Goal: Information Seeking & Learning: Find specific fact

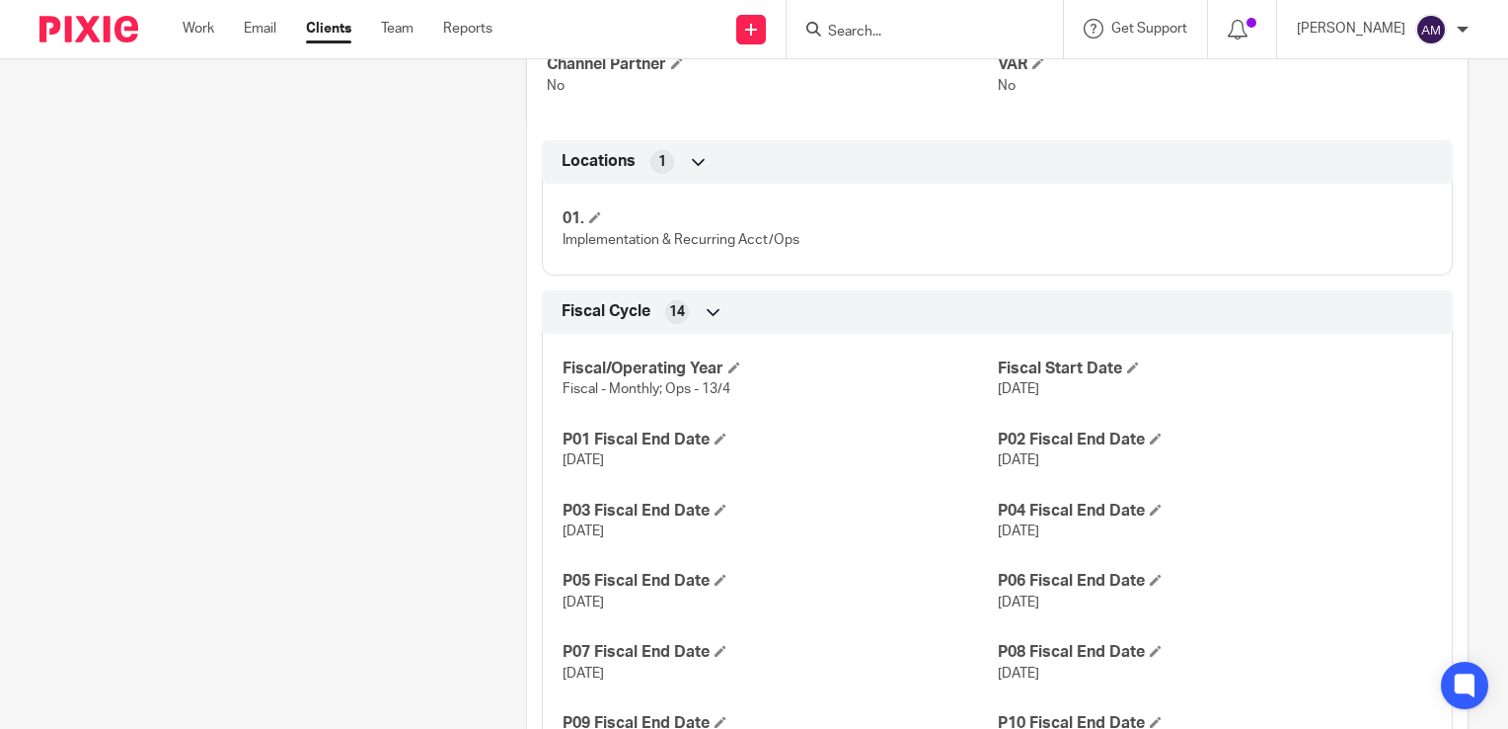
scroll to position [987, 0]
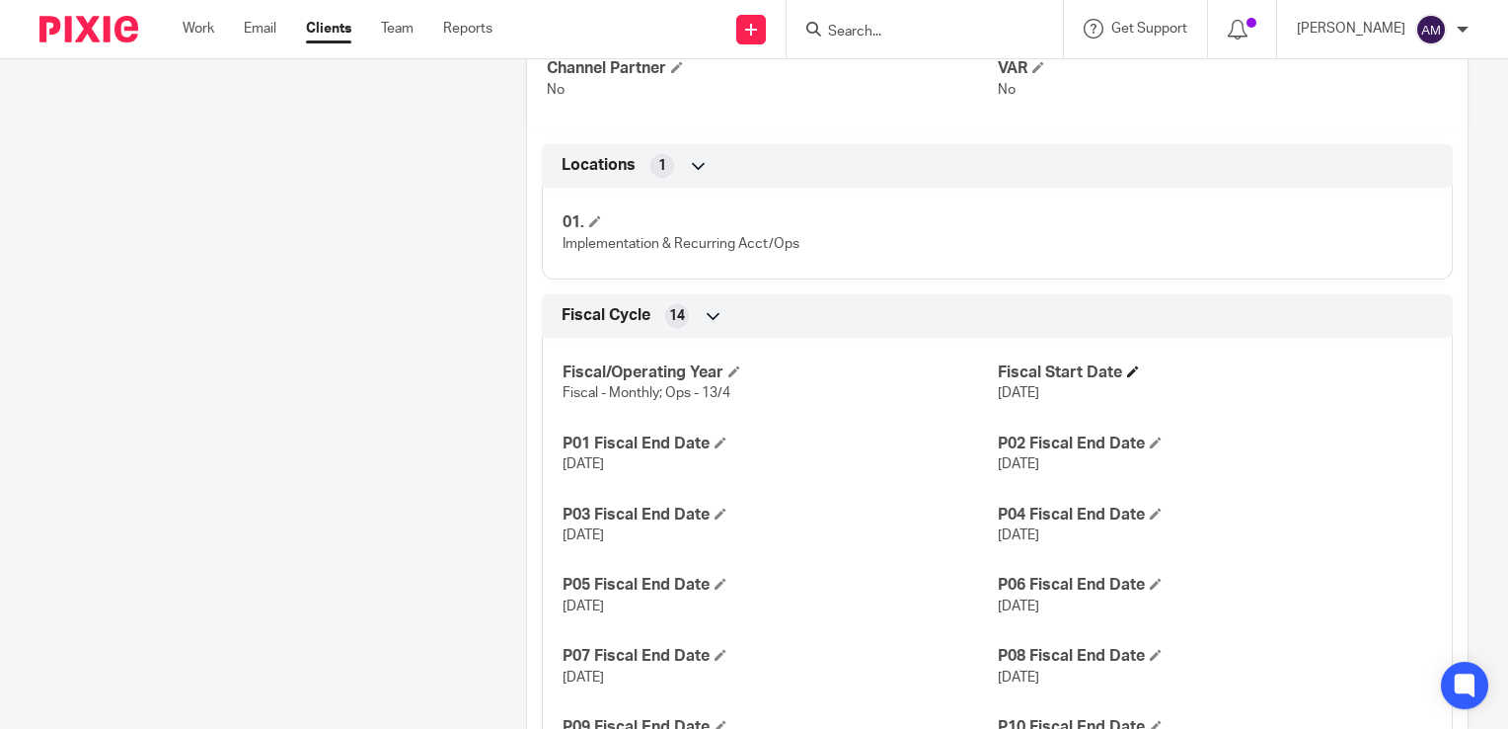
click at [1339, 377] on h4 "Fiscal Start Date" at bounding box center [1215, 372] width 434 height 21
click at [954, 30] on input "Search" at bounding box center [915, 33] width 178 height 18
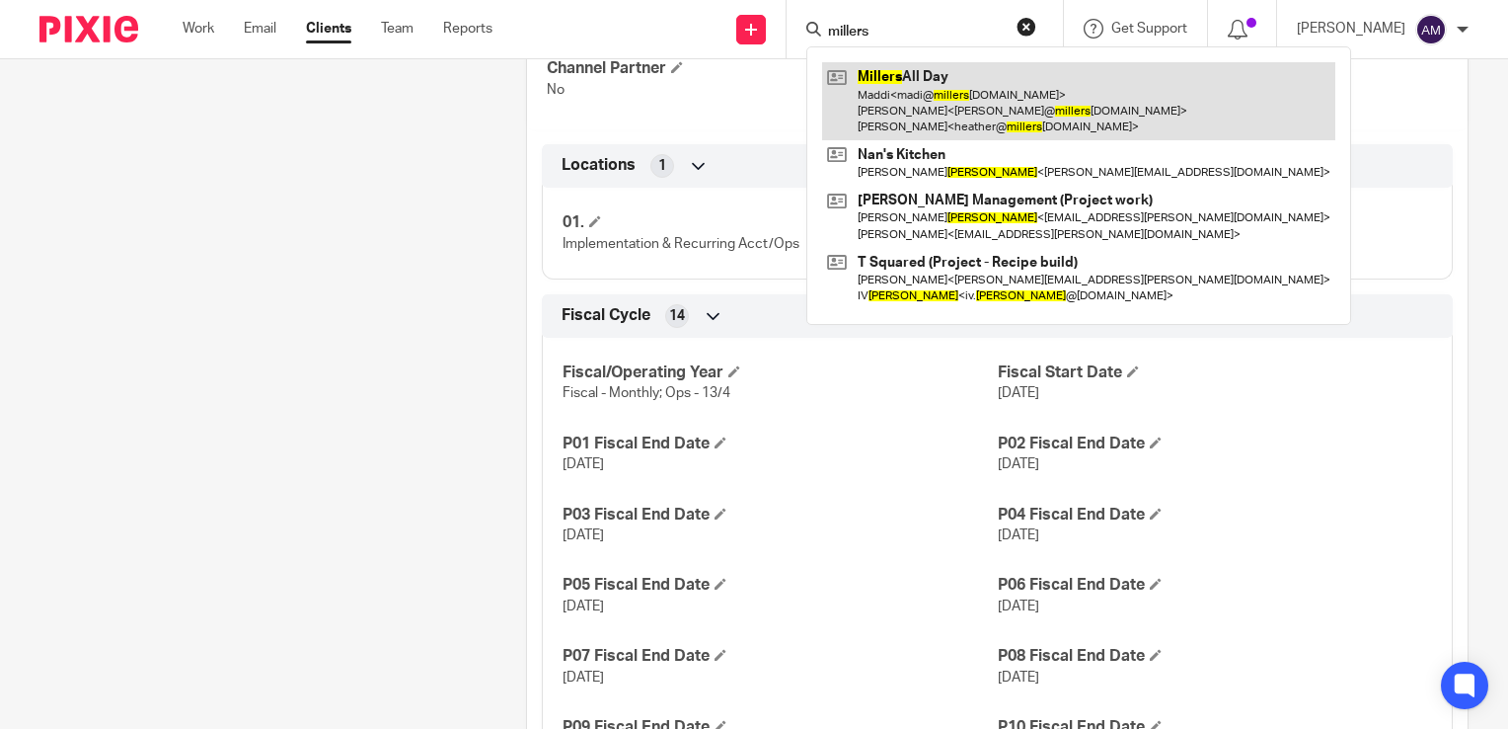
type input "millers"
click at [992, 89] on link at bounding box center [1078, 101] width 513 height 78
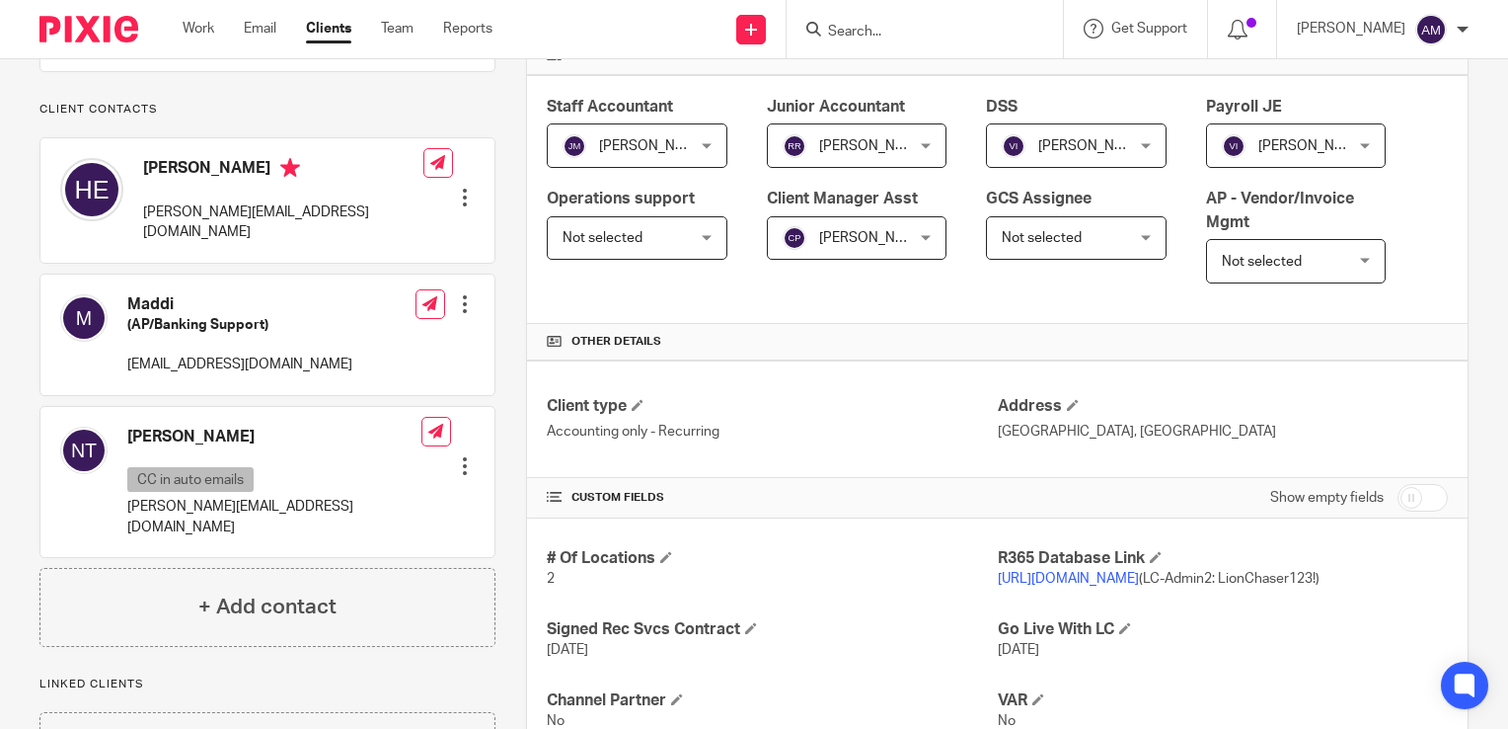
scroll to position [691, 0]
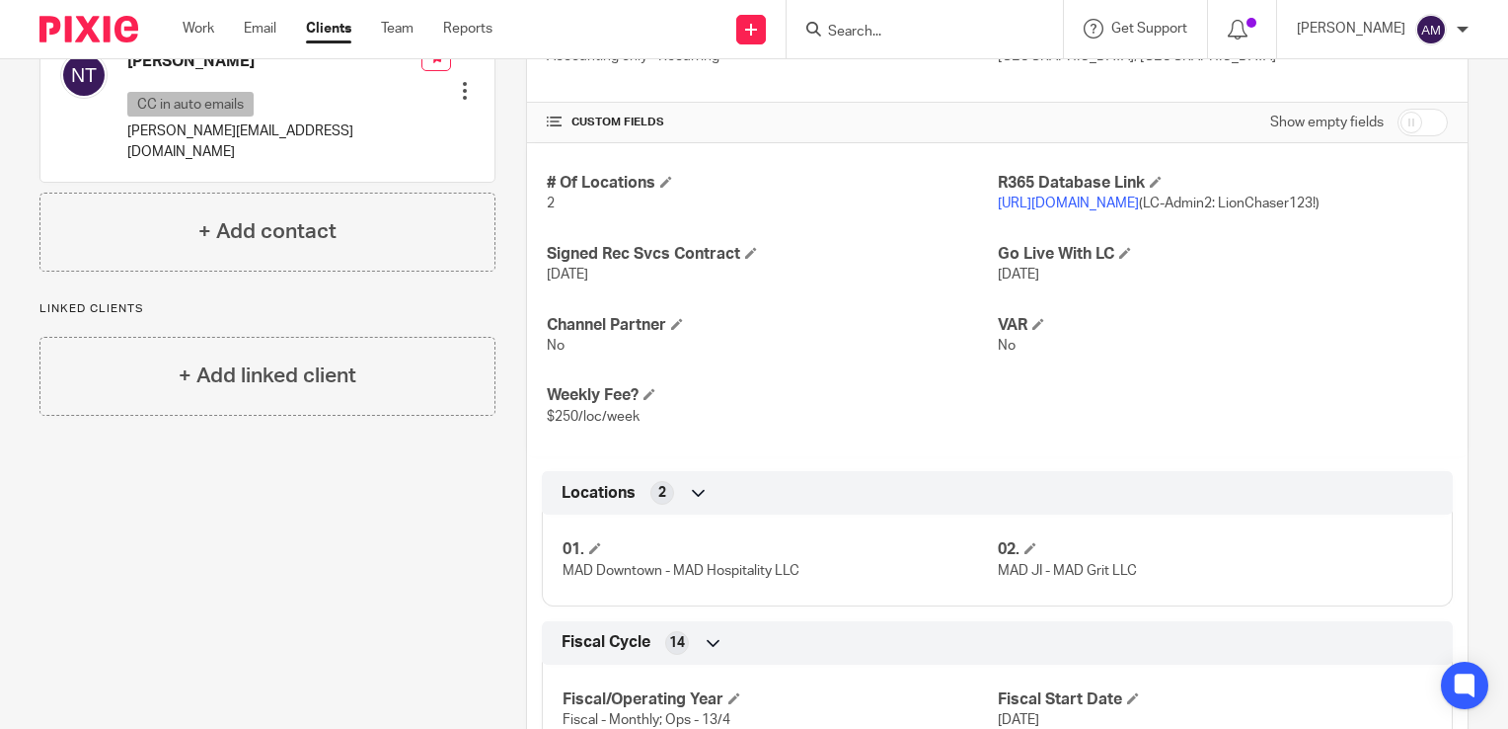
click at [1054, 203] on link "[URL][DOMAIN_NAME]" at bounding box center [1068, 203] width 141 height 14
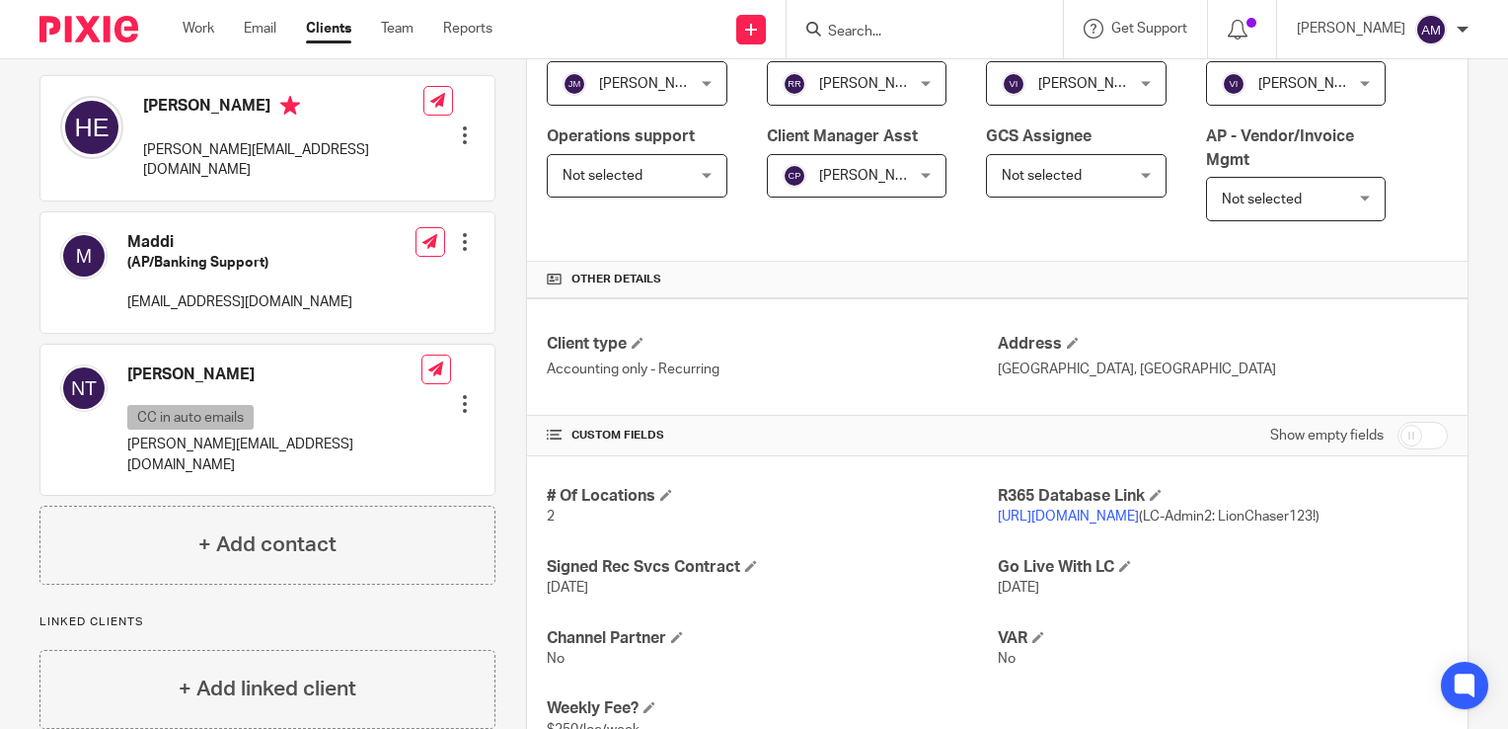
scroll to position [0, 0]
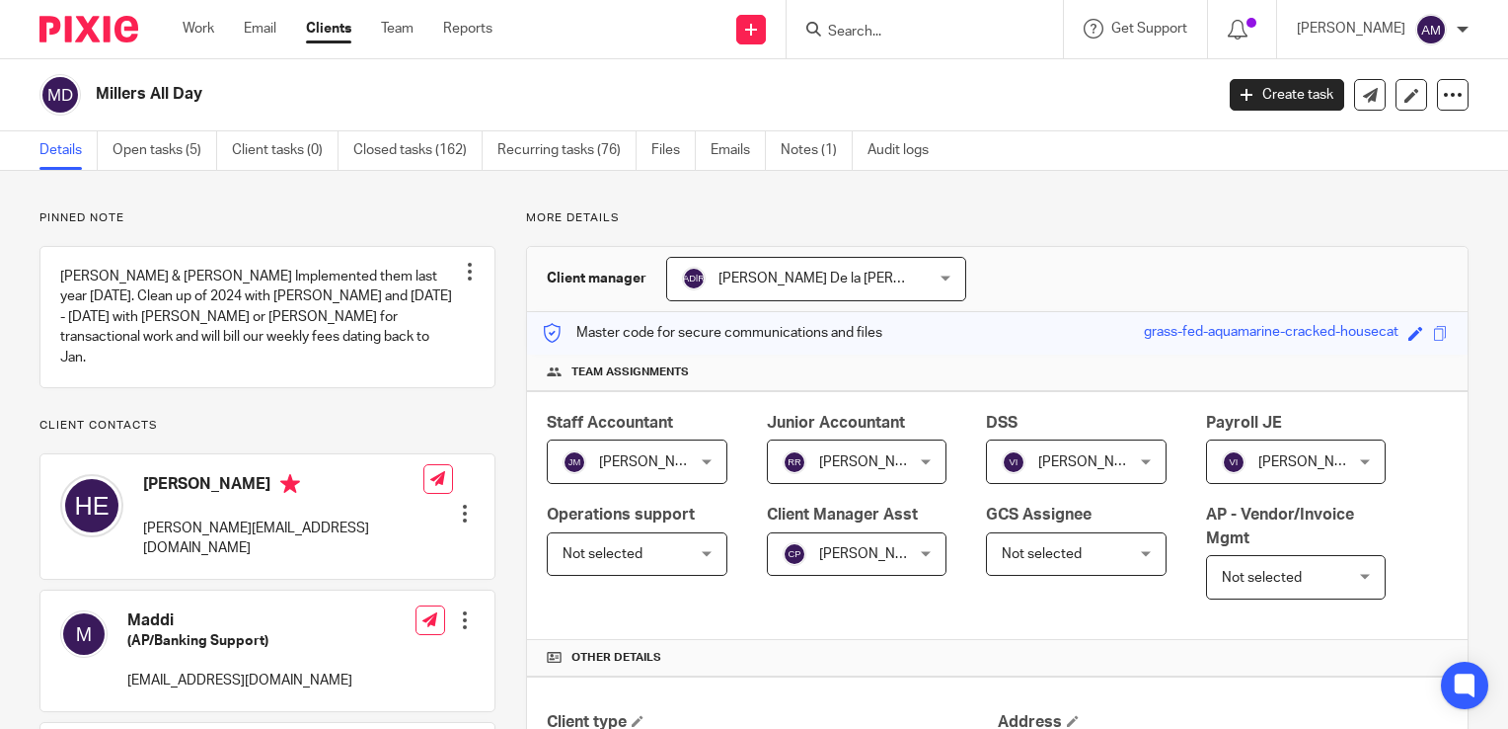
click at [961, 38] on input "Search" at bounding box center [915, 33] width 178 height 18
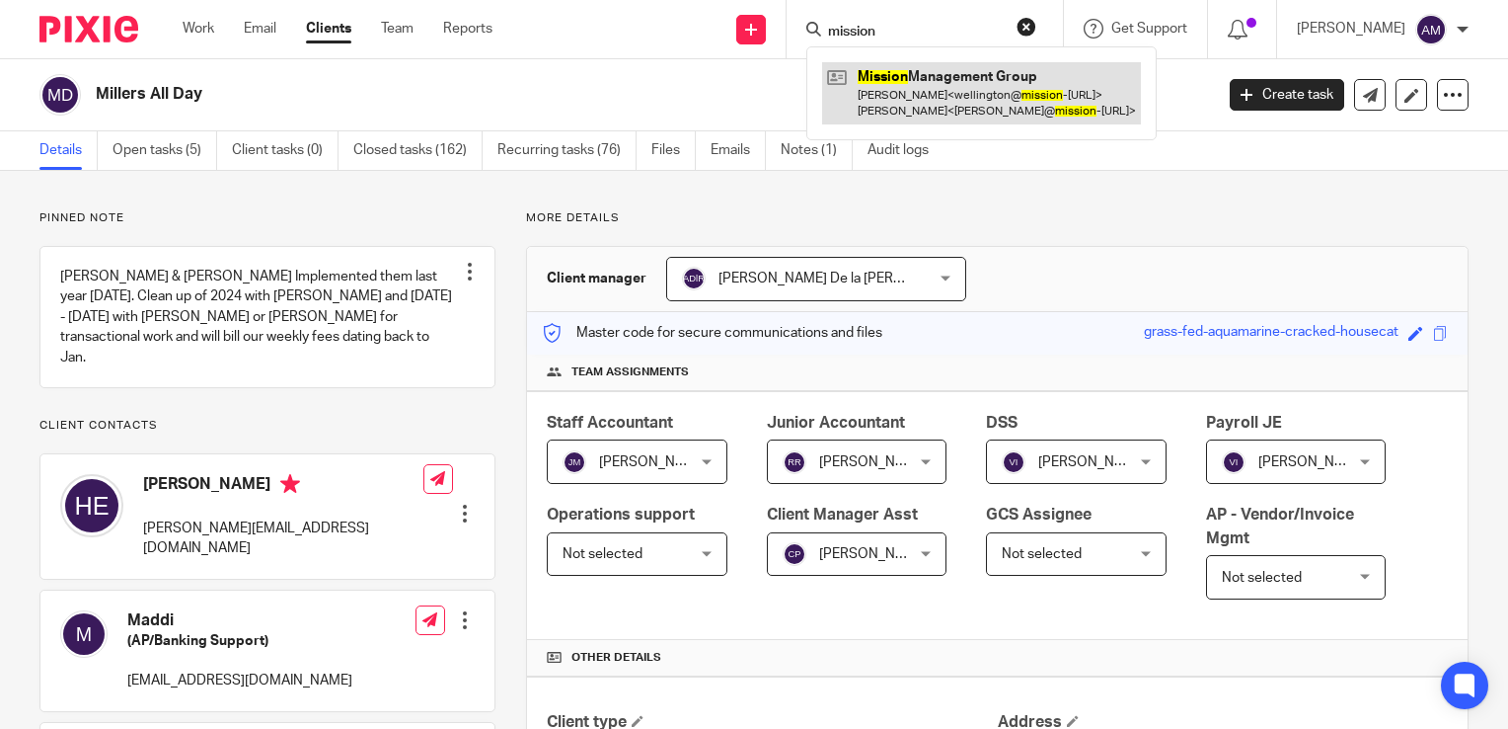
type input "mission"
click at [950, 105] on link at bounding box center [981, 92] width 319 height 61
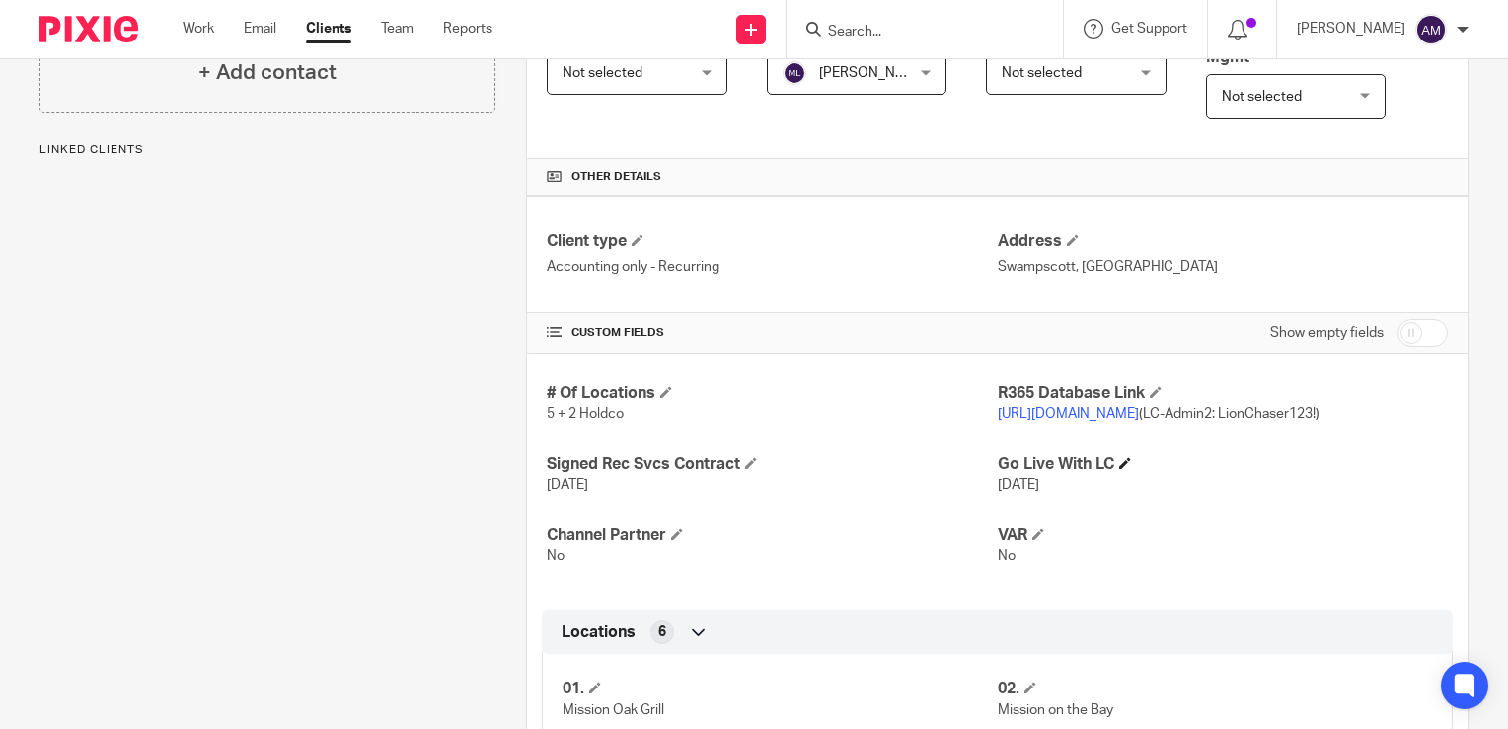
scroll to position [494, 0]
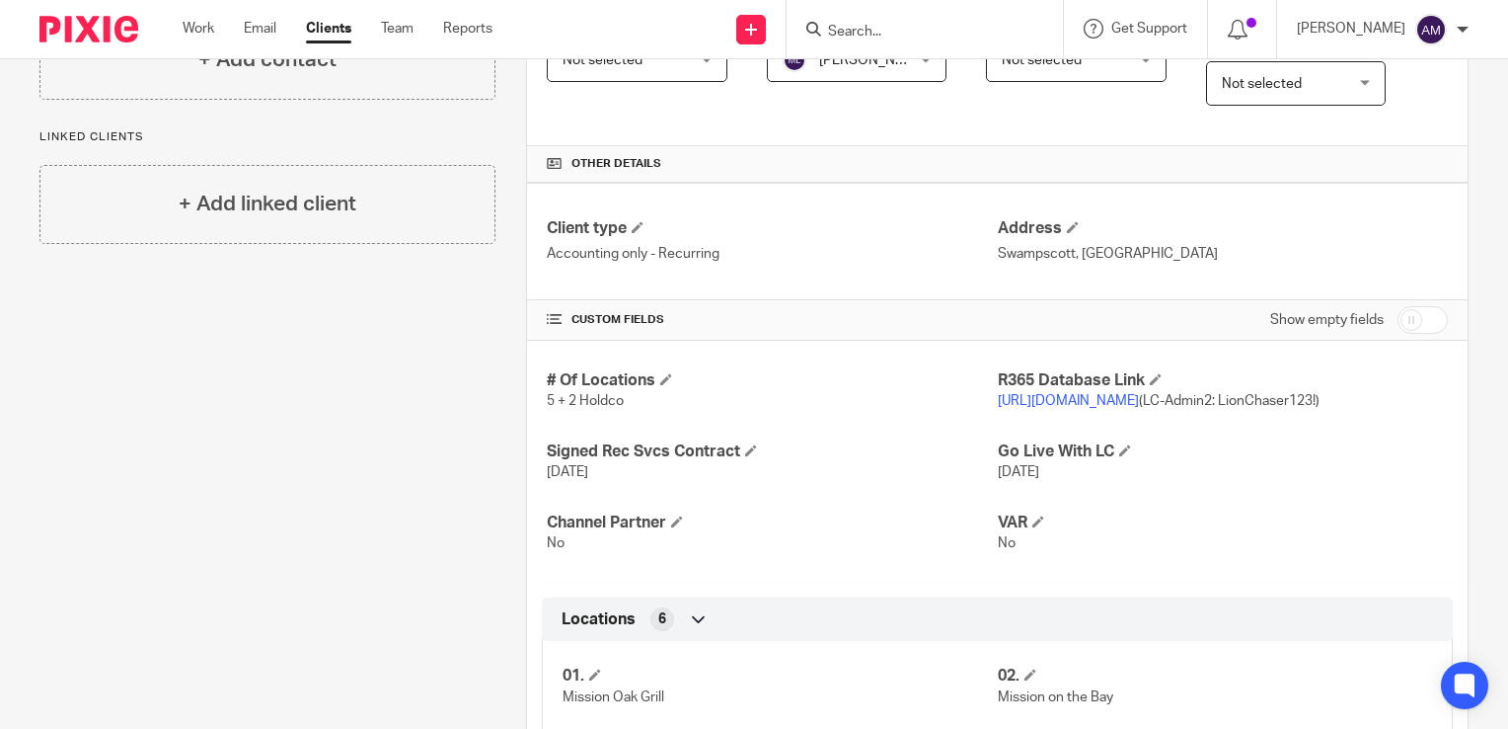
click at [1064, 402] on link "https://missiongroup.restaurant365.com" at bounding box center [1068, 401] width 141 height 14
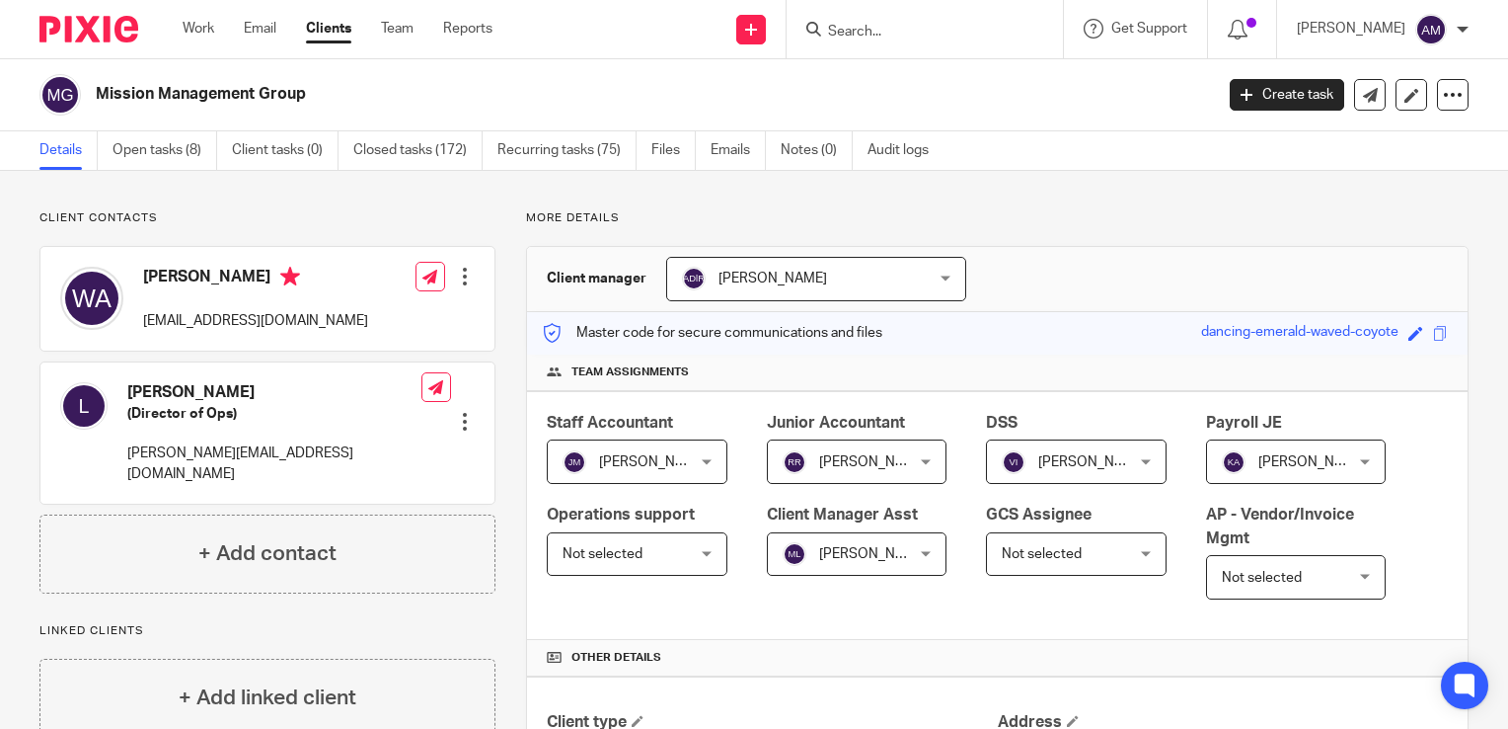
click at [1292, 251] on div "Client manager Ana De la Rosa Ana De la Rosa Addam Oliver Adilene Barragan Admi…" at bounding box center [997, 279] width 941 height 65
click at [907, 26] on input "Search" at bounding box center [915, 33] width 178 height 18
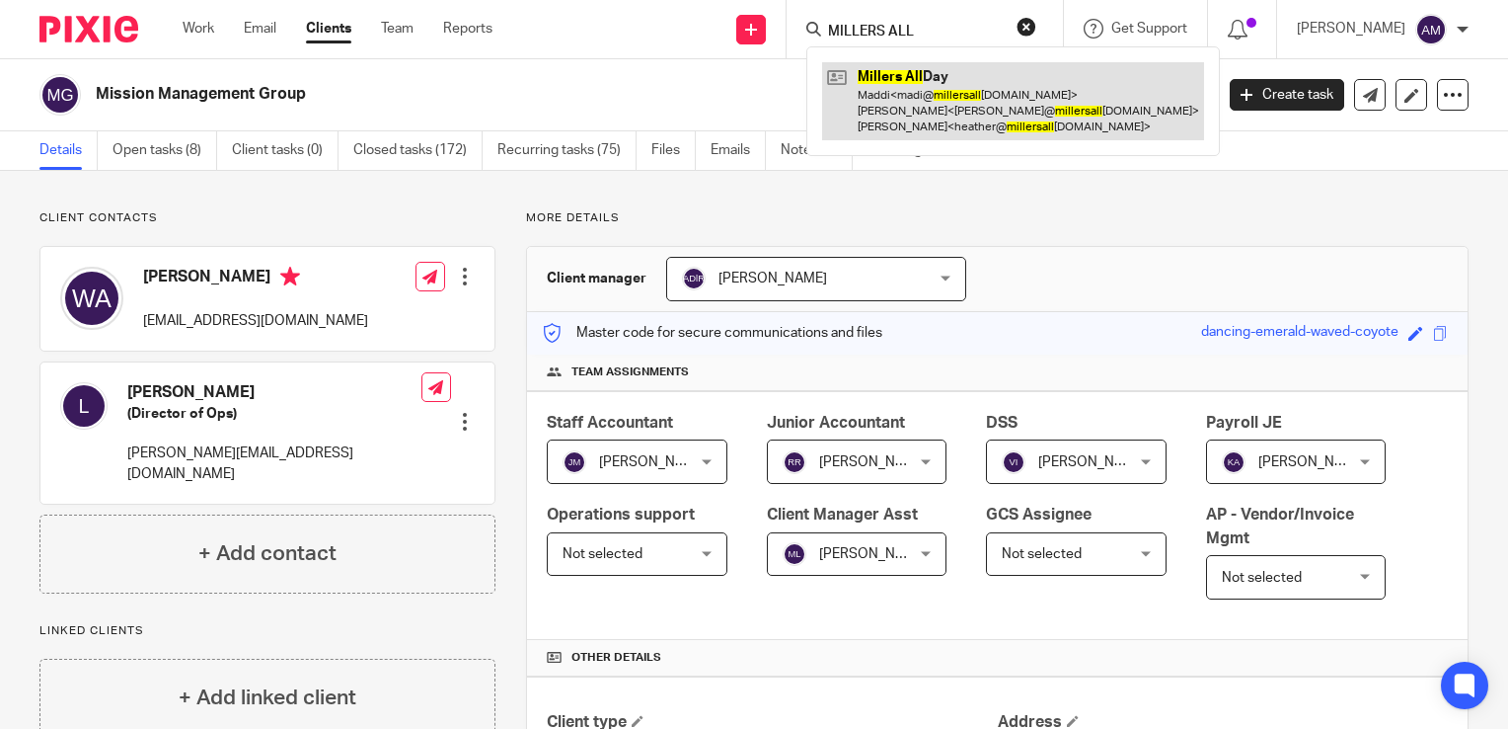
type input "MILLERS ALL"
click at [967, 94] on link at bounding box center [1013, 101] width 382 height 78
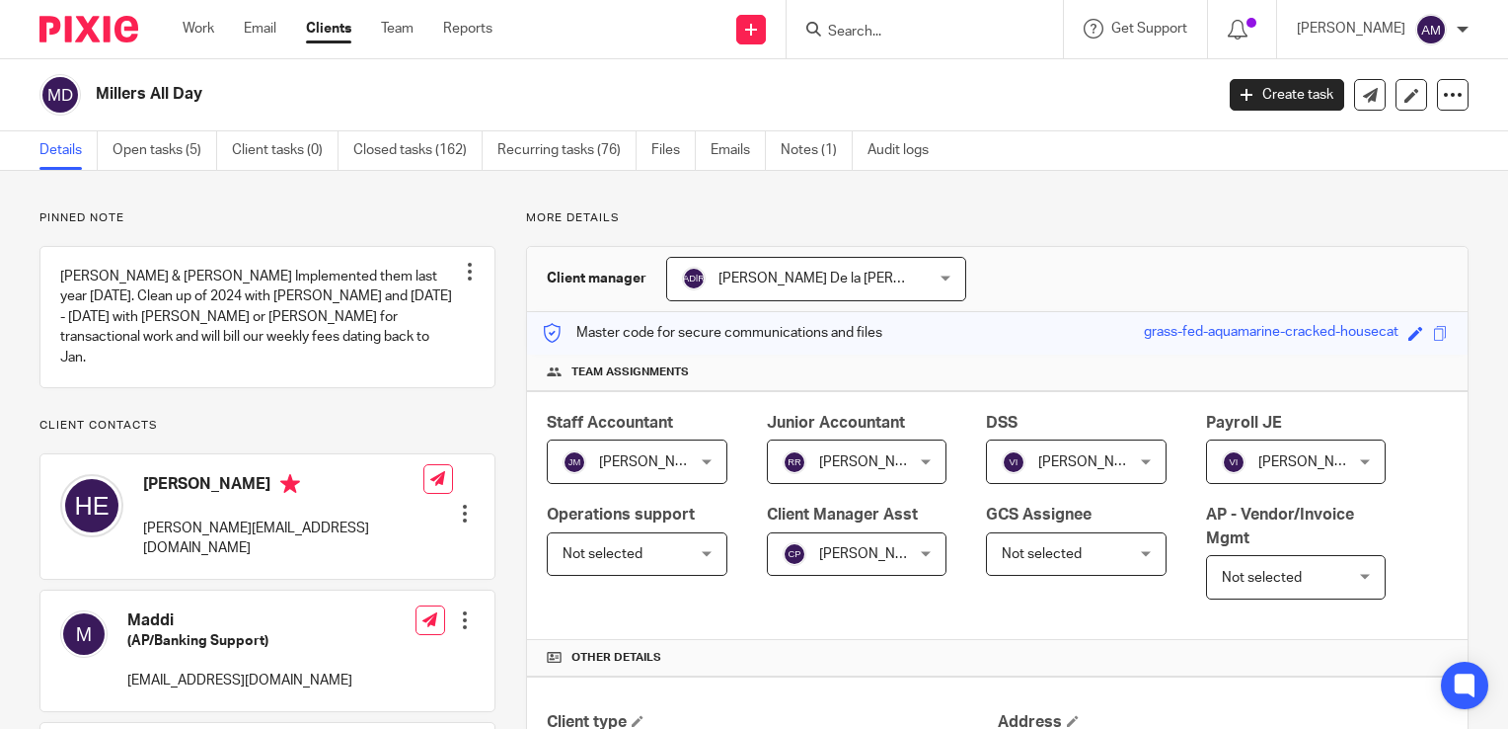
scroll to position [395, 0]
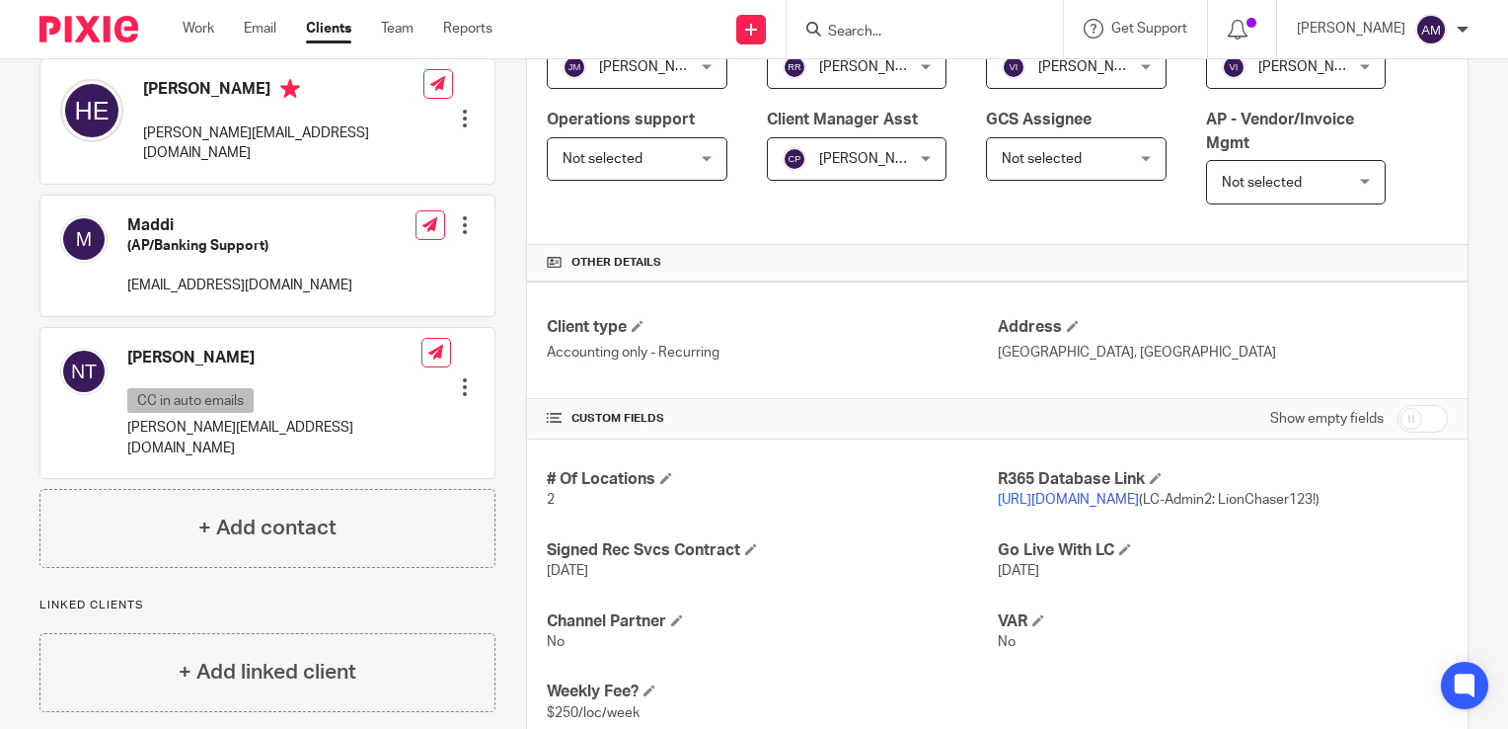
click at [1105, 499] on link "[URL][DOMAIN_NAME]" at bounding box center [1068, 500] width 141 height 14
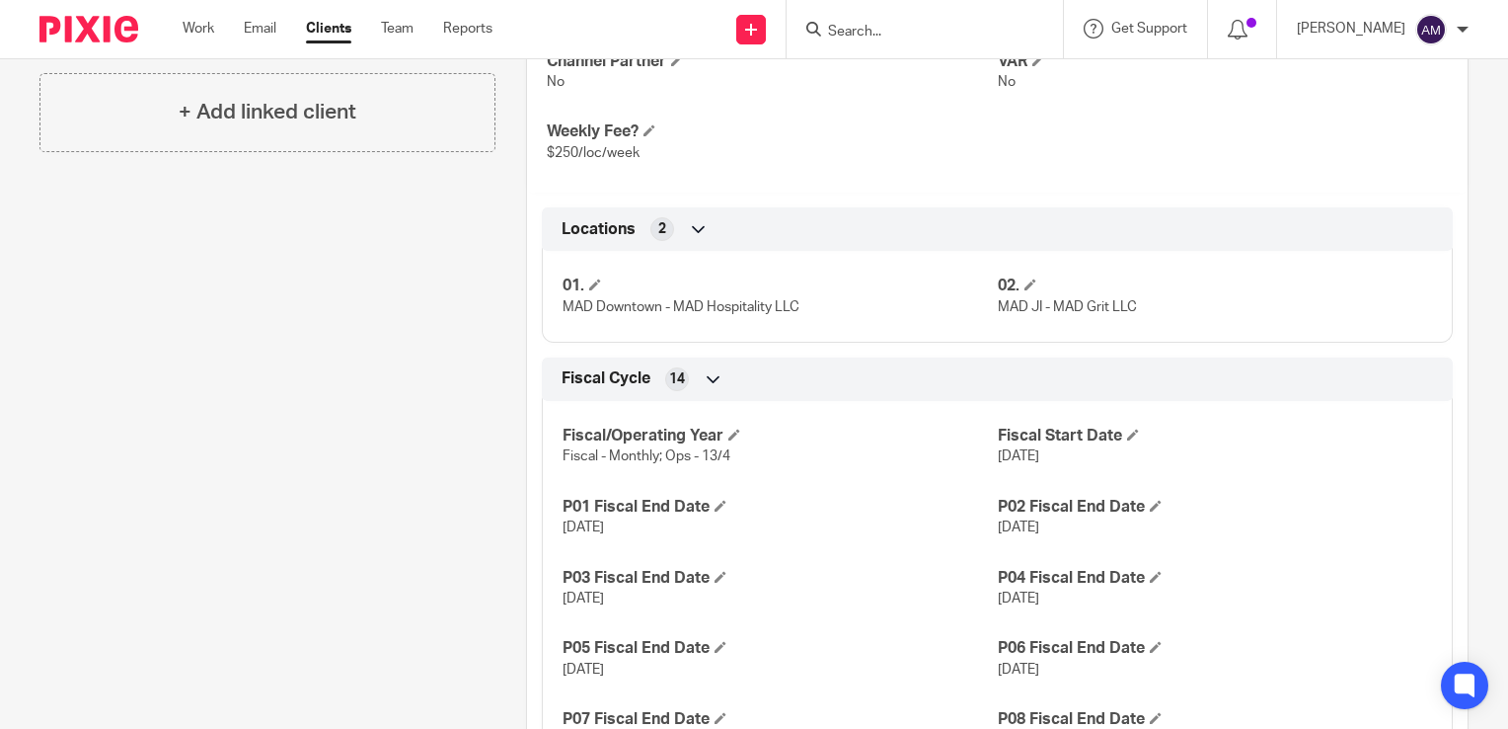
scroll to position [1086, 0]
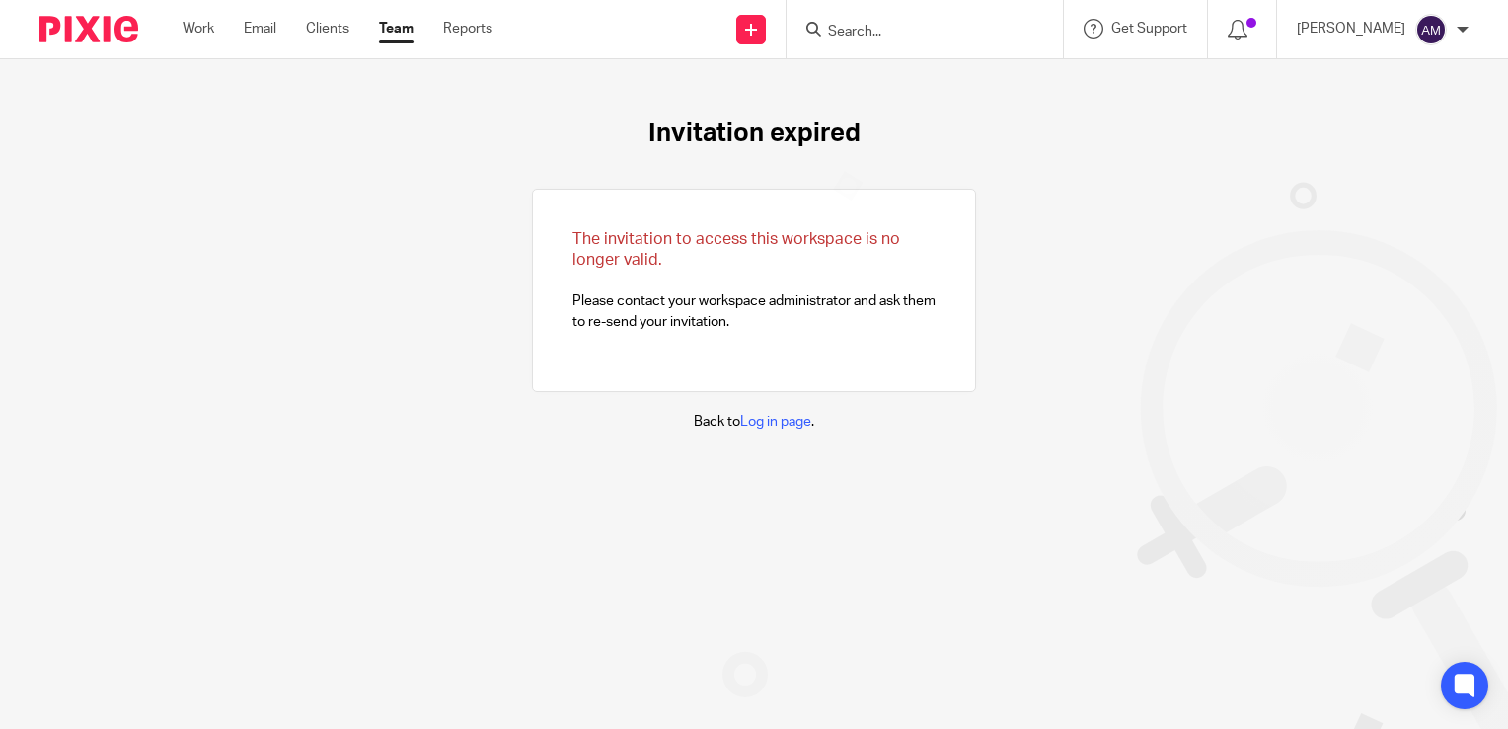
click at [904, 35] on input "Search" at bounding box center [915, 33] width 178 height 18
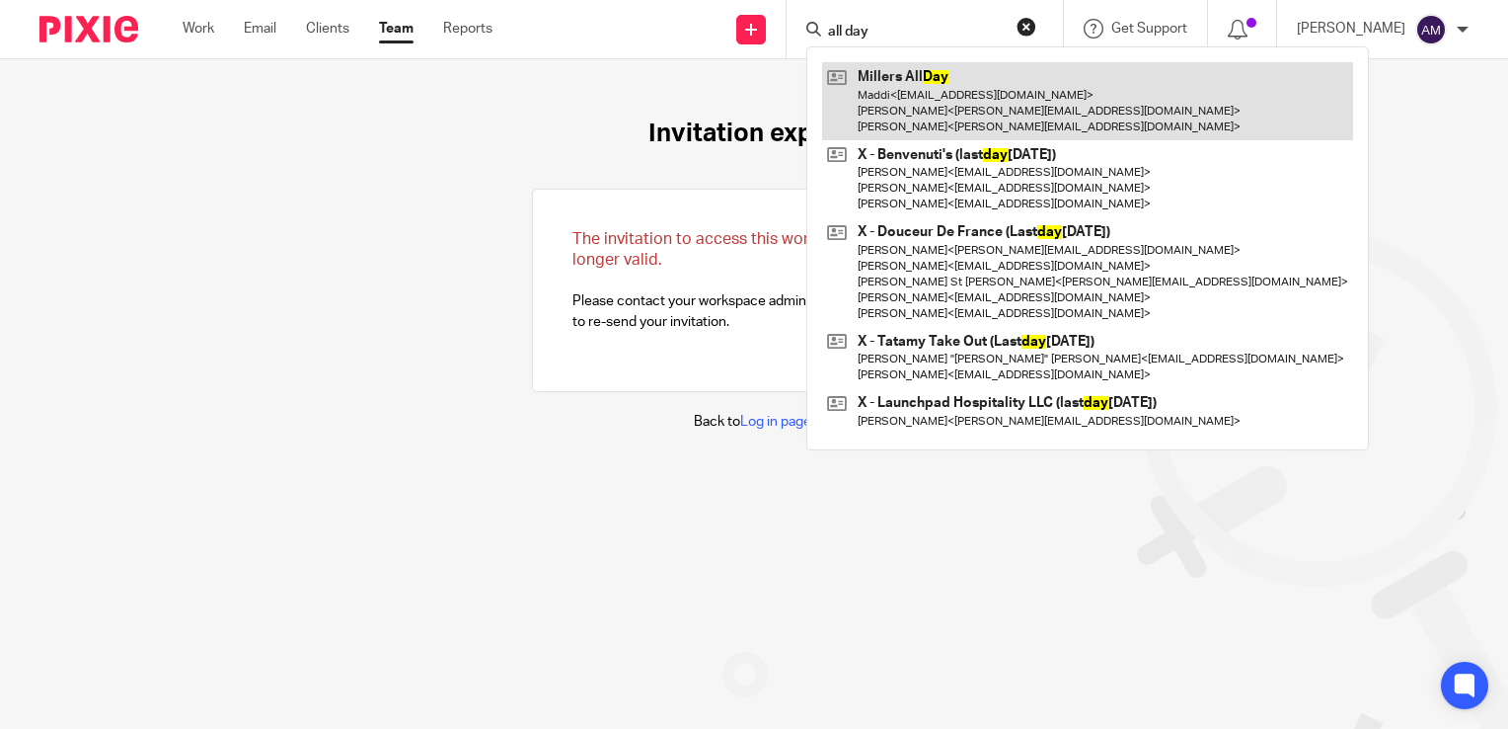
type input "all day"
click at [924, 116] on link at bounding box center [1087, 101] width 531 height 78
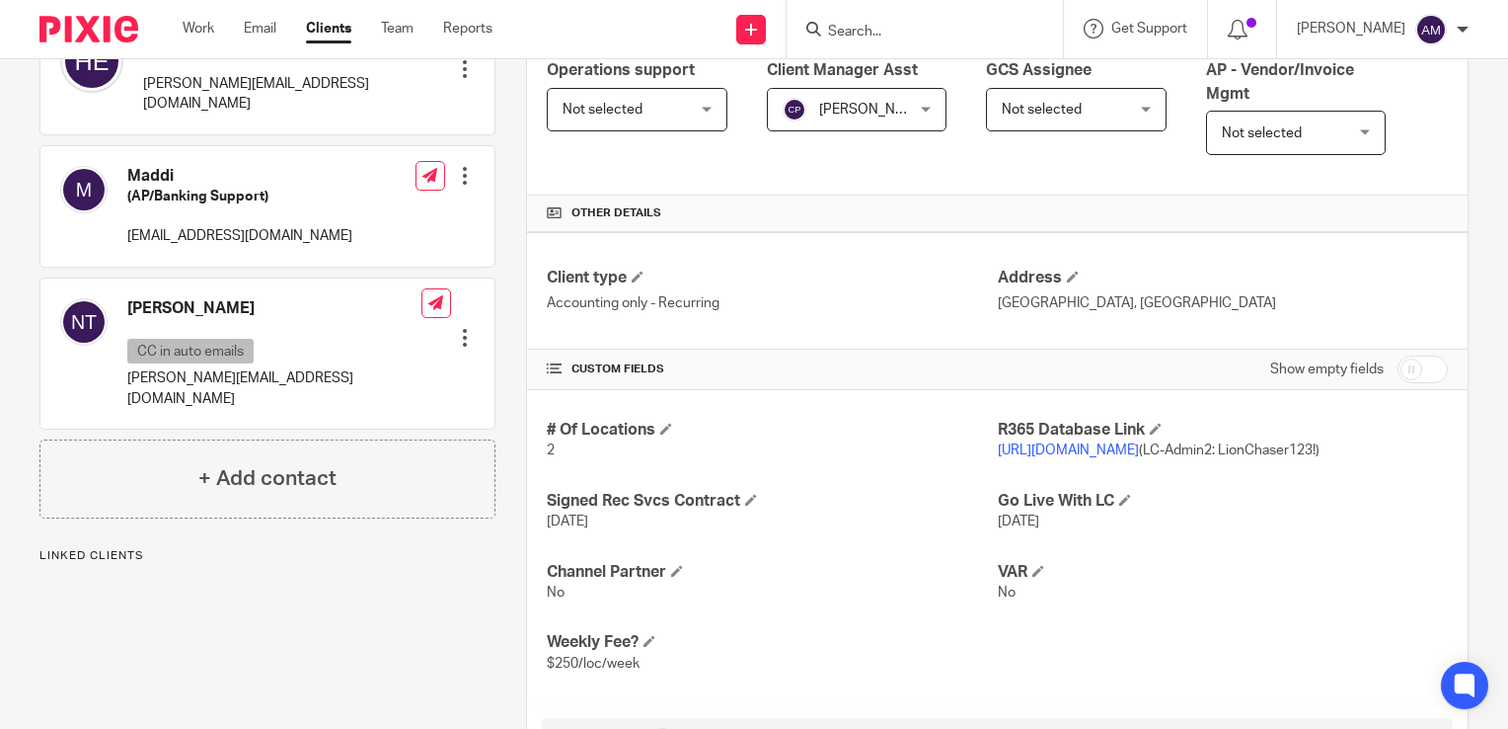
scroll to position [494, 0]
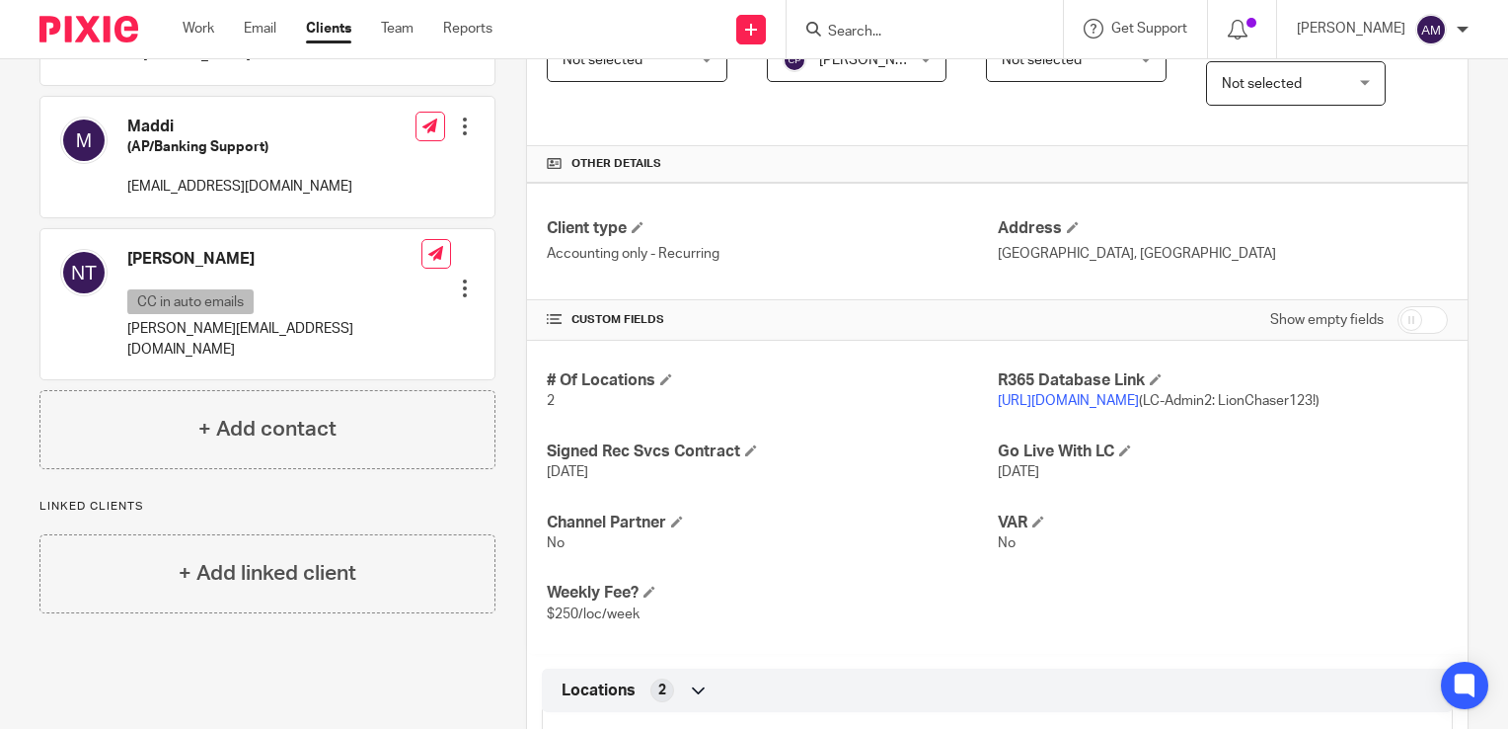
click at [1032, 404] on link "https://millersallday.restaurant365.com" at bounding box center [1068, 401] width 141 height 14
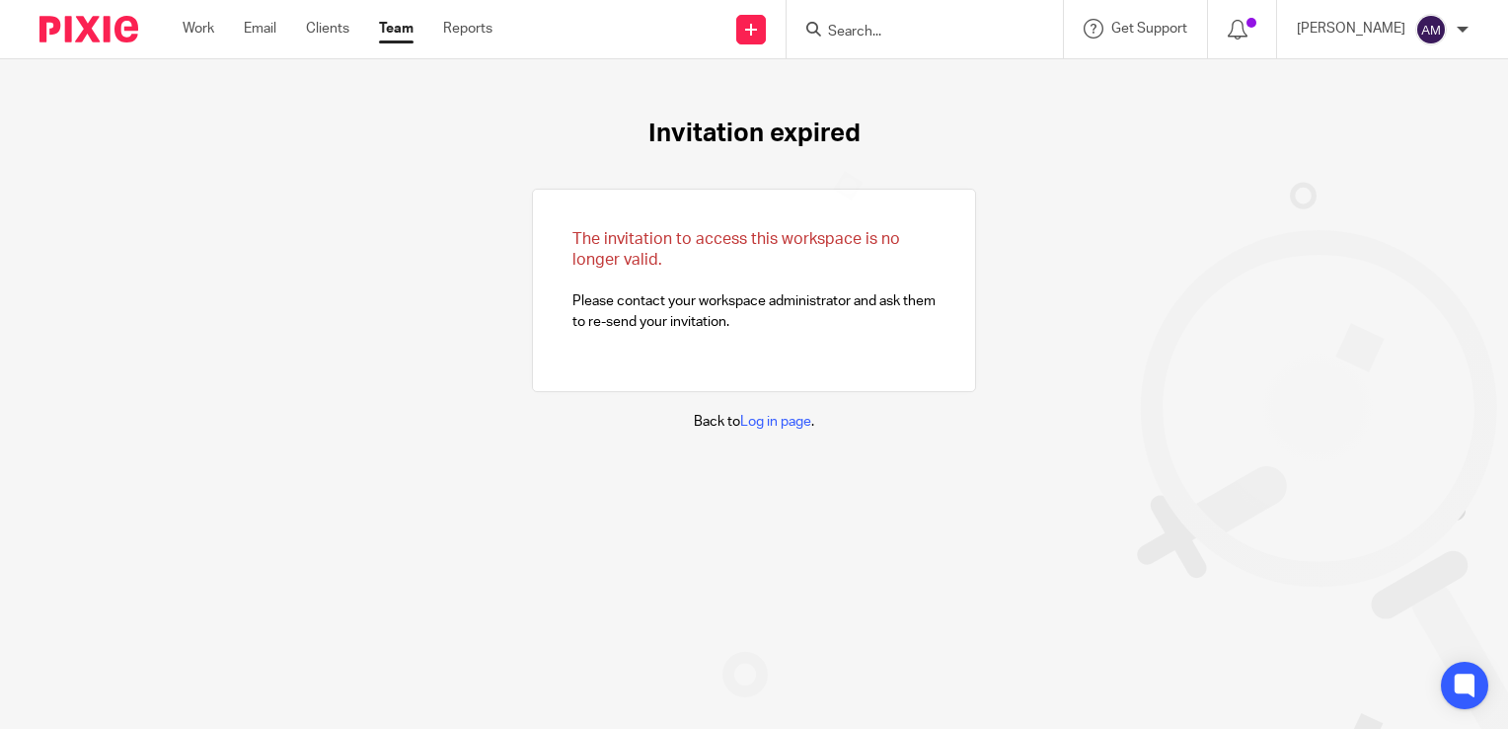
click at [894, 33] on input "Search" at bounding box center [915, 33] width 178 height 18
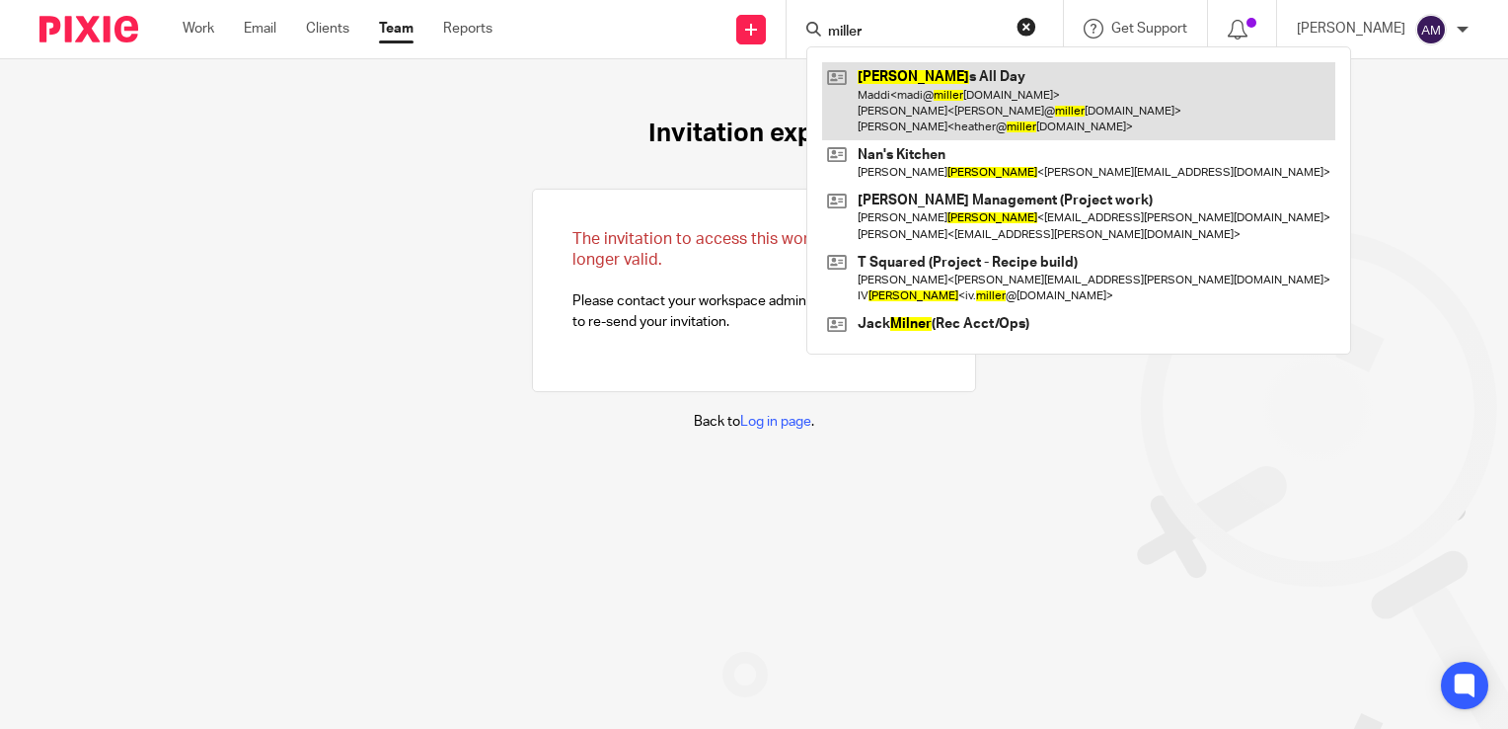
type input "[PERSON_NAME]"
click at [950, 103] on link at bounding box center [1078, 101] width 513 height 78
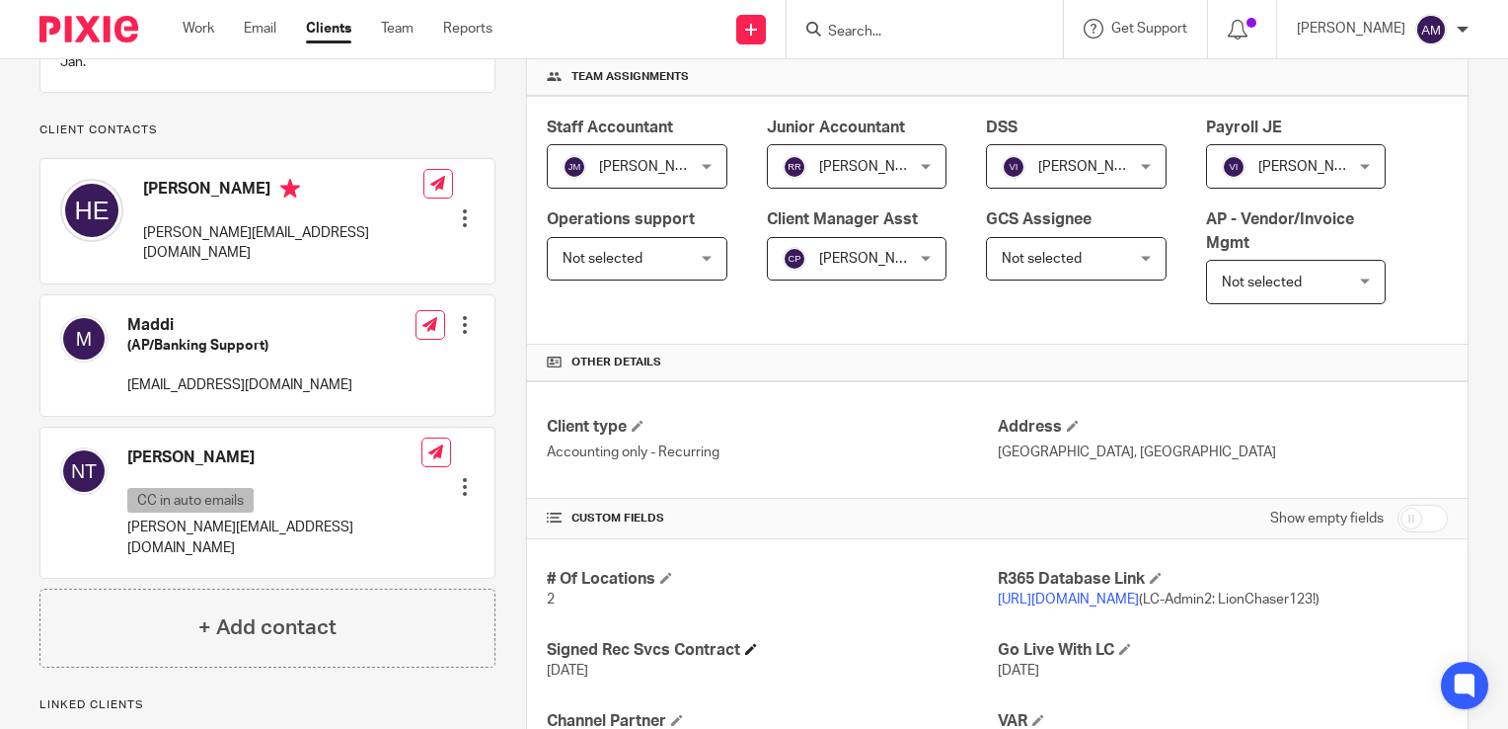
scroll to position [494, 0]
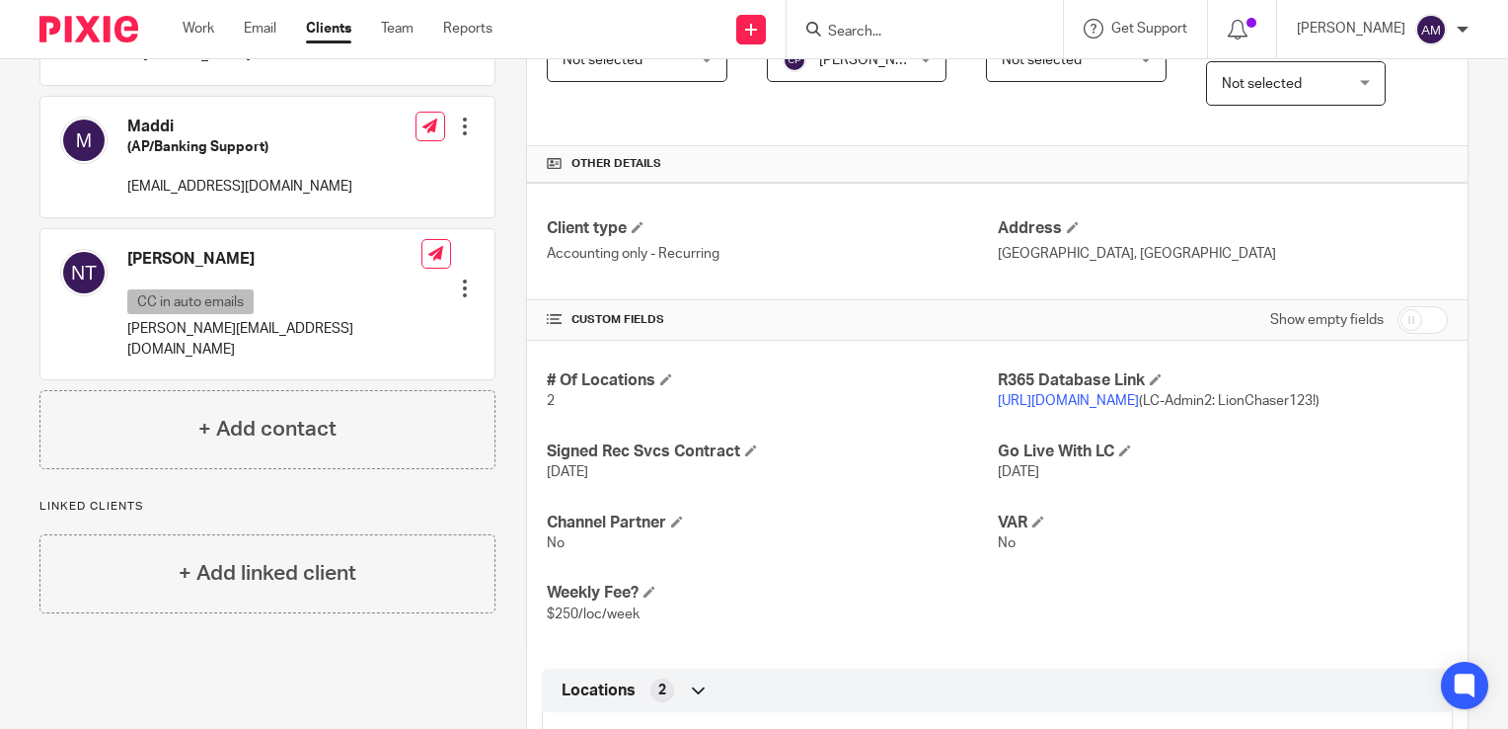
click at [1059, 399] on link "[URL][DOMAIN_NAME]" at bounding box center [1068, 401] width 141 height 14
click at [960, 24] on input "Search" at bounding box center [915, 33] width 178 height 18
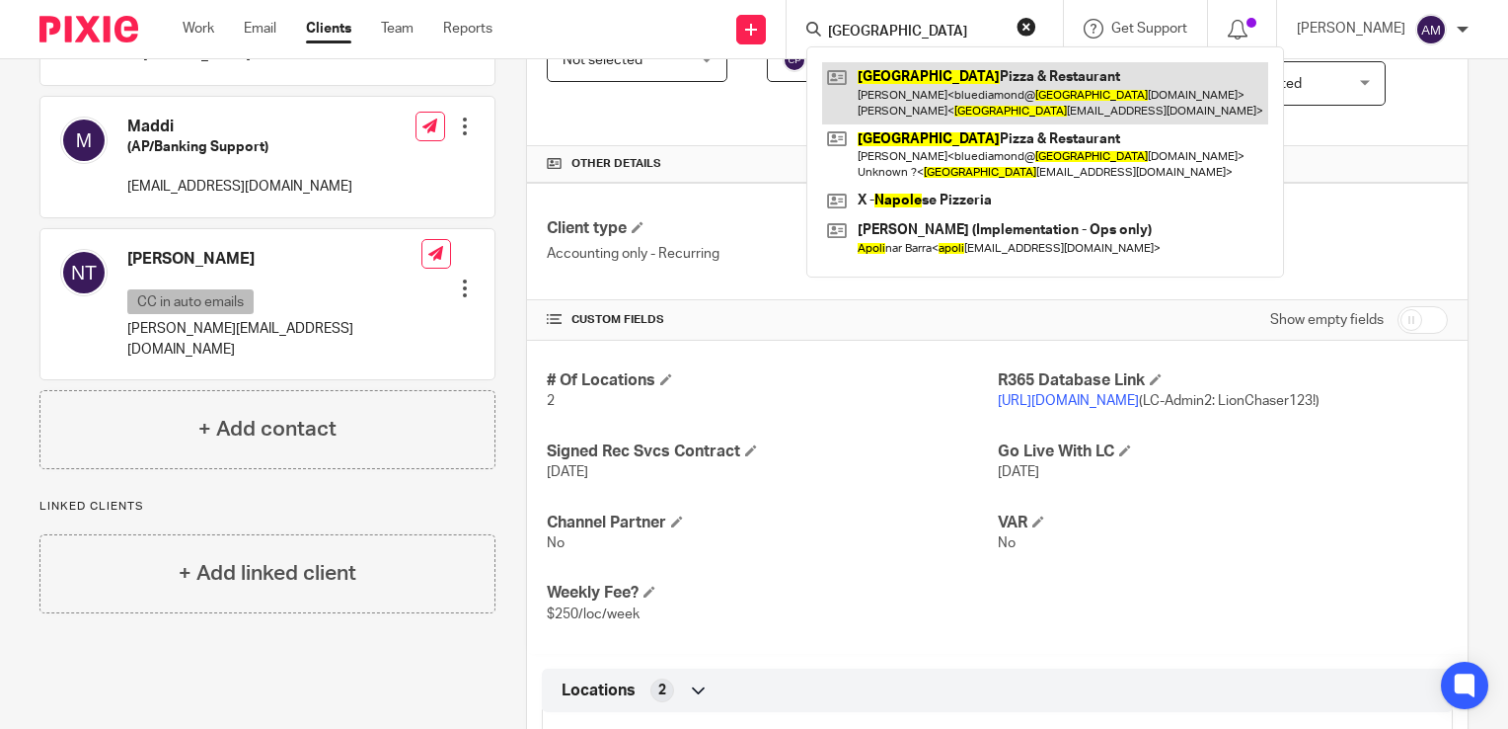
type input "napoli"
click at [968, 105] on link at bounding box center [1045, 92] width 446 height 61
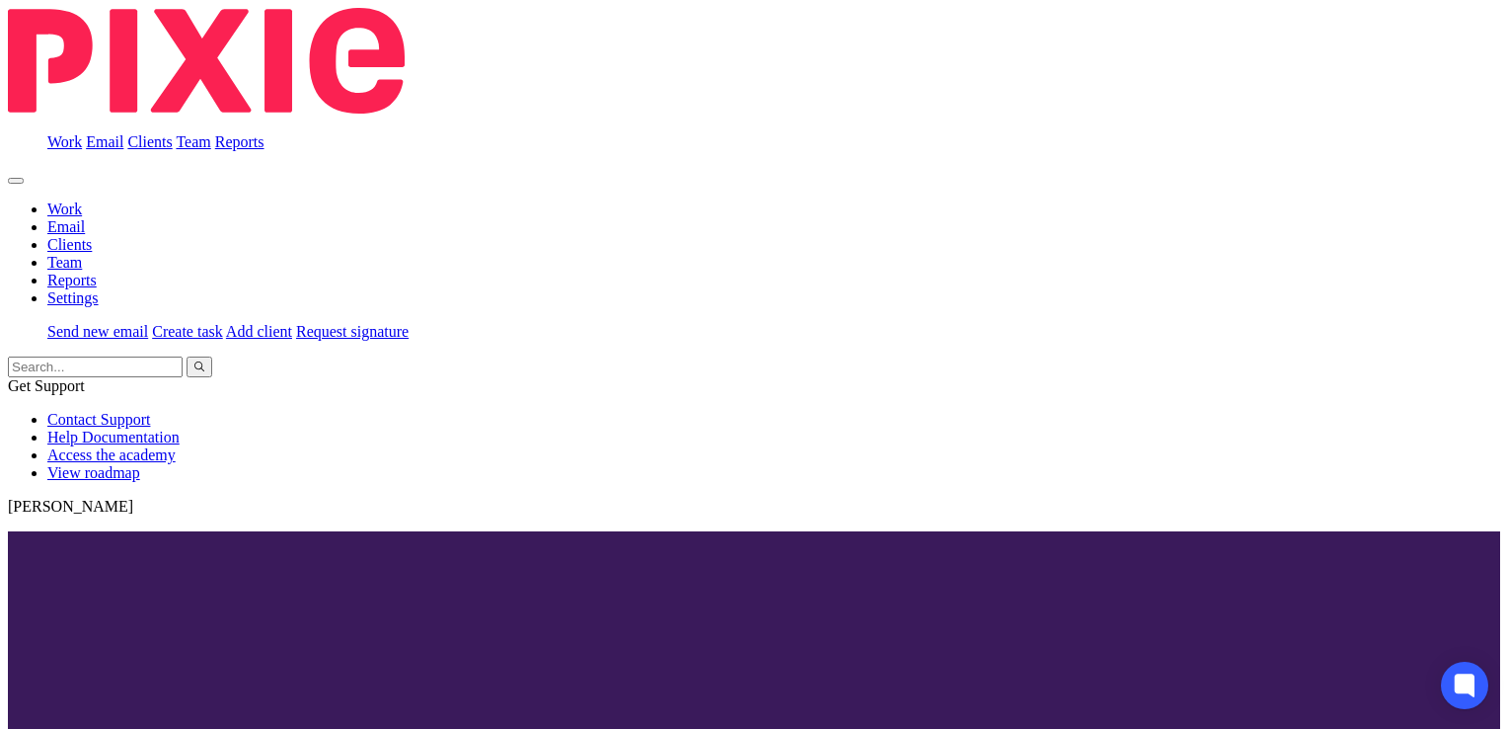
scroll to position [395, 0]
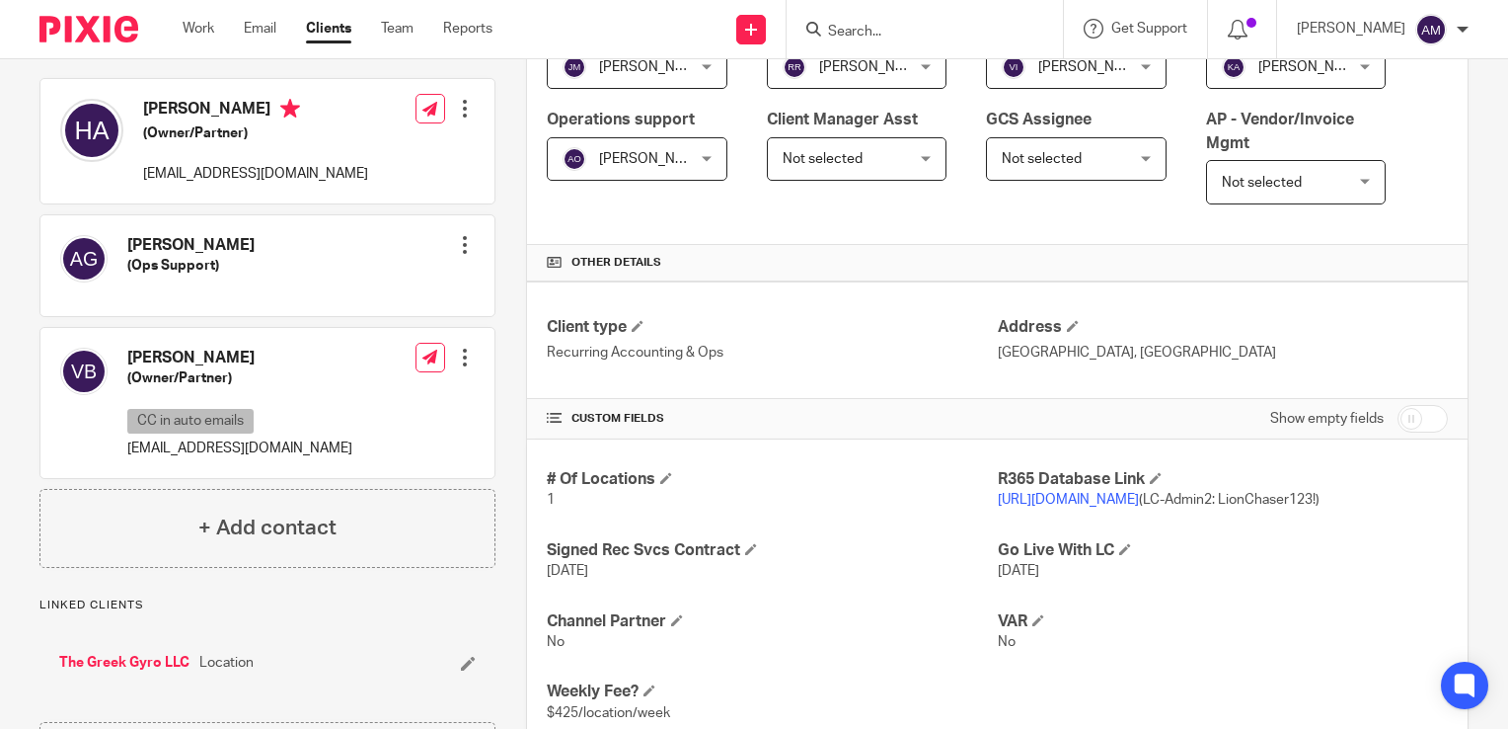
click at [1121, 501] on link "https://napoli.restaurant365.com" at bounding box center [1068, 500] width 141 height 14
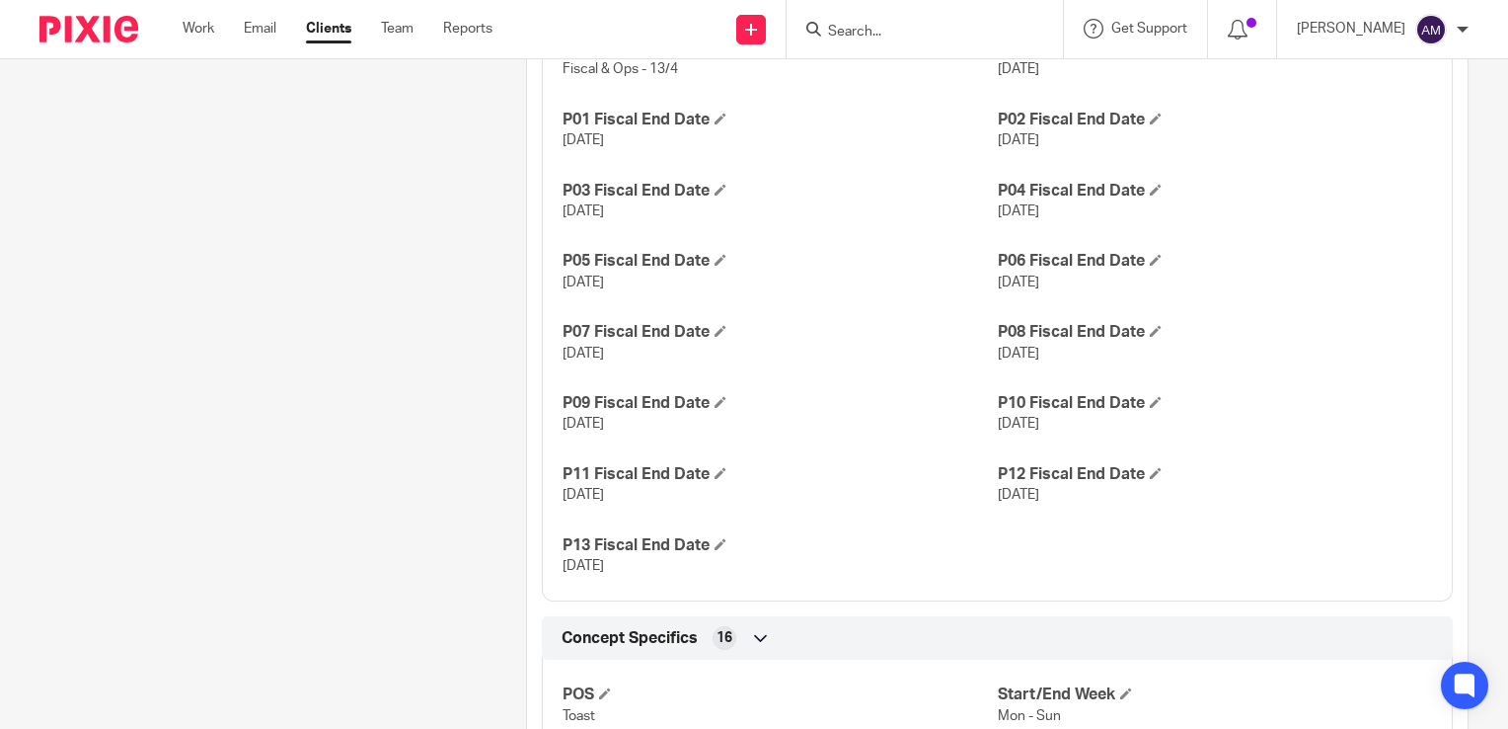
scroll to position [987, 0]
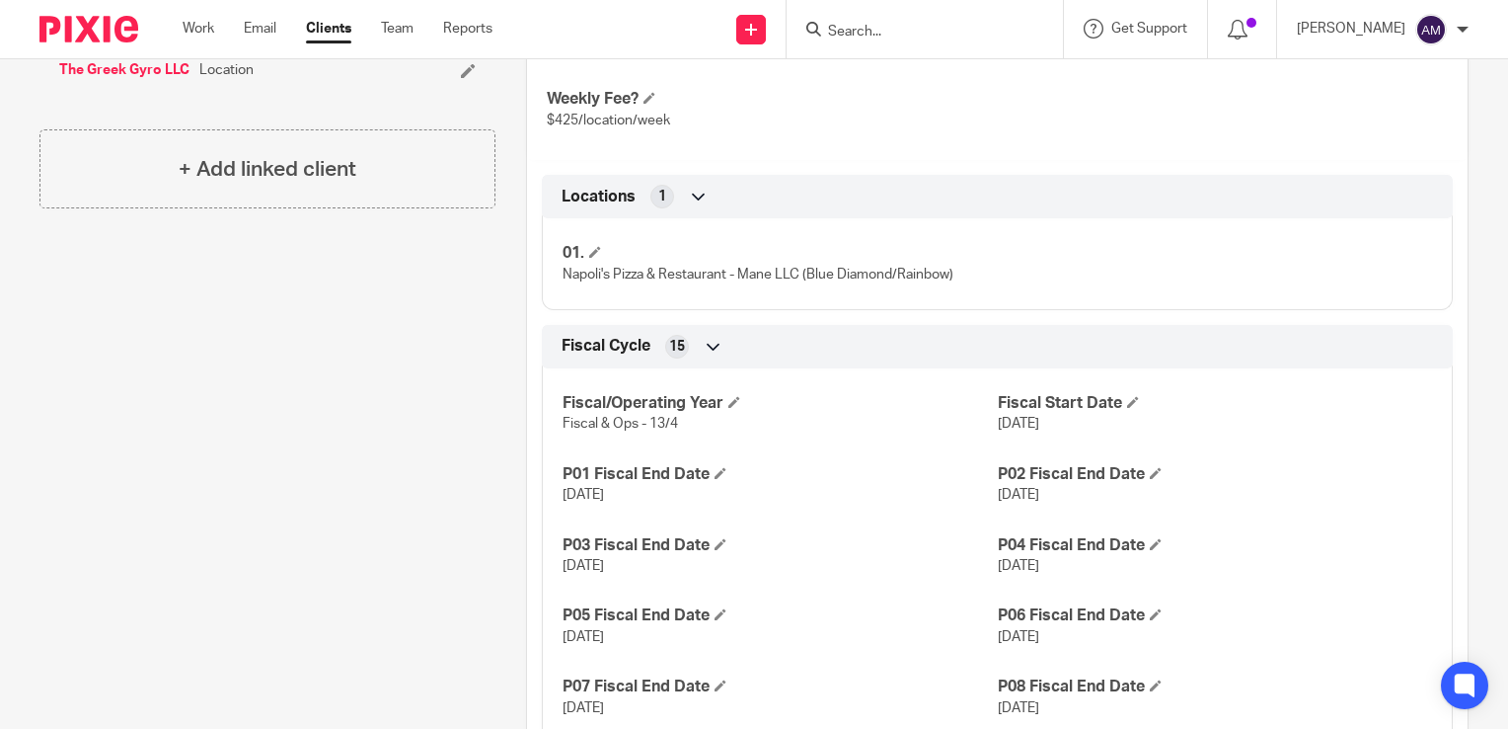
click at [970, 15] on div at bounding box center [925, 29] width 276 height 58
click at [890, 34] on input "Search" at bounding box center [915, 33] width 178 height 18
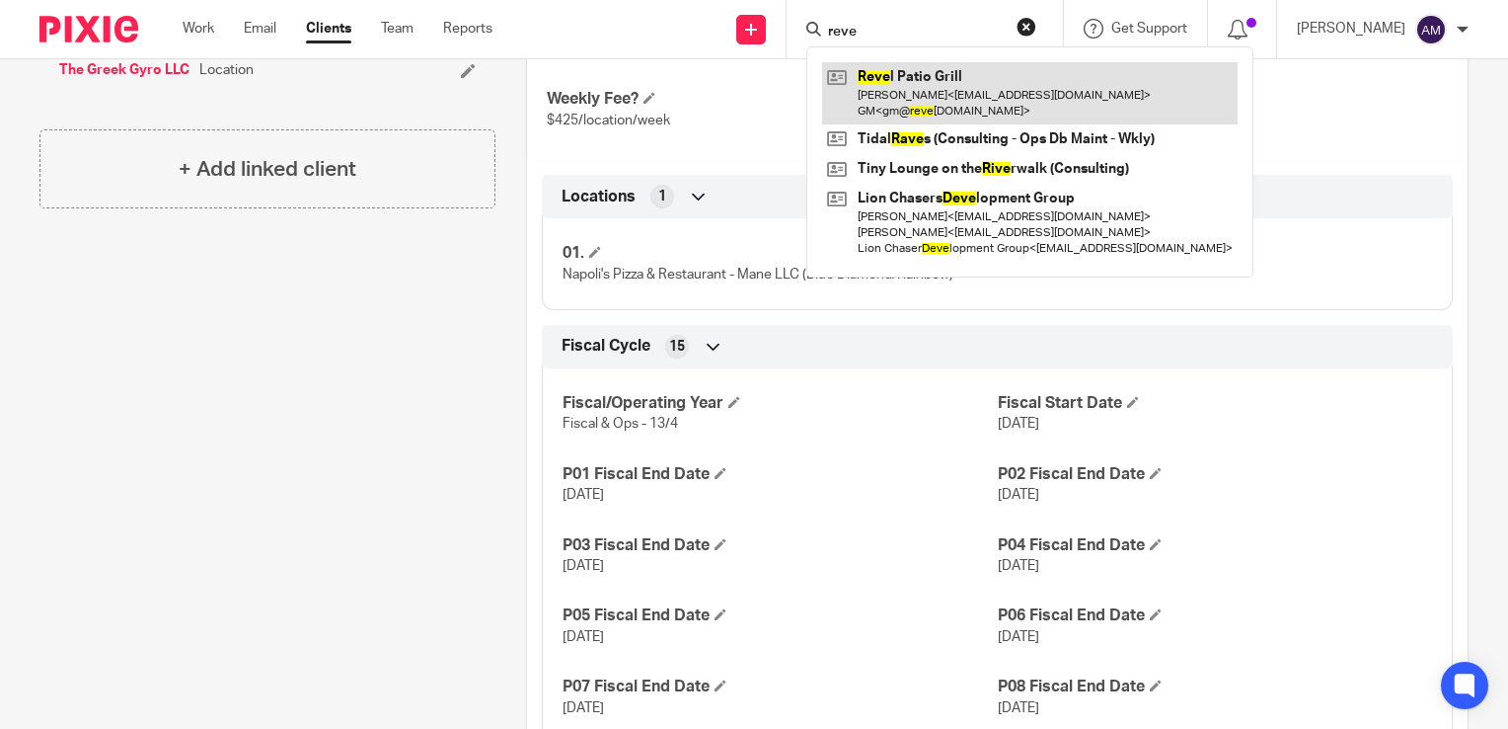
type input "reve"
click at [948, 101] on link at bounding box center [1030, 92] width 416 height 61
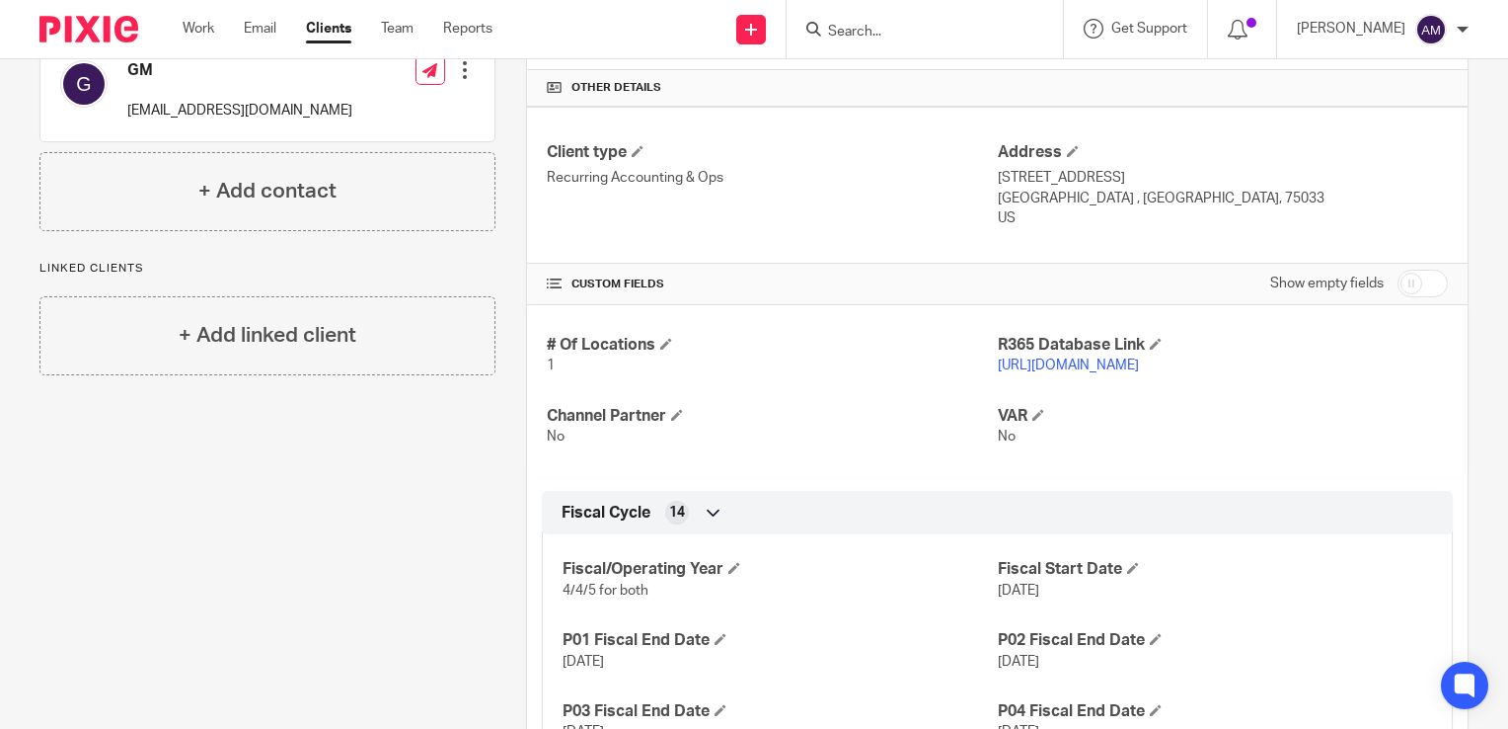
scroll to position [592, 0]
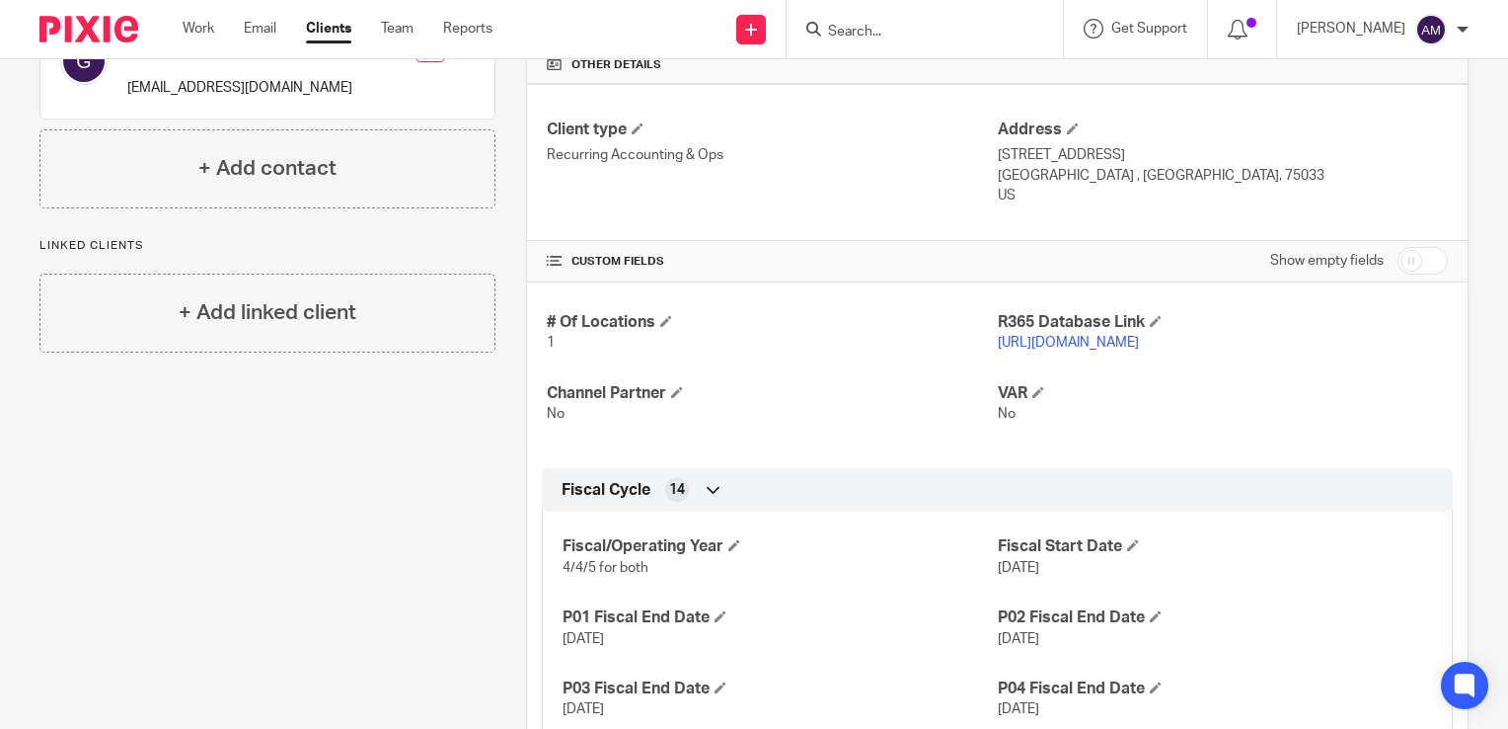
click at [1079, 333] on p "[URL][DOMAIN_NAME]" at bounding box center [1223, 343] width 450 height 20
click at [1079, 339] on link "[URL][DOMAIN_NAME]" at bounding box center [1068, 343] width 141 height 14
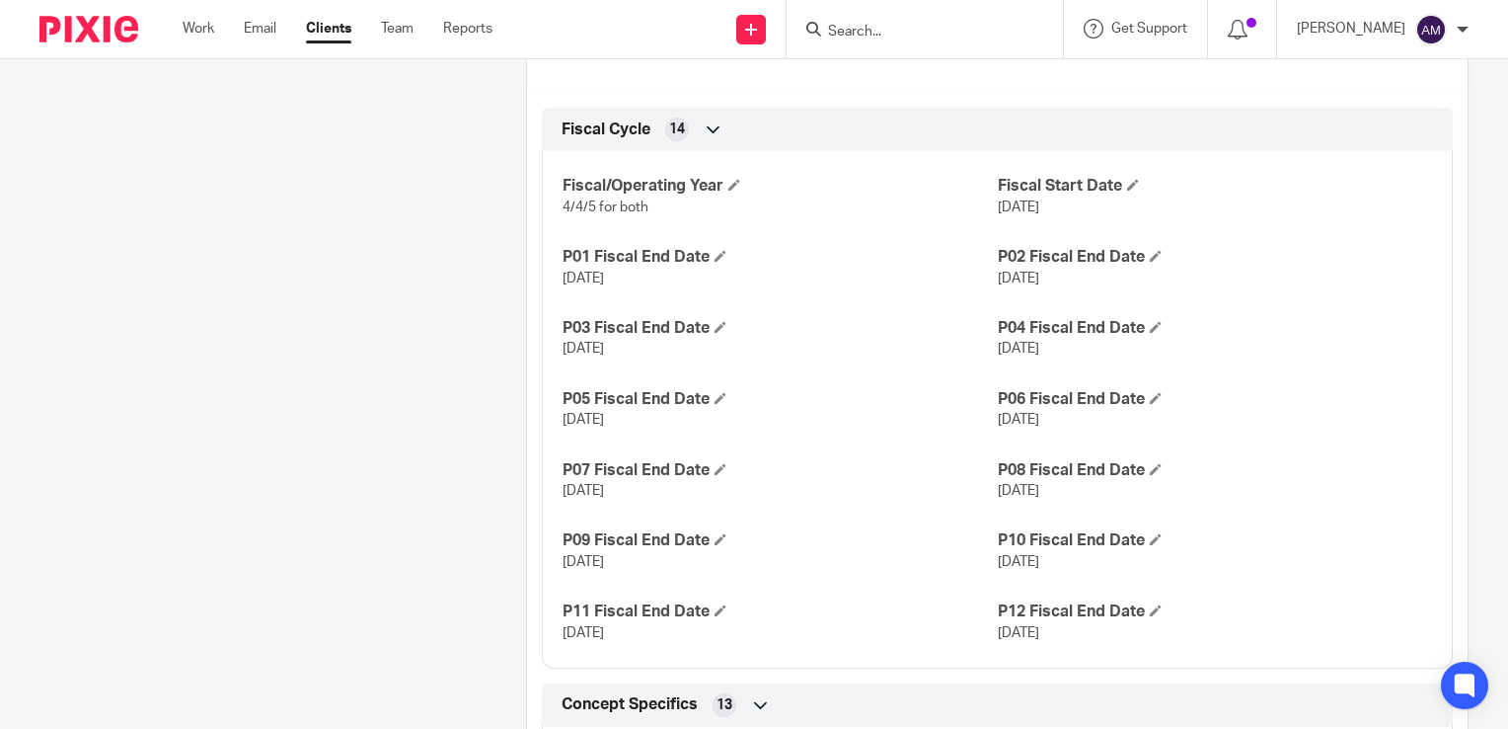
scroll to position [987, 0]
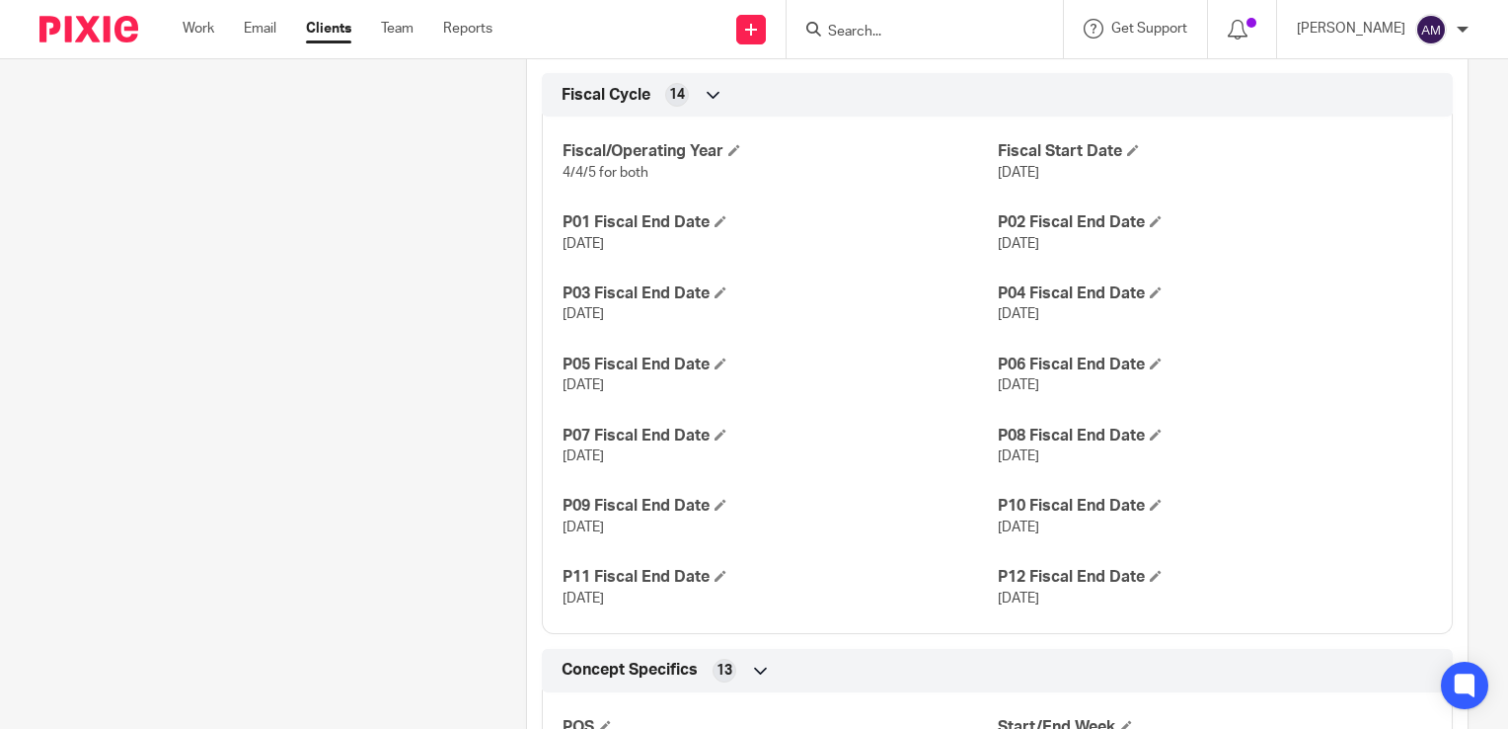
click at [917, 28] on input "Search" at bounding box center [915, 33] width 178 height 18
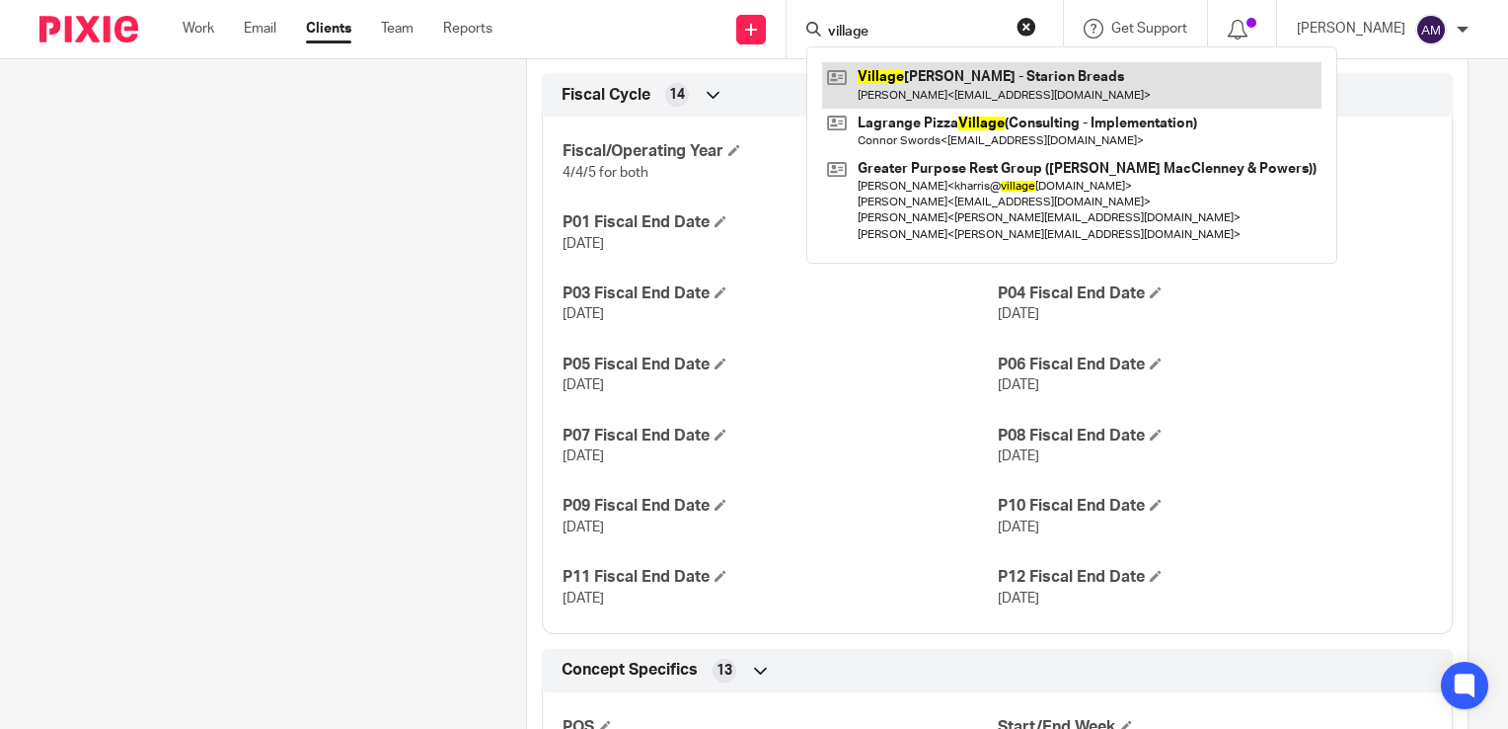
type input "village"
click at [952, 94] on link at bounding box center [1072, 84] width 500 height 45
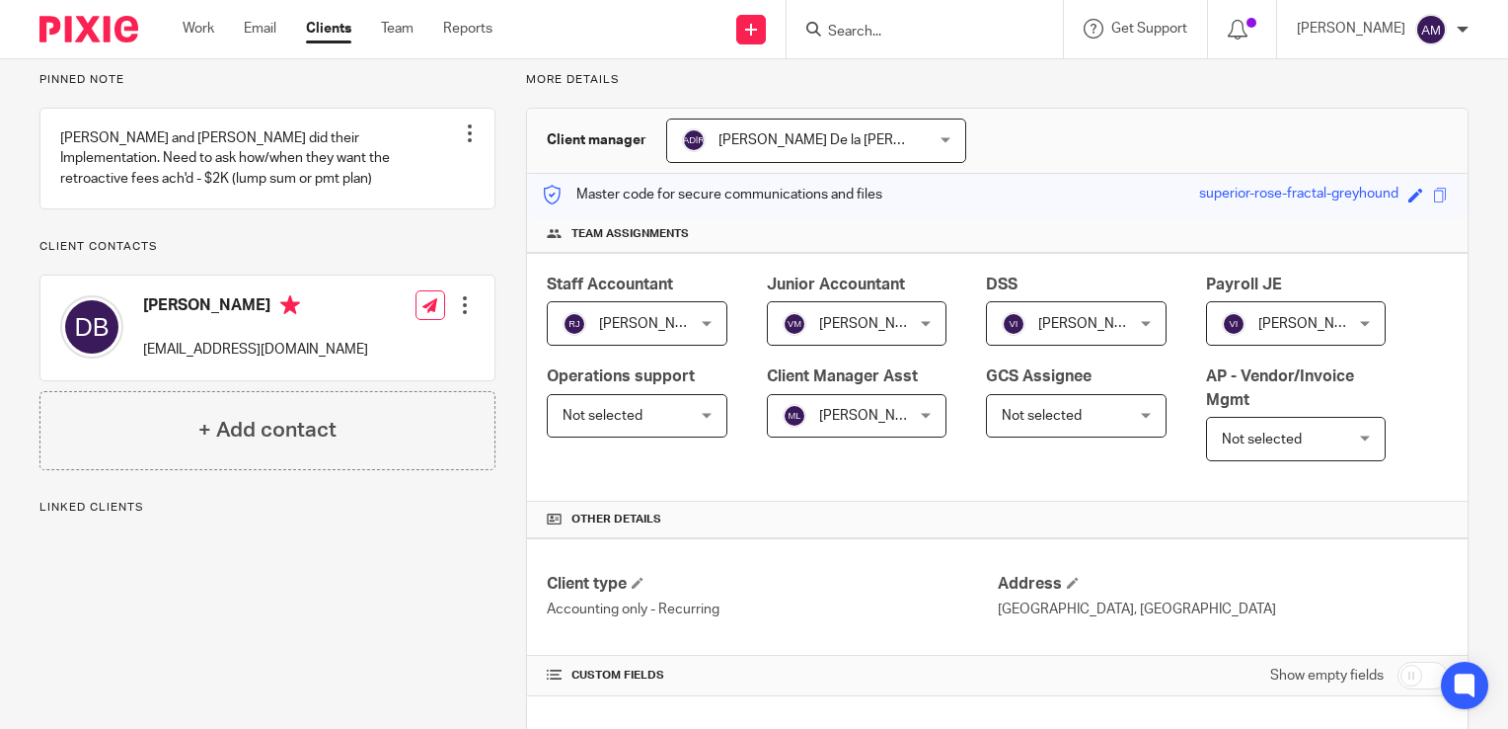
scroll to position [494, 0]
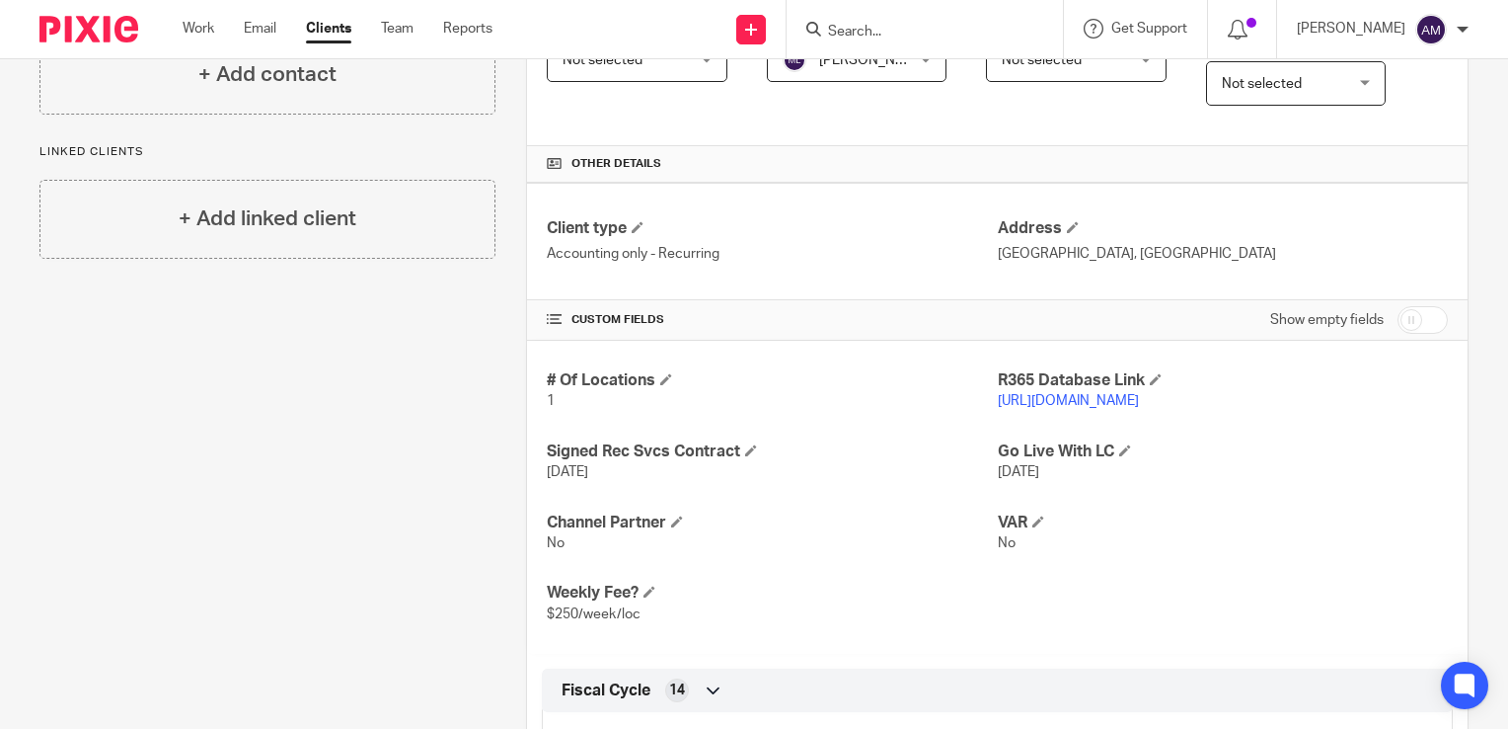
click at [1041, 401] on link "[URL][DOMAIN_NAME]" at bounding box center [1068, 401] width 141 height 14
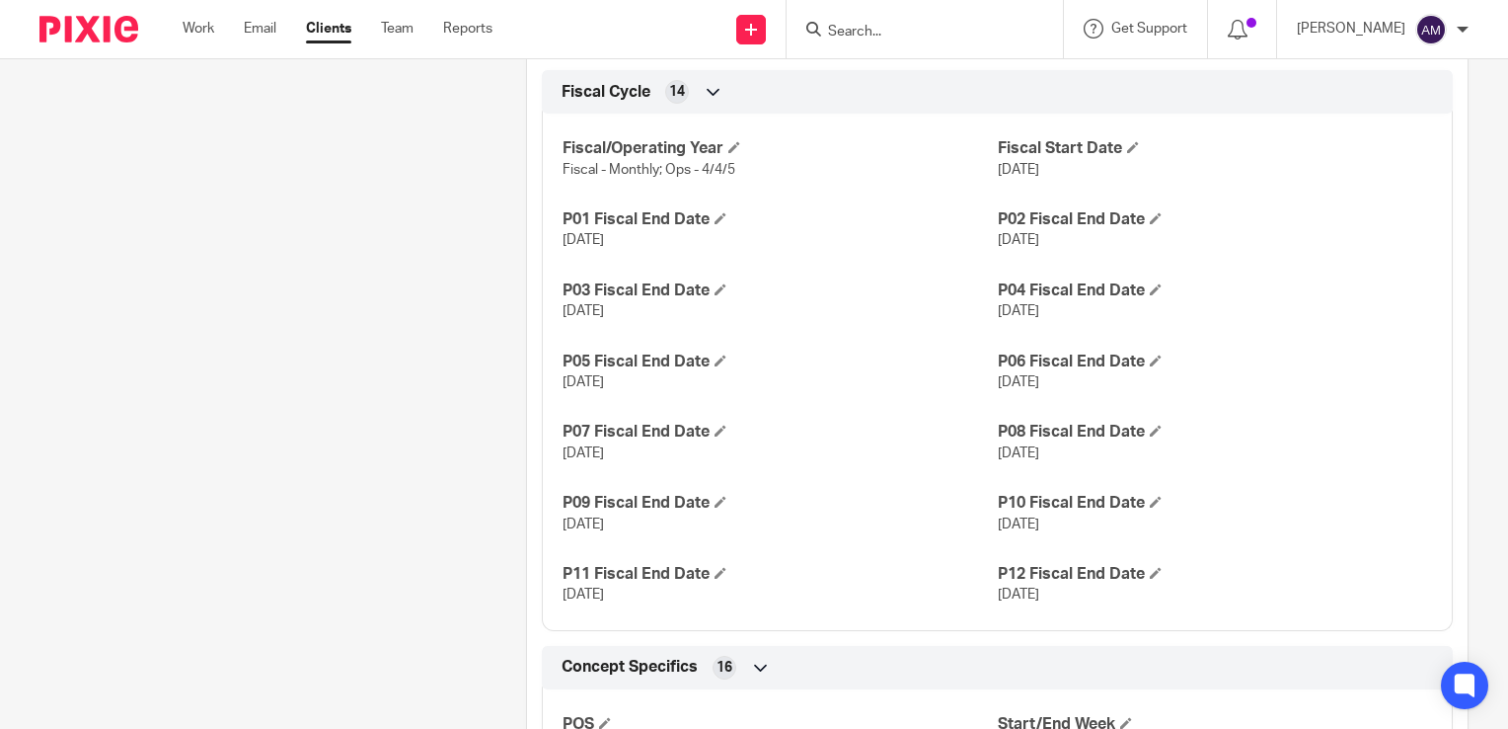
scroll to position [889, 0]
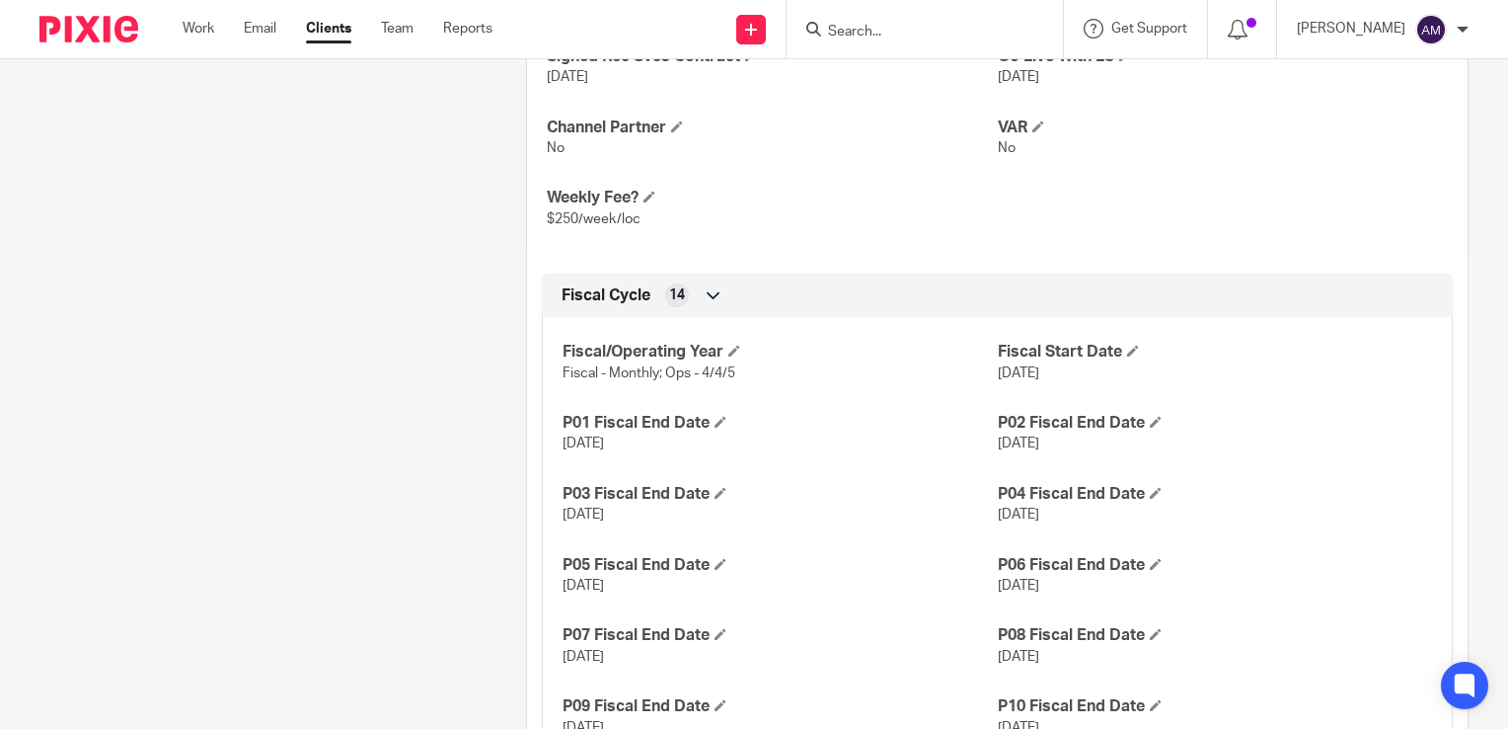
click at [908, 30] on input "Search" at bounding box center [915, 33] width 178 height 18
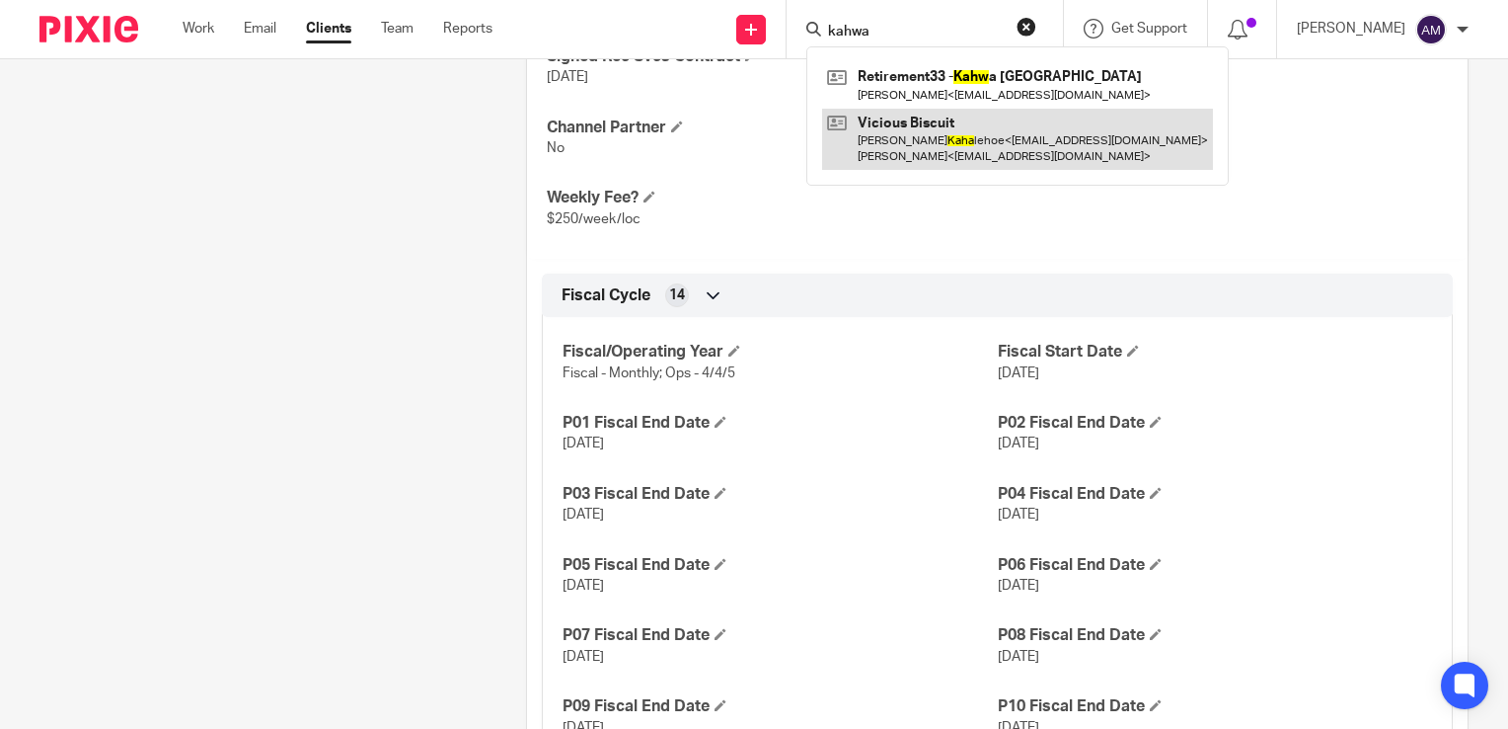
type input "kahwa"
click button "submit" at bounding box center [0, 0] width 0 height 0
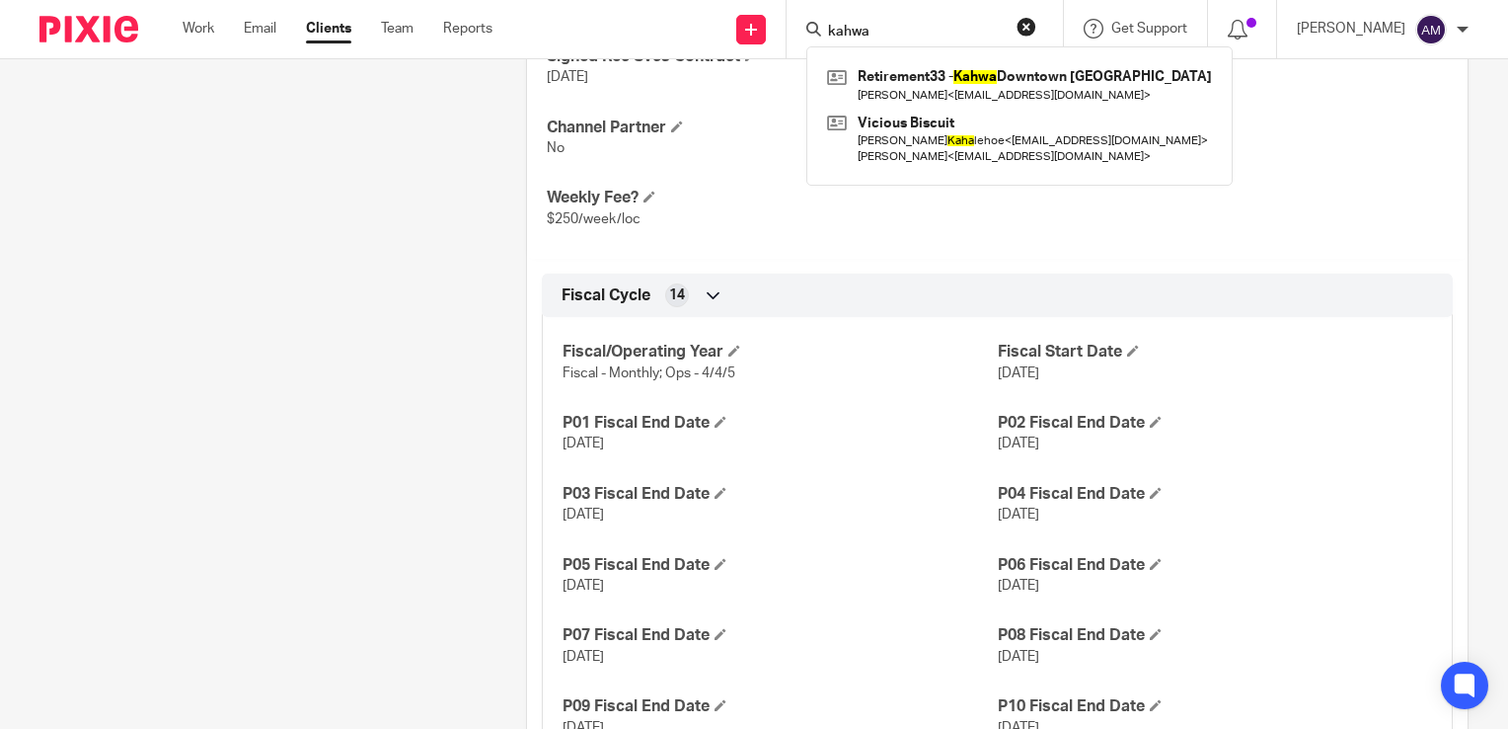
click at [1303, 149] on p "No" at bounding box center [1223, 148] width 450 height 20
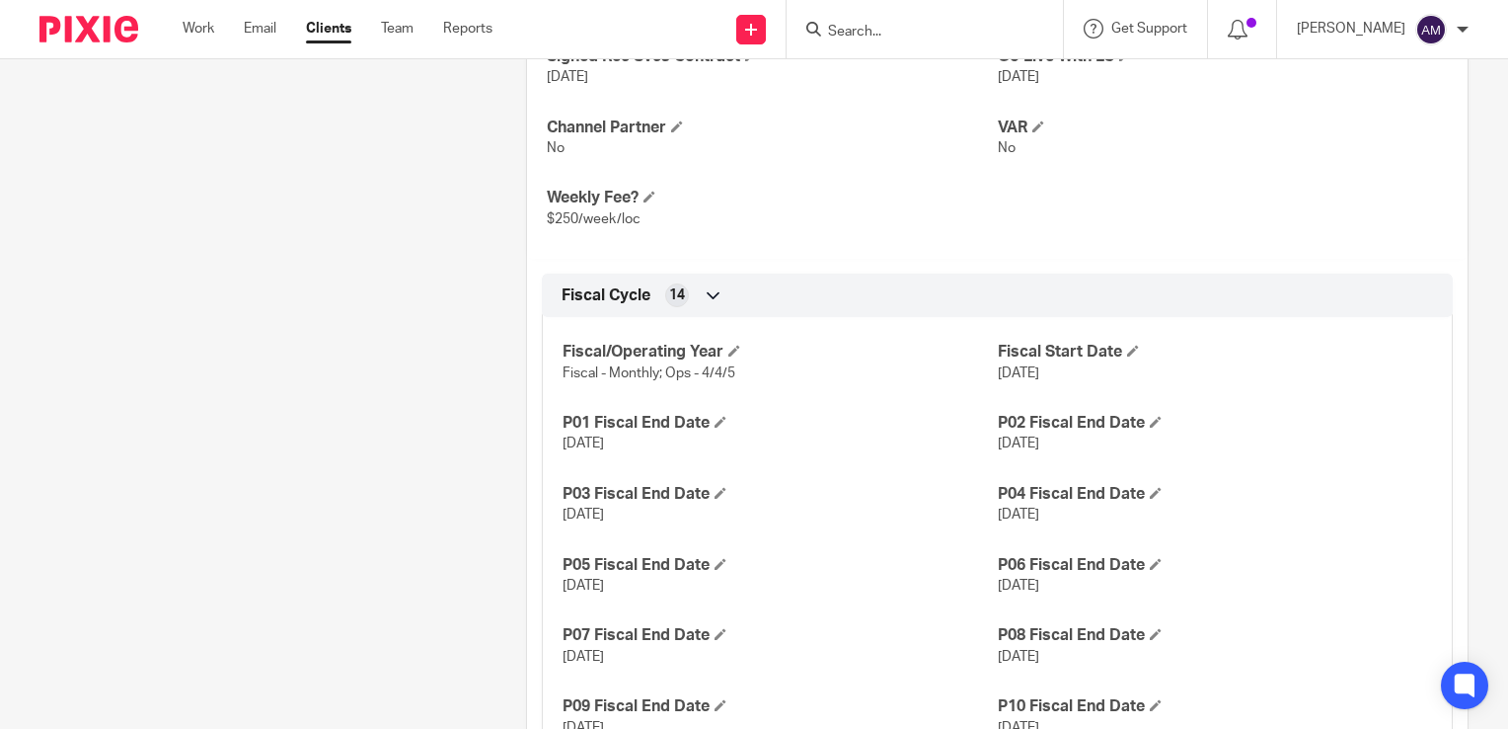
click at [877, 31] on input "Search" at bounding box center [915, 33] width 178 height 18
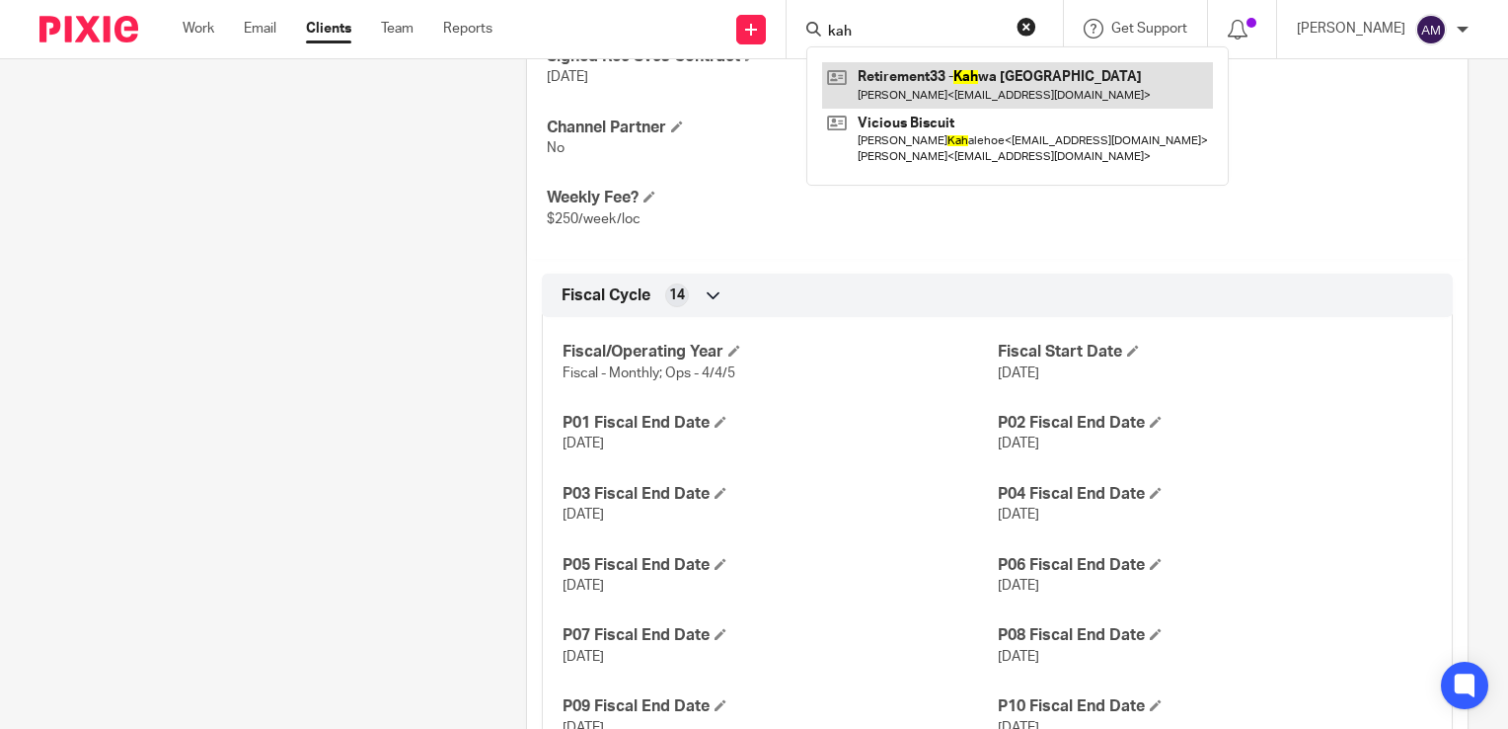
type input "kah"
click at [984, 84] on link at bounding box center [1017, 84] width 391 height 45
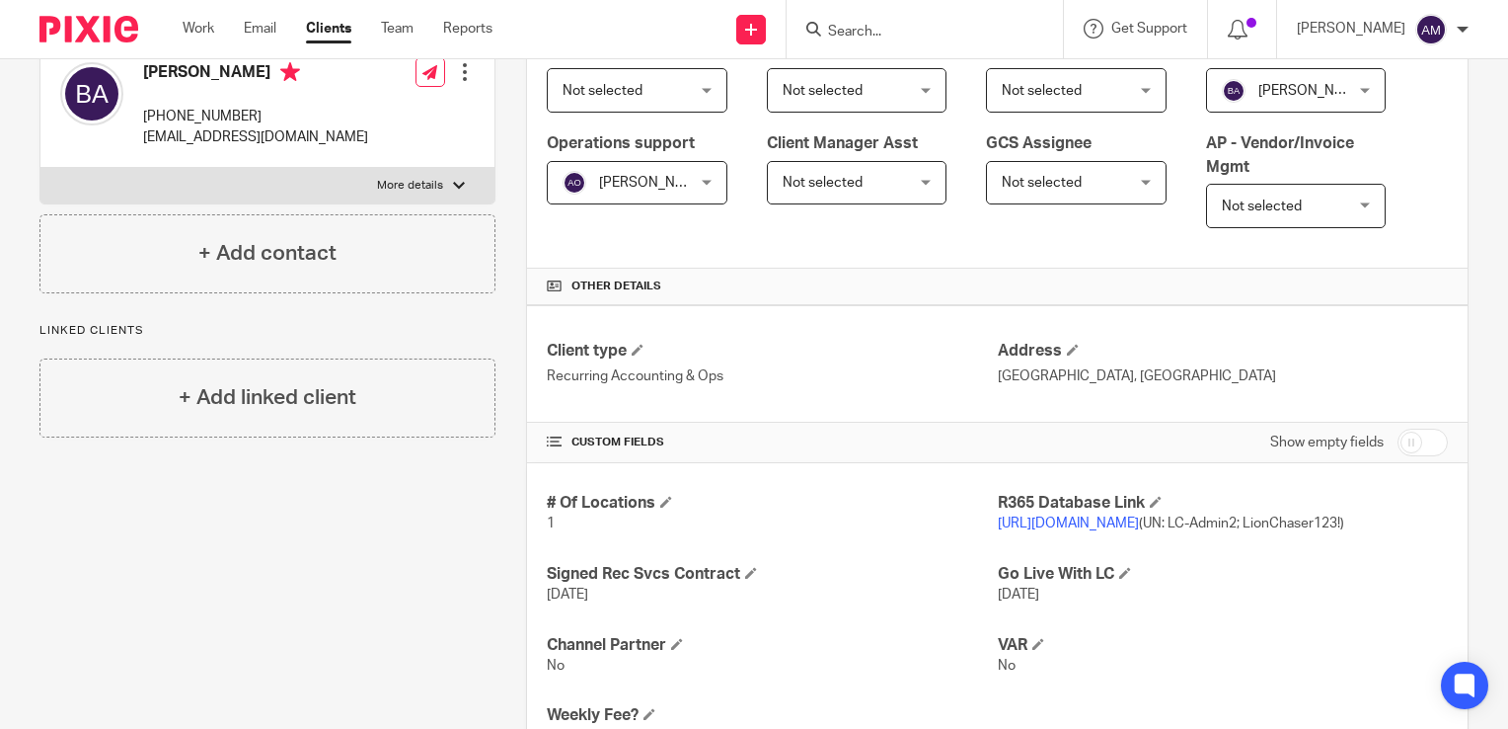
scroll to position [395, 0]
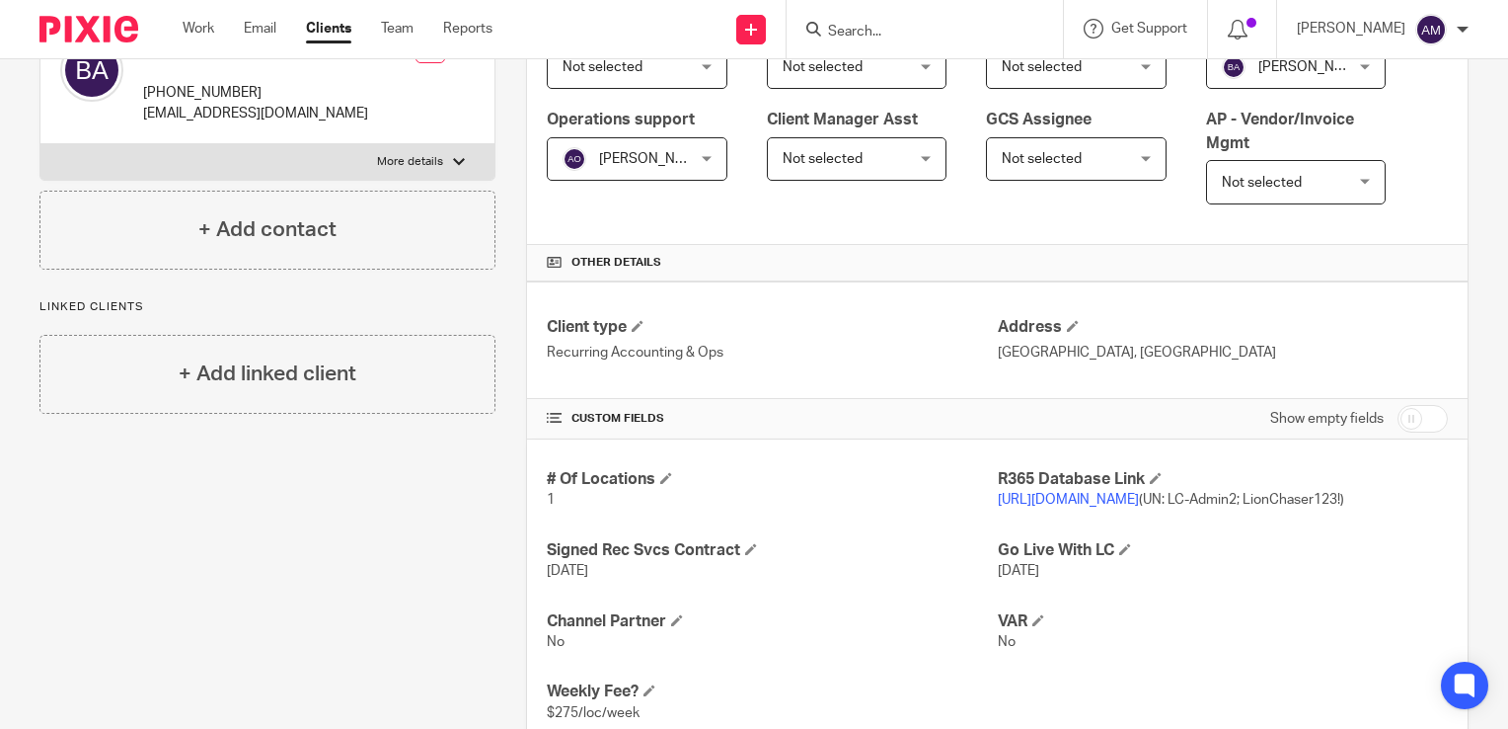
click at [1049, 493] on link "[URL][DOMAIN_NAME]" at bounding box center [1068, 500] width 141 height 14
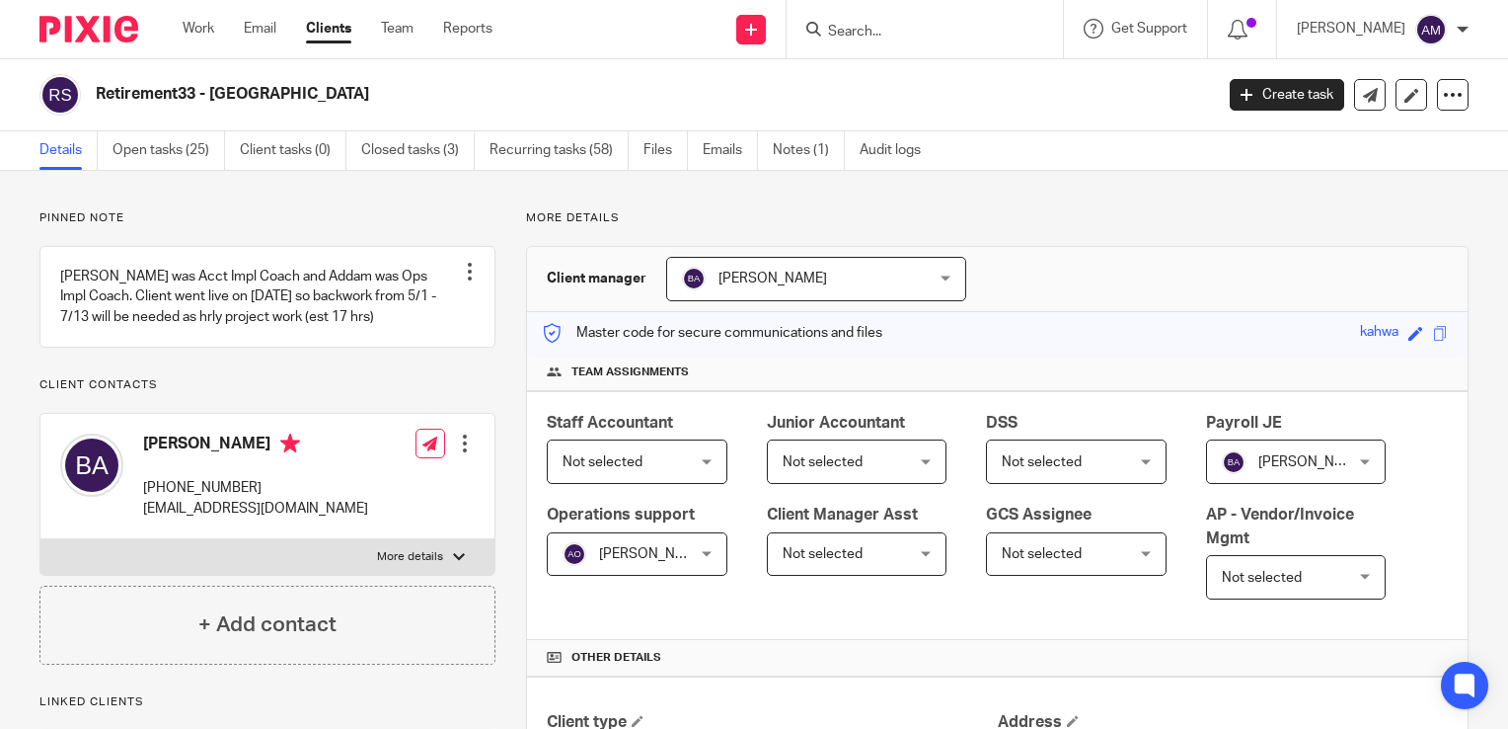
drag, startPoint x: 425, startPoint y: 95, endPoint x: 95, endPoint y: 82, distance: 330.0
click at [95, 82] on div "Retirement33 - [GEOGRAPHIC_DATA]" at bounding box center [619, 94] width 1161 height 41
copy h2 "Retirement33 - [GEOGRAPHIC_DATA]"
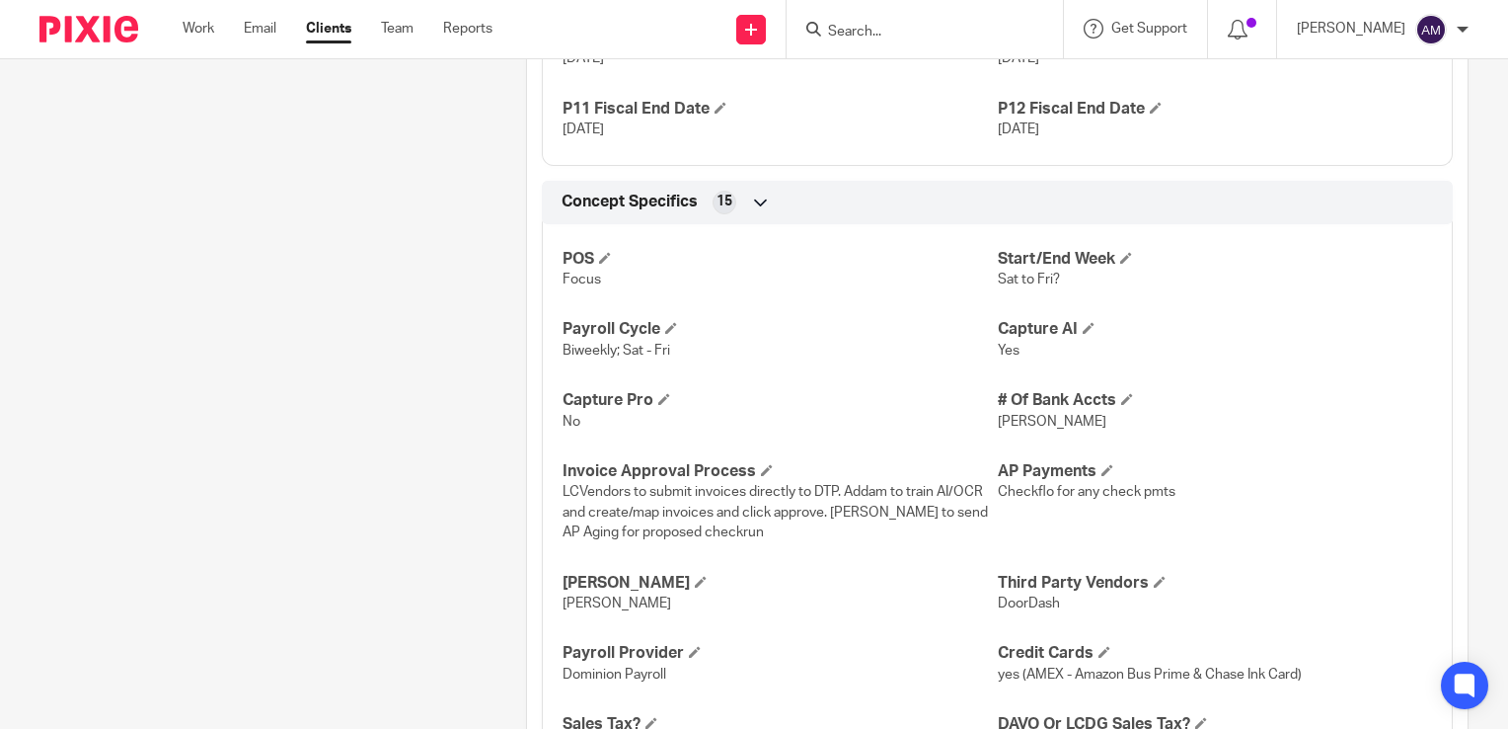
scroll to position [1777, 0]
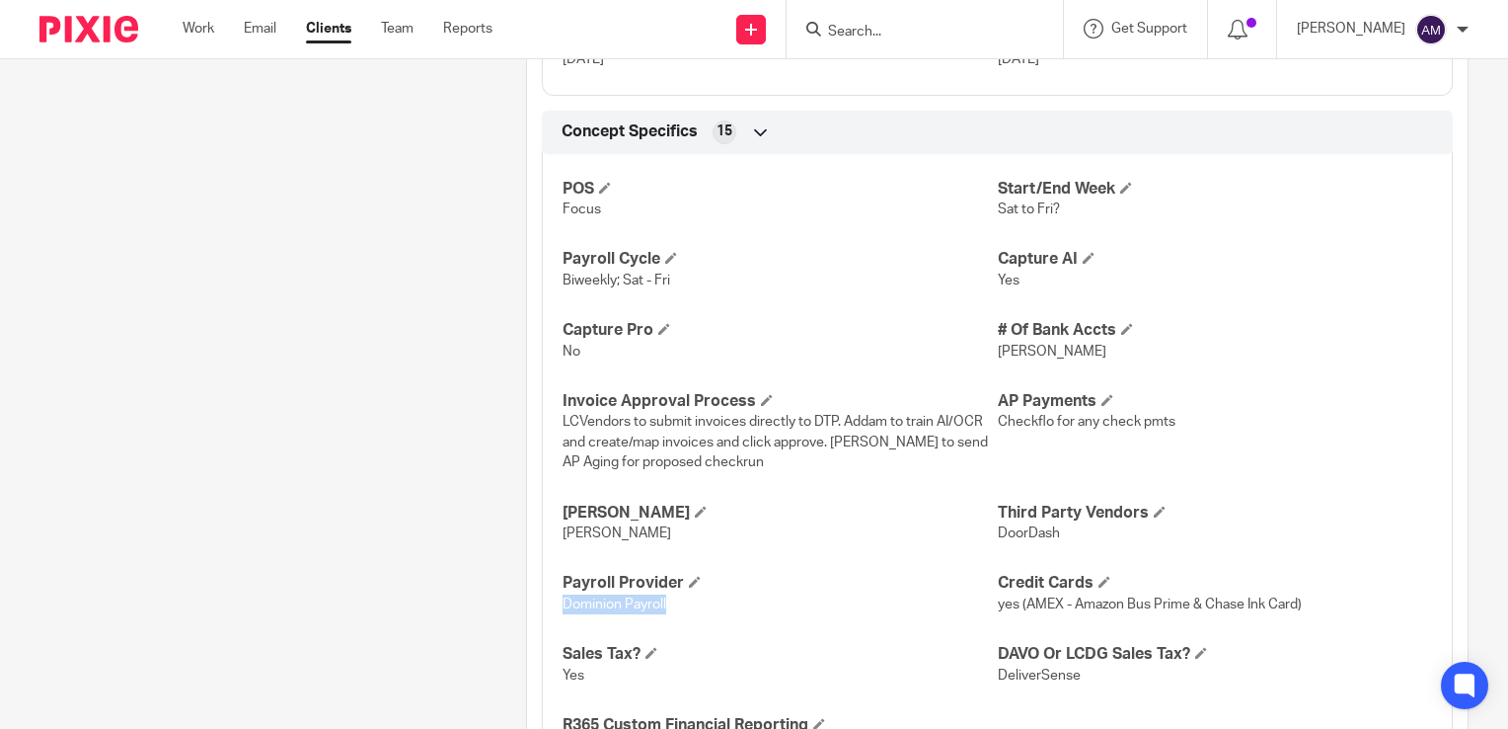
drag, startPoint x: 662, startPoint y: 600, endPoint x: 549, endPoint y: 599, distance: 113.5
click at [549, 599] on div "POS Focus Start/End Week Sat to Fri? Payroll Cycle Biweekly; Sat - Fri Capture …" at bounding box center [997, 460] width 911 height 643
copy span "Dominion Payroll"
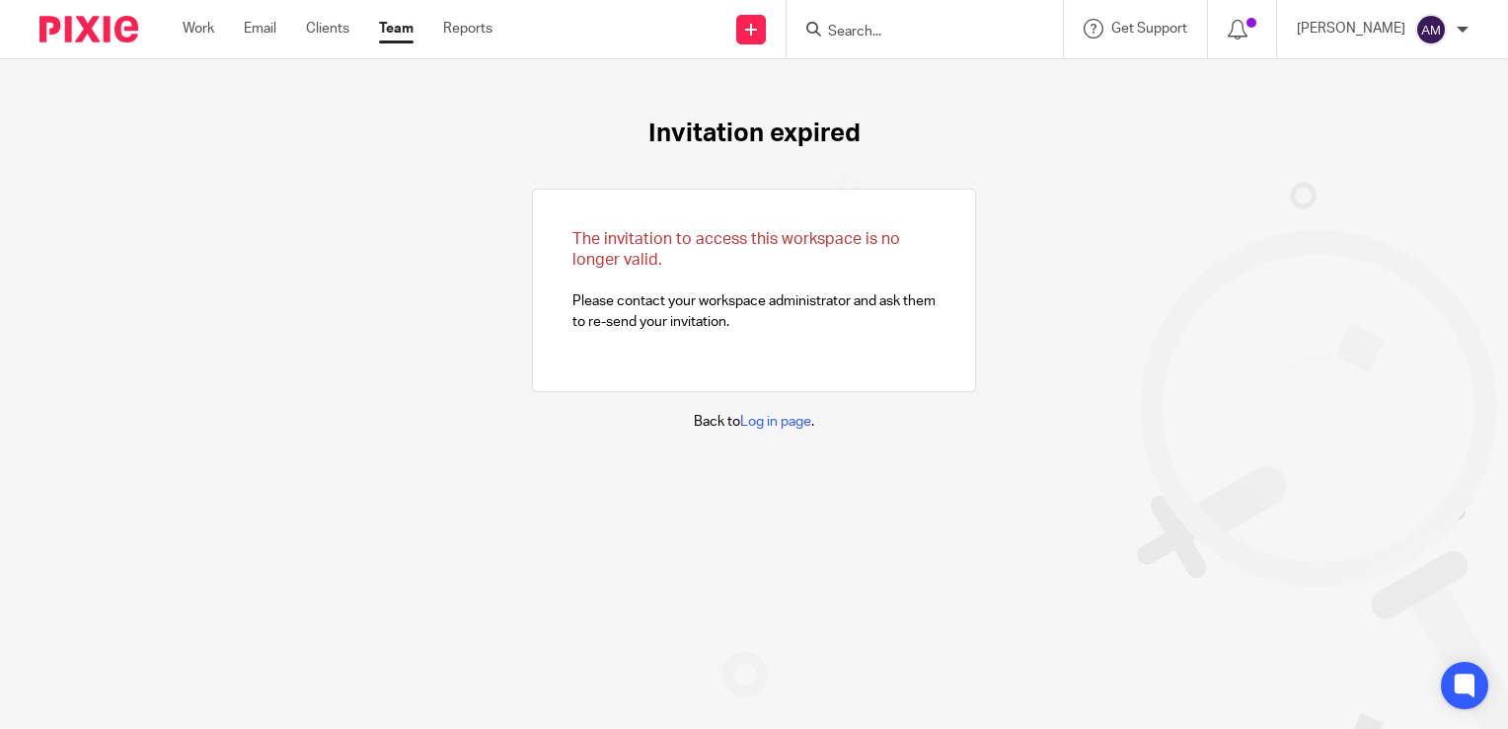
click at [928, 38] on input "Search" at bounding box center [915, 33] width 178 height 18
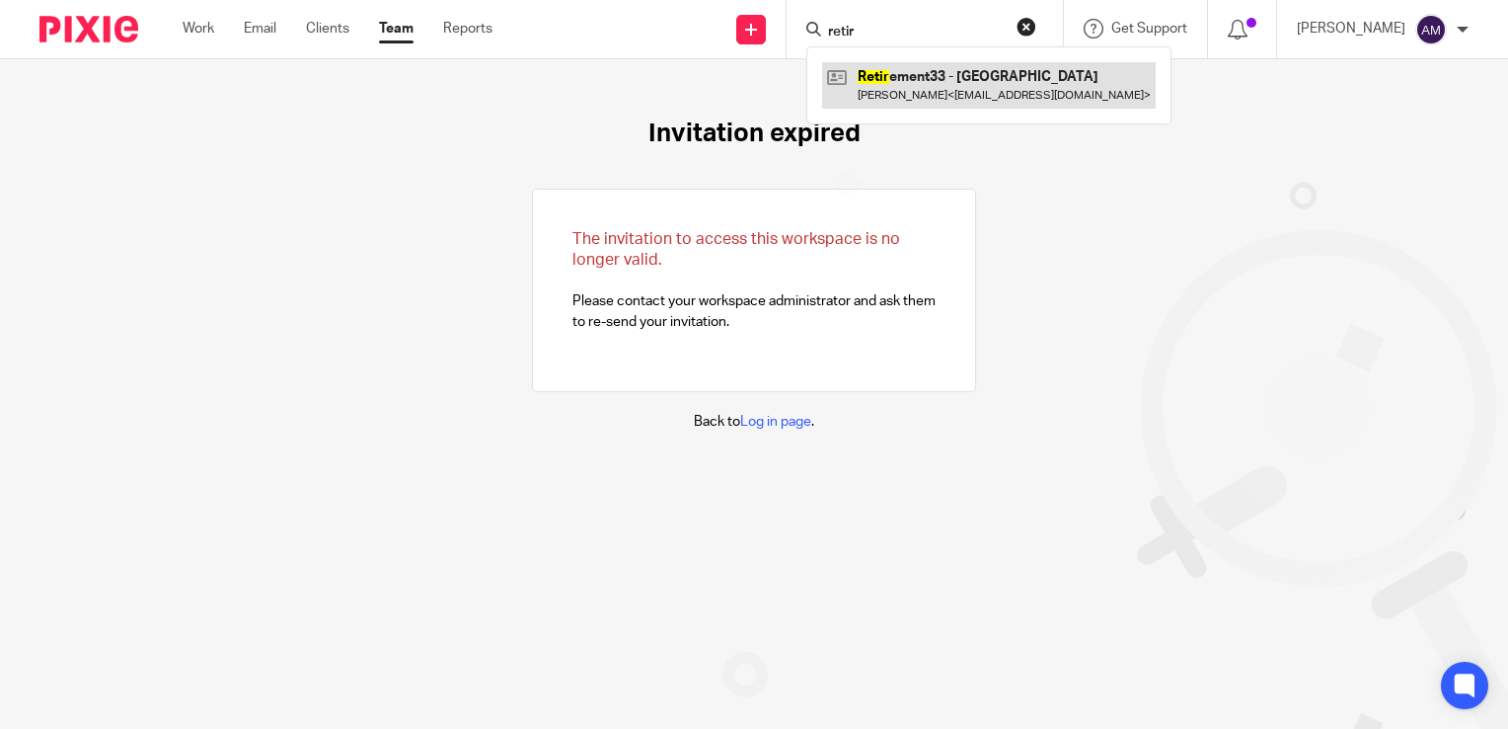
type input "retir"
click at [957, 94] on link at bounding box center [989, 84] width 334 height 45
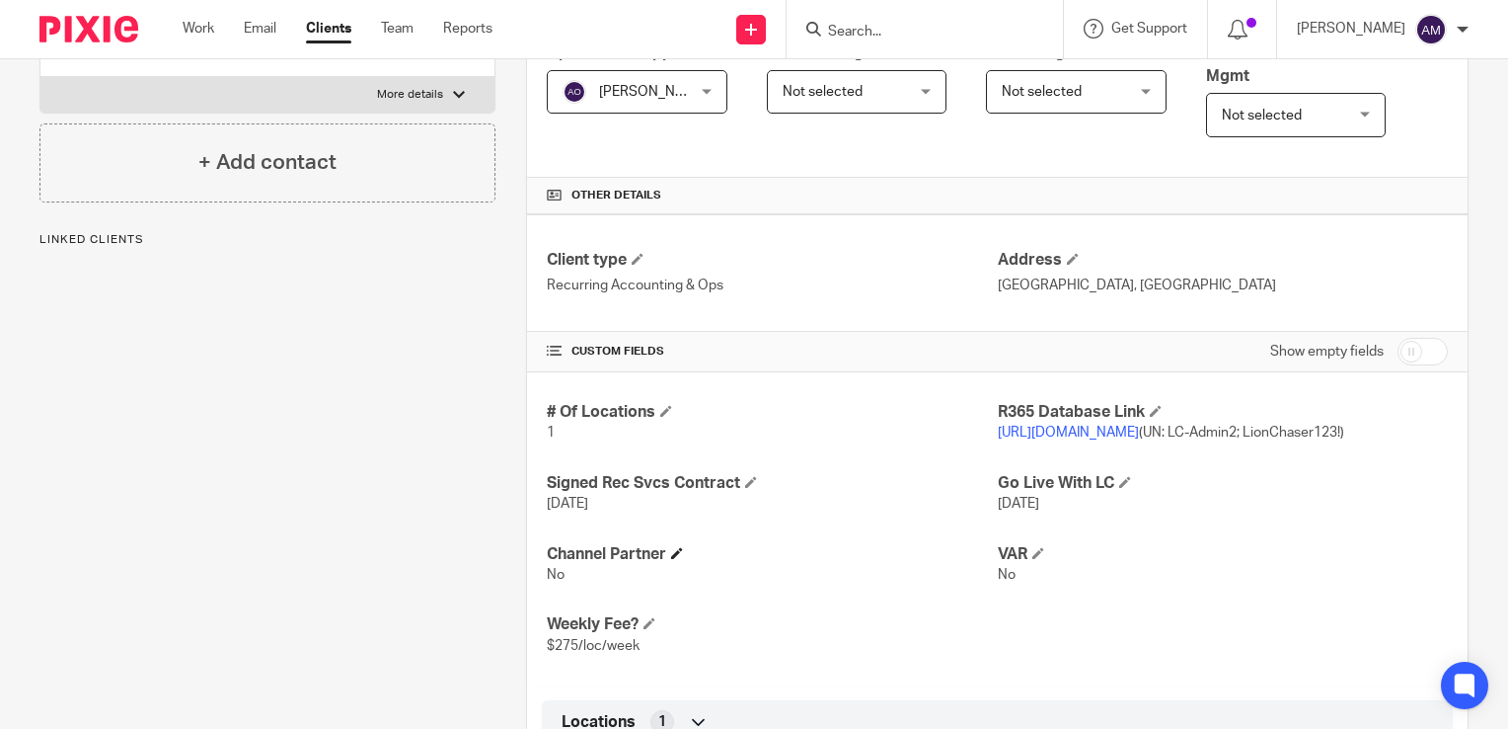
scroll to position [494, 0]
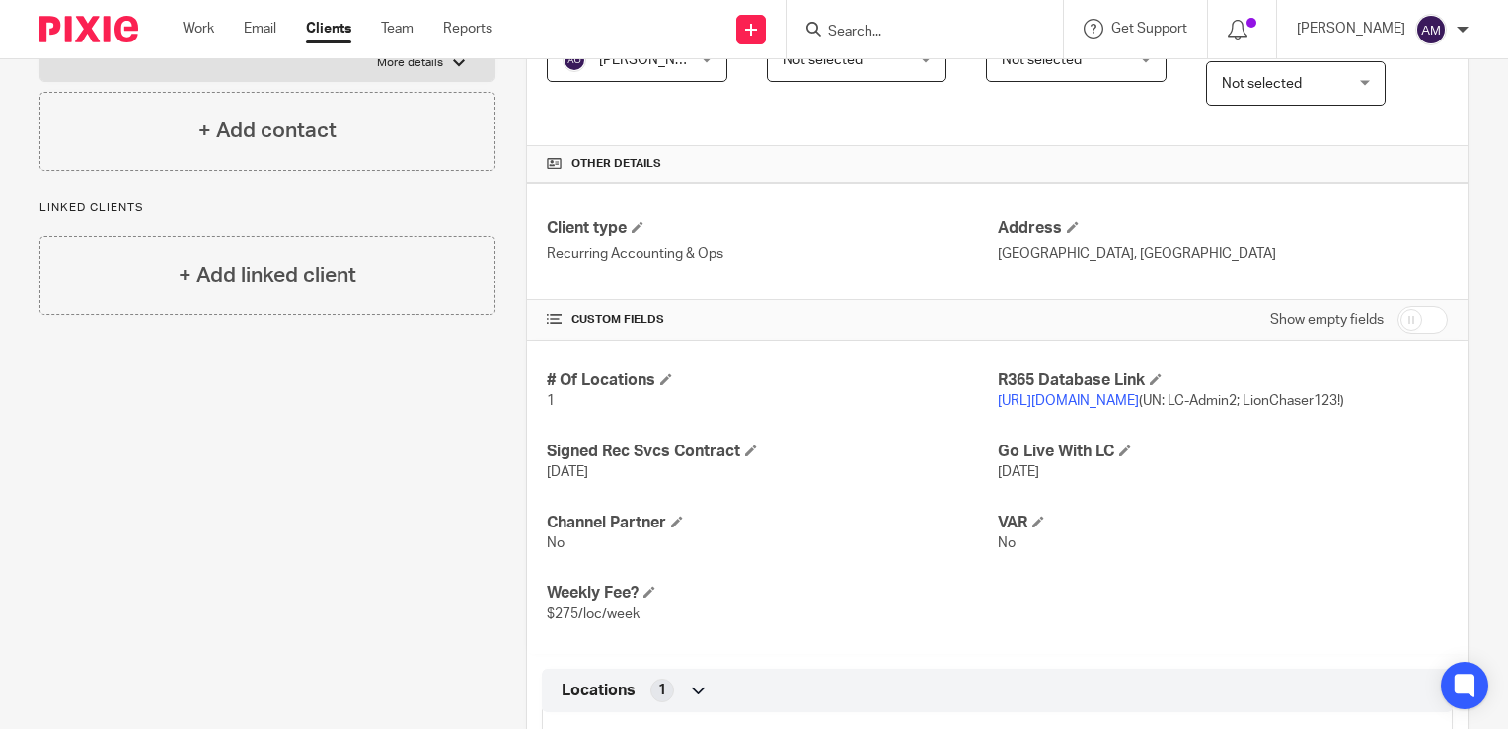
click at [1072, 396] on link "[URL][DOMAIN_NAME]" at bounding box center [1068, 401] width 141 height 14
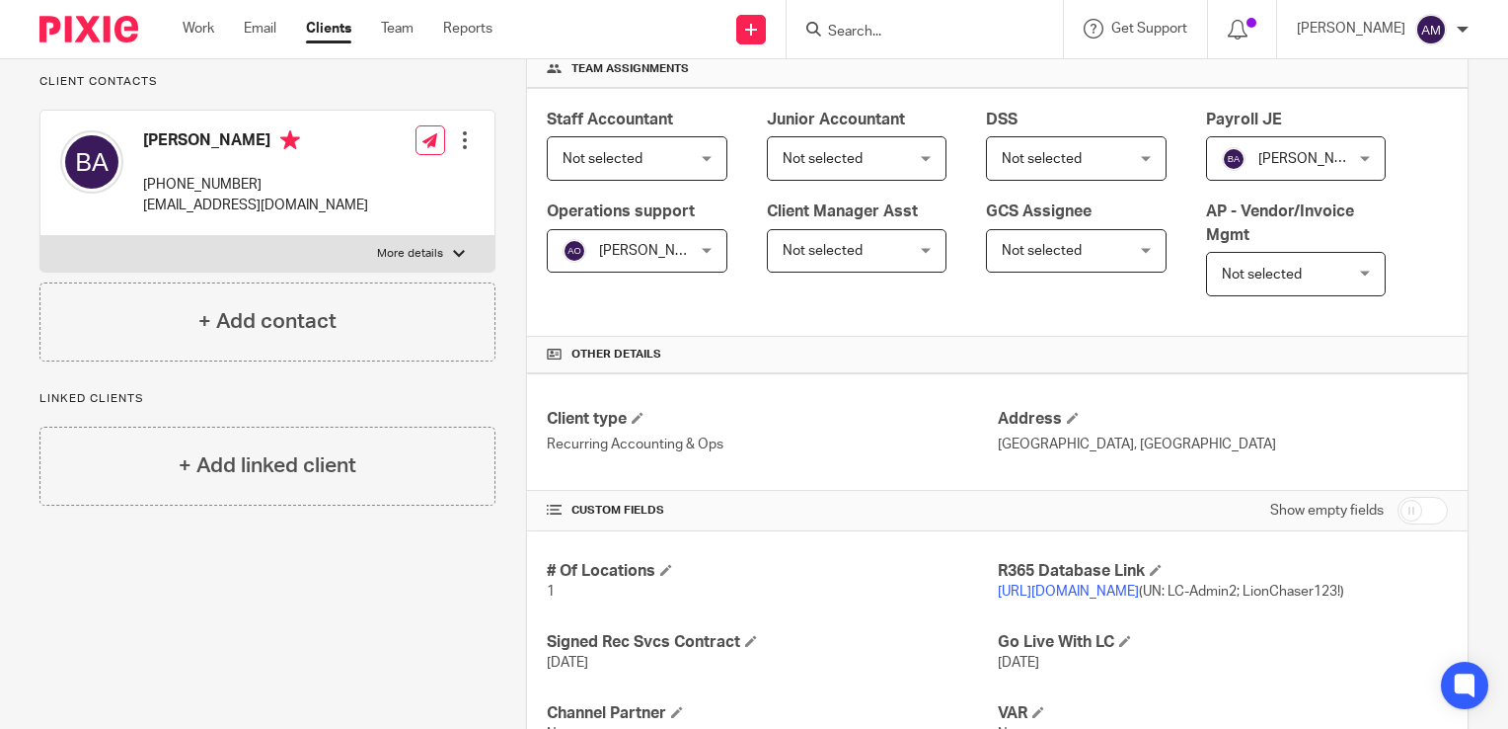
scroll to position [0, 0]
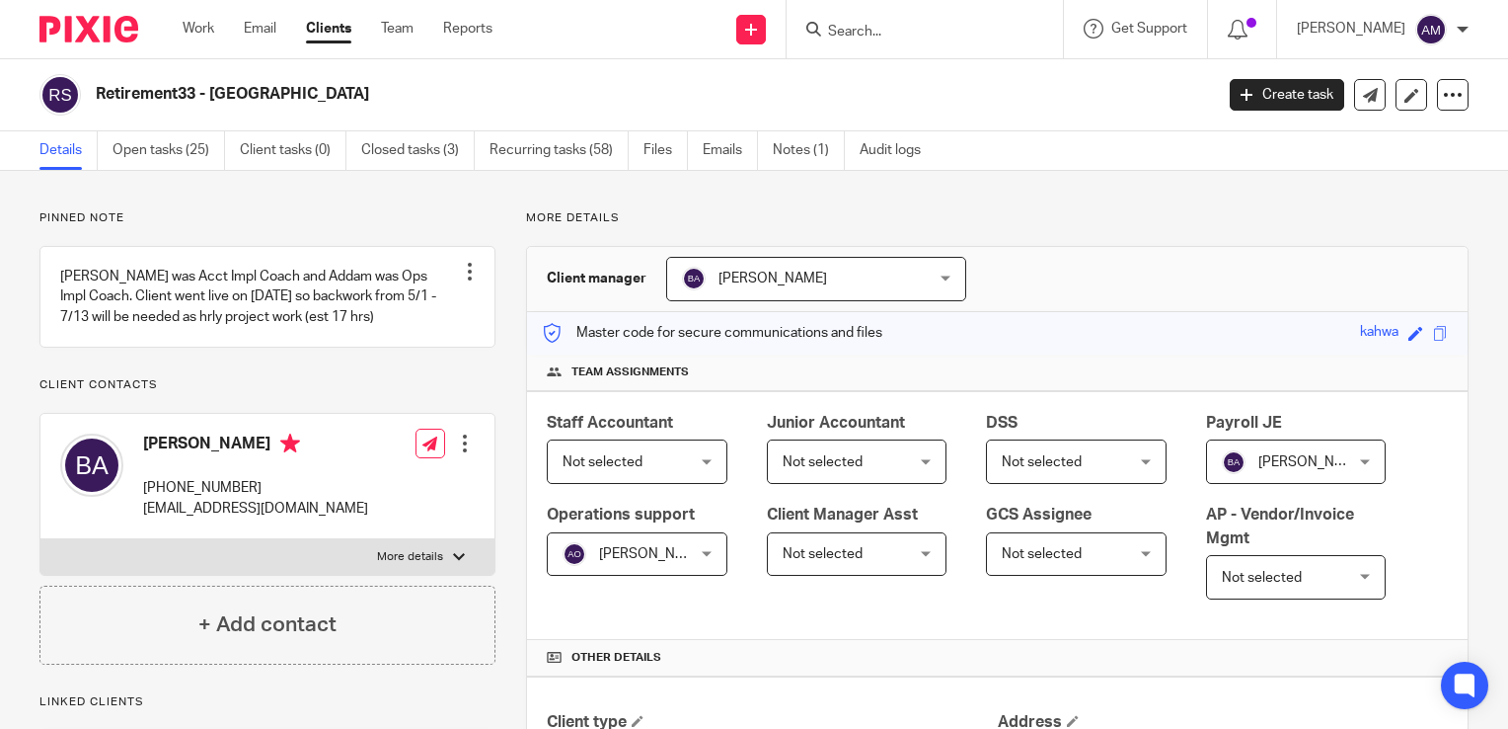
click at [1349, 211] on p "More details" at bounding box center [997, 218] width 943 height 16
click at [932, 30] on input "Search" at bounding box center [915, 33] width 178 height 18
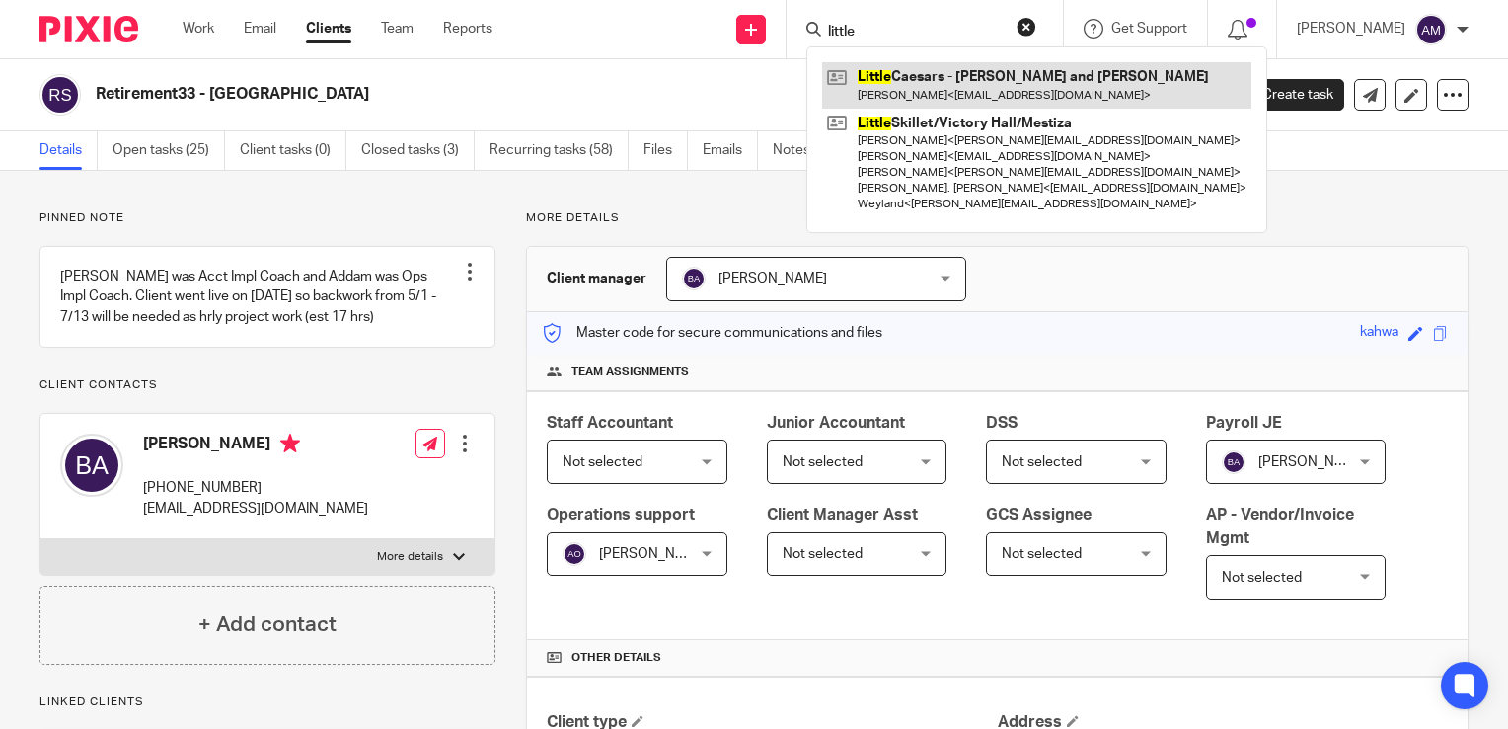
type input "little"
click at [985, 94] on link at bounding box center [1036, 84] width 429 height 45
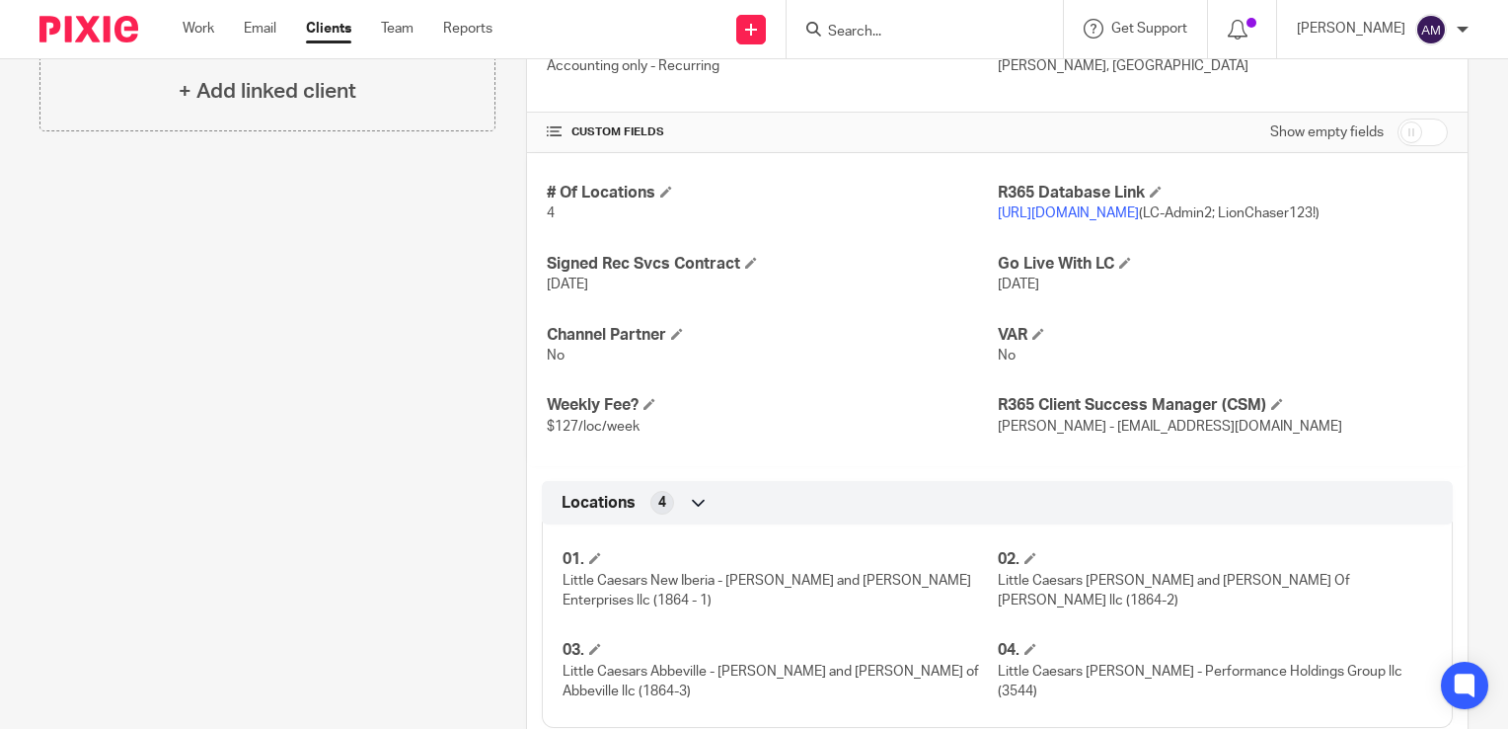
scroll to position [592, 0]
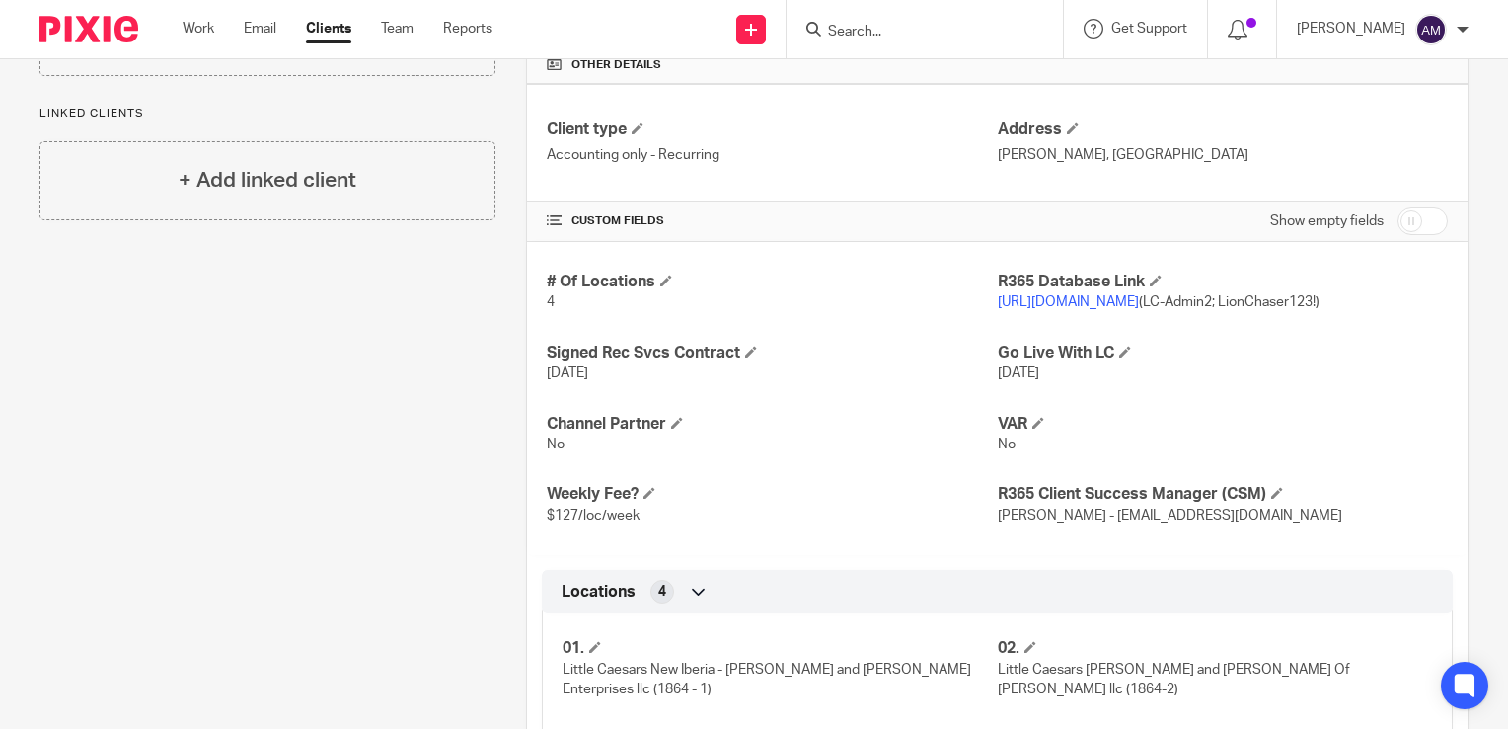
click at [1076, 298] on link "[URL][DOMAIN_NAME]" at bounding box center [1068, 302] width 141 height 14
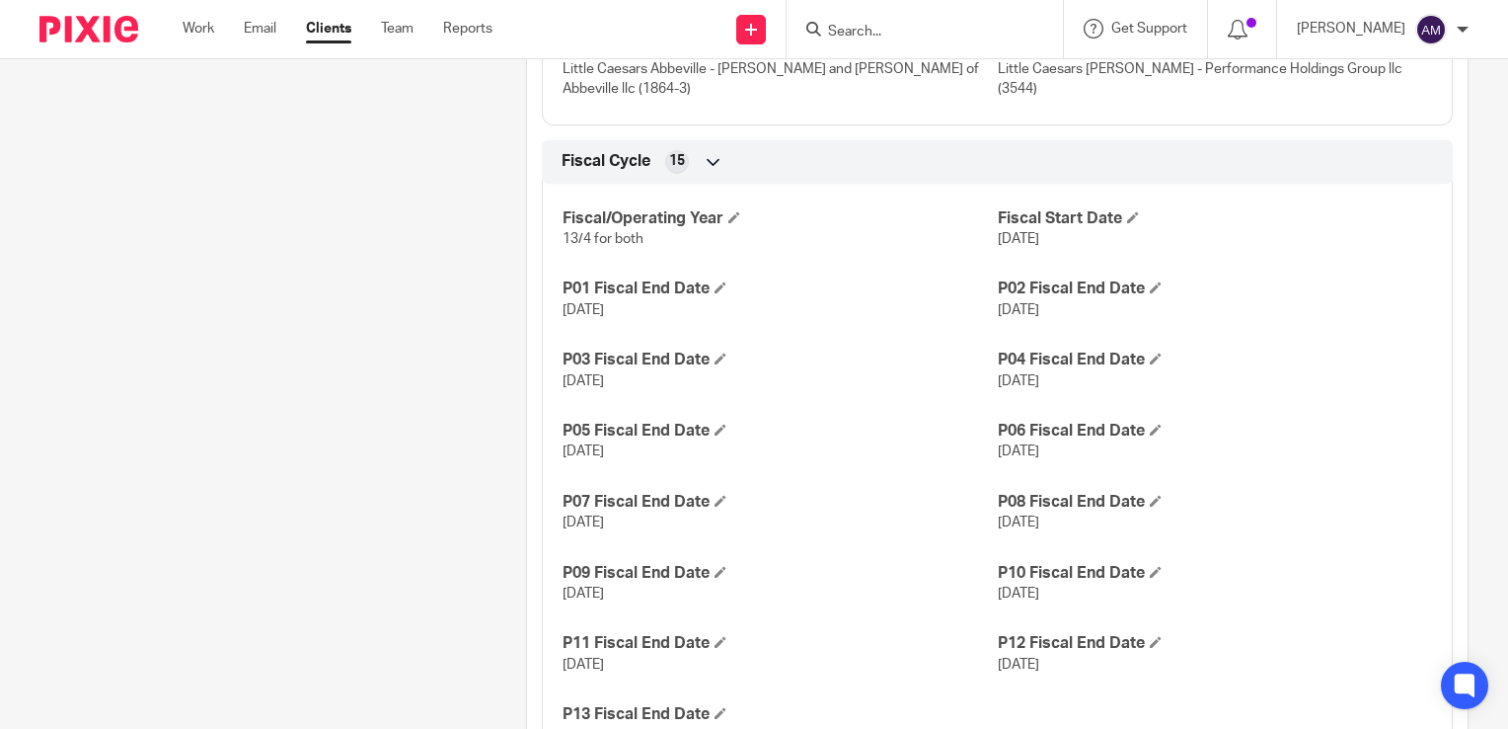
scroll to position [1382, 0]
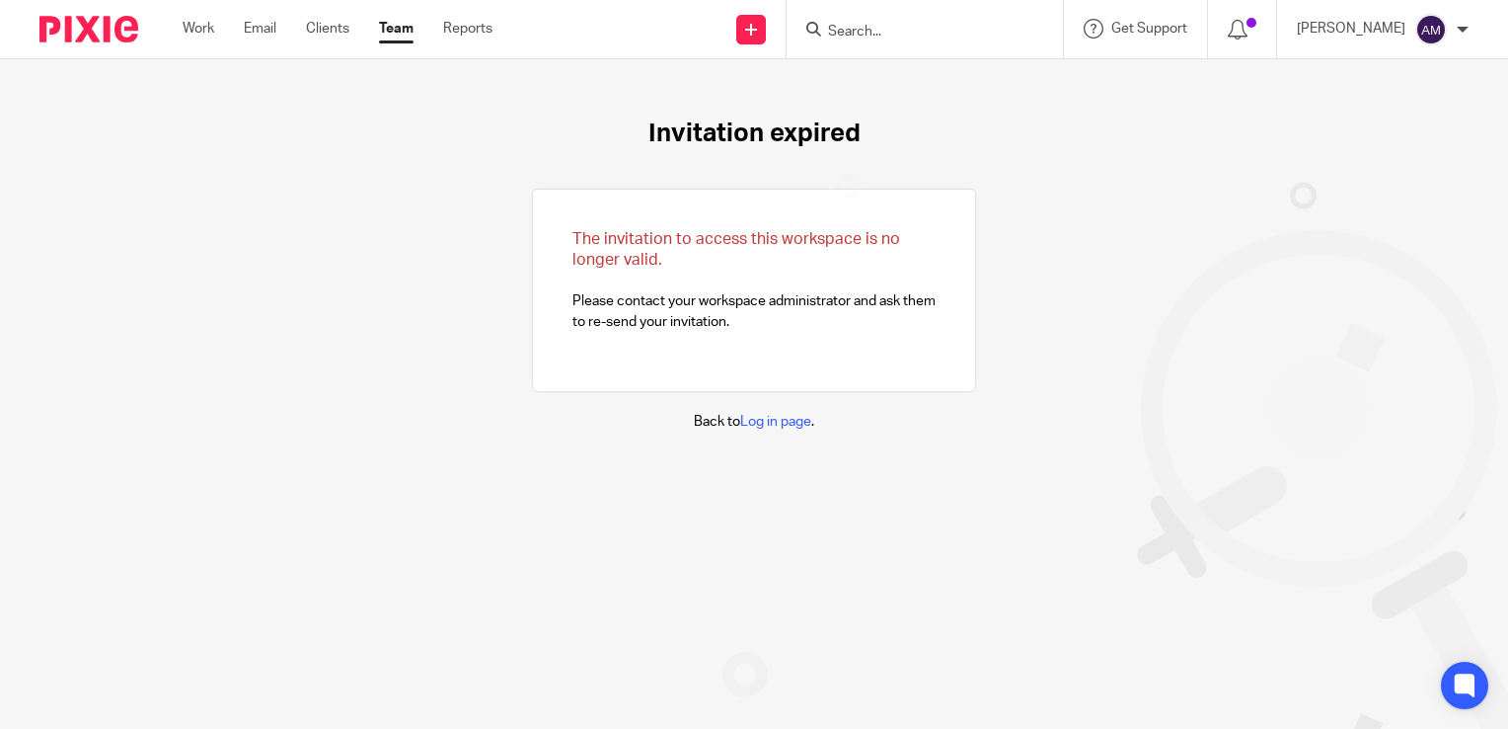
click at [882, 26] on input "Search" at bounding box center [915, 33] width 178 height 18
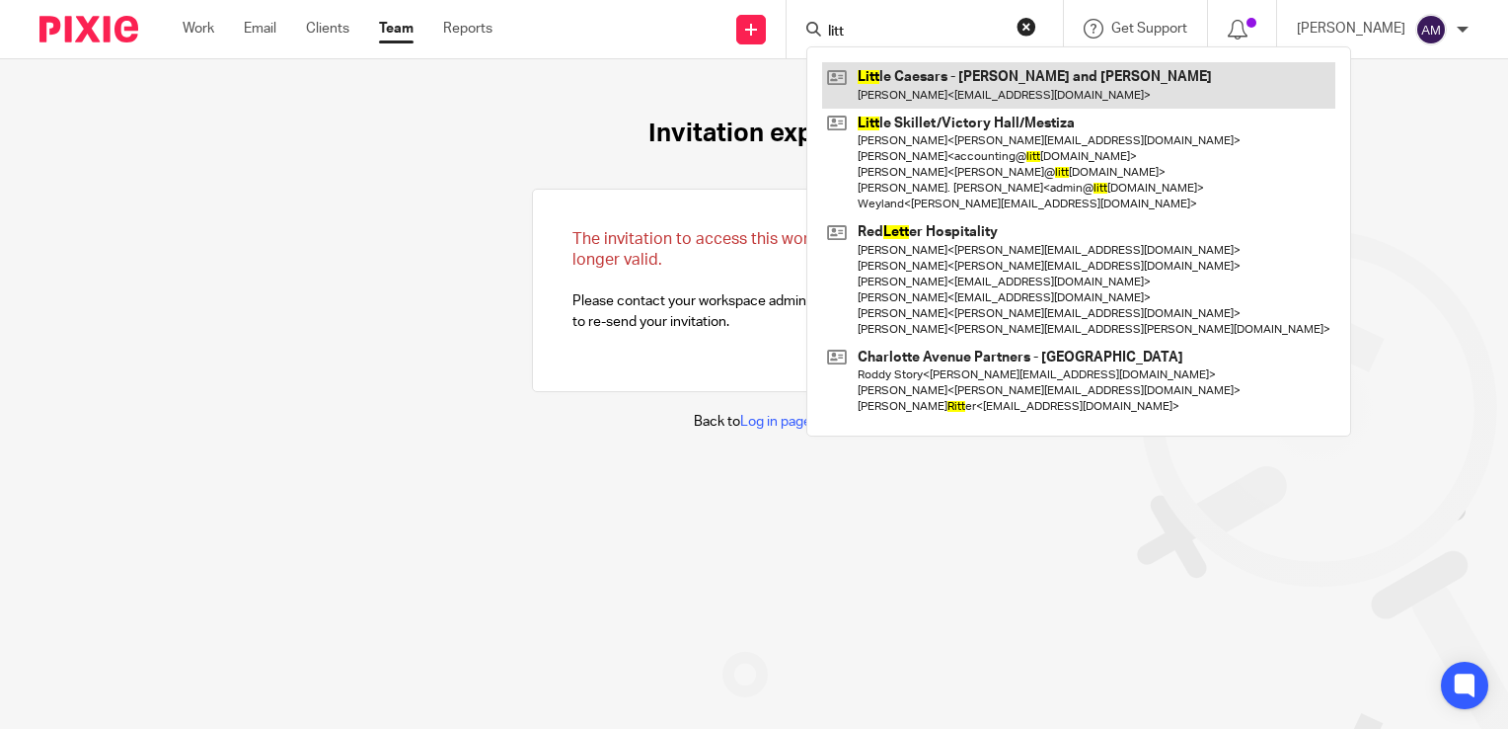
type input "litt"
click at [1045, 78] on link at bounding box center [1078, 84] width 513 height 45
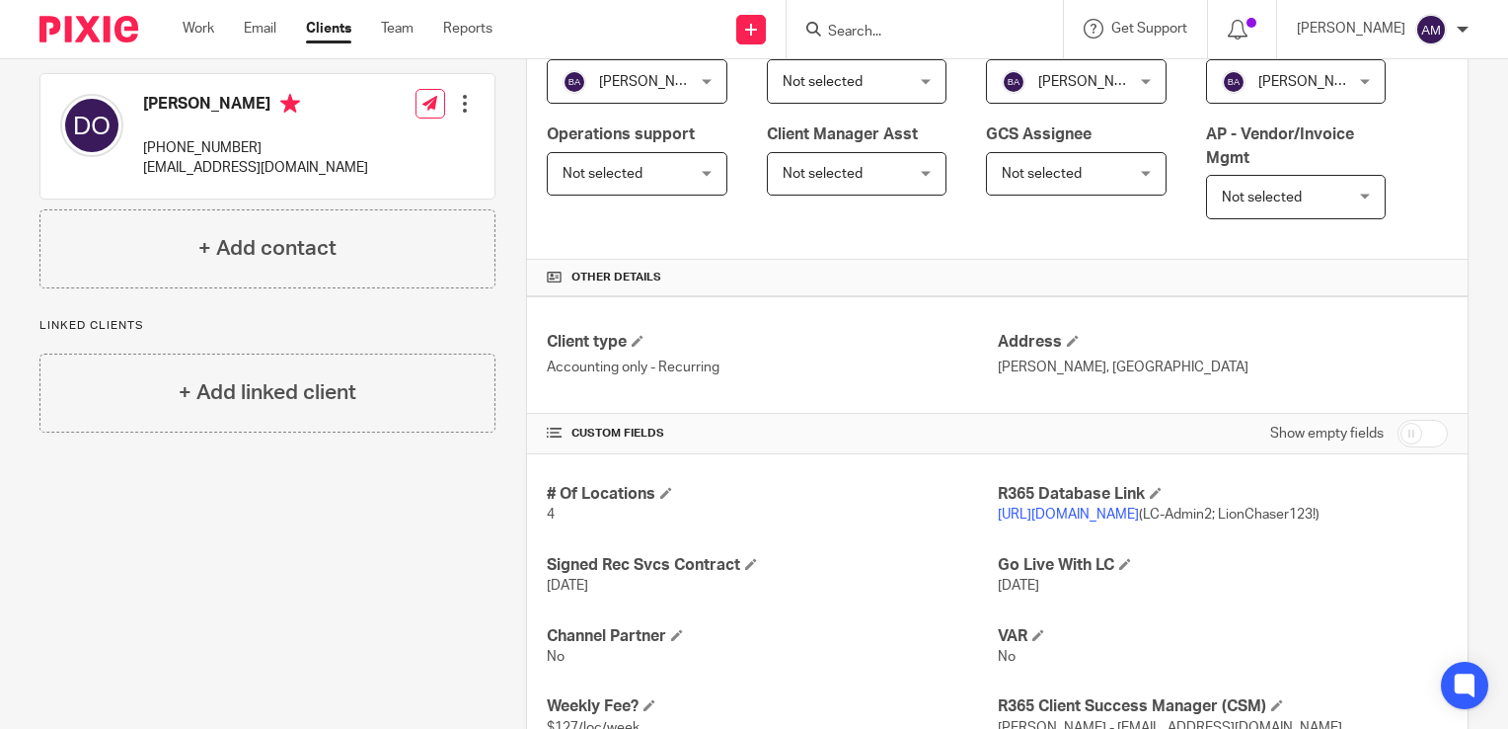
scroll to position [395, 0]
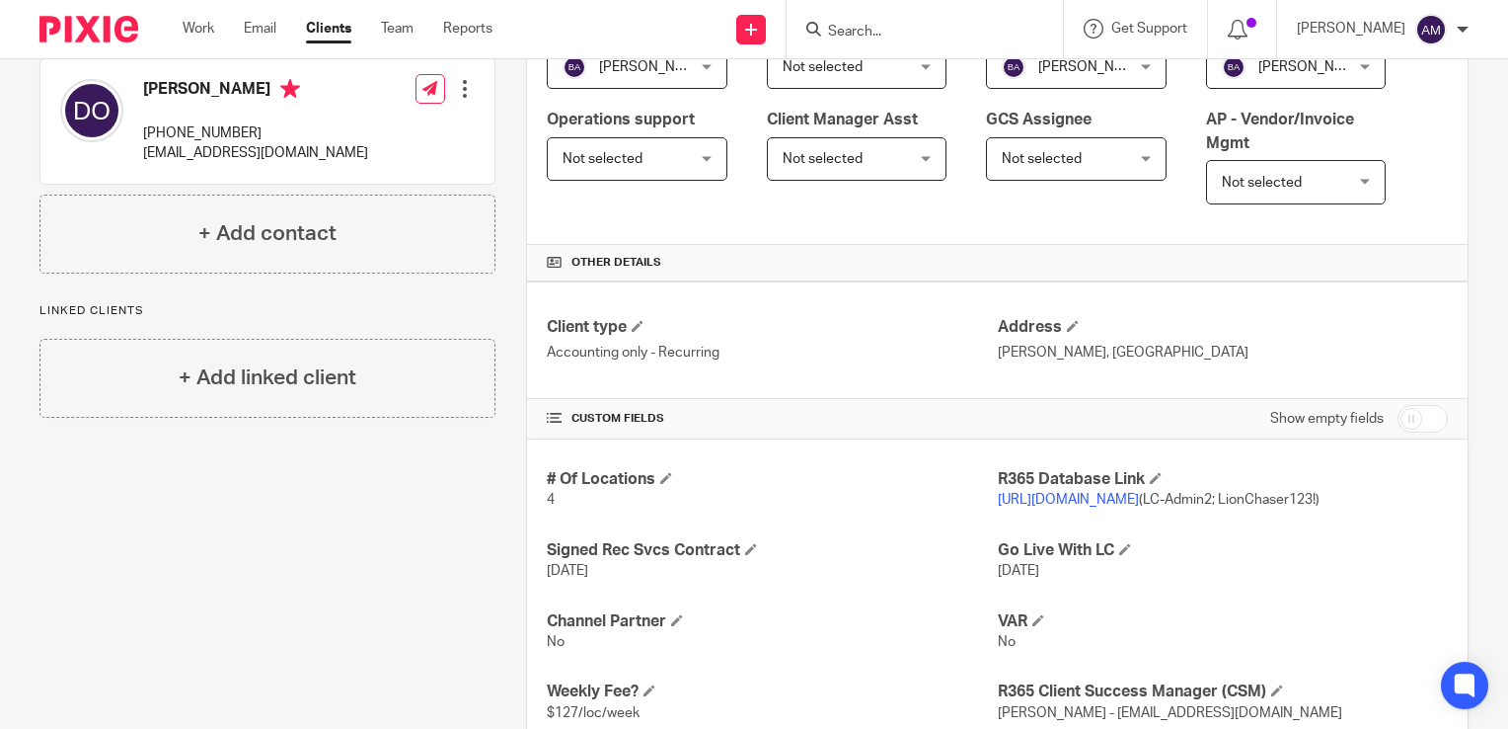
click at [1060, 502] on link "https://performance365.restaurant365.com" at bounding box center [1068, 500] width 141 height 14
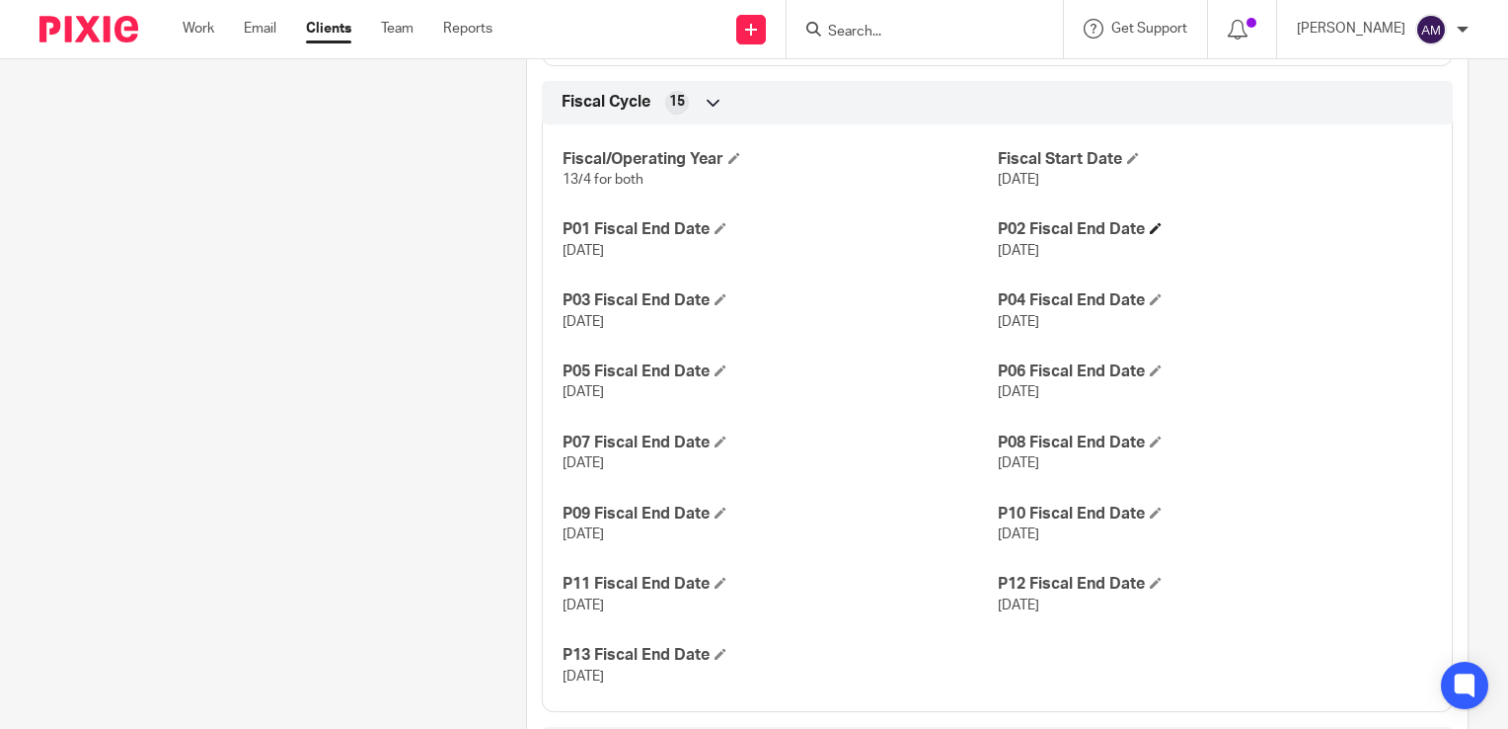
scroll to position [1481, 0]
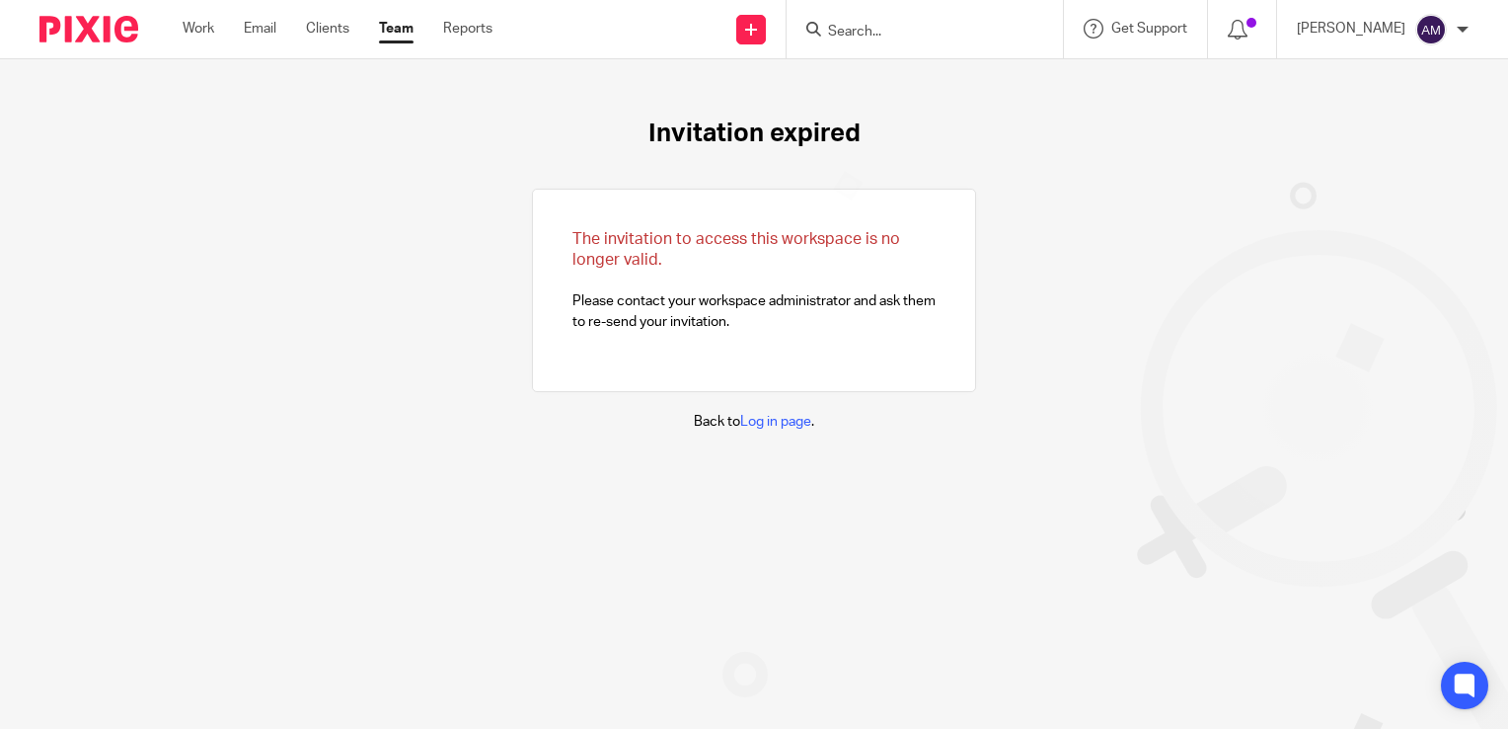
click at [931, 35] on input "Search" at bounding box center [915, 33] width 178 height 18
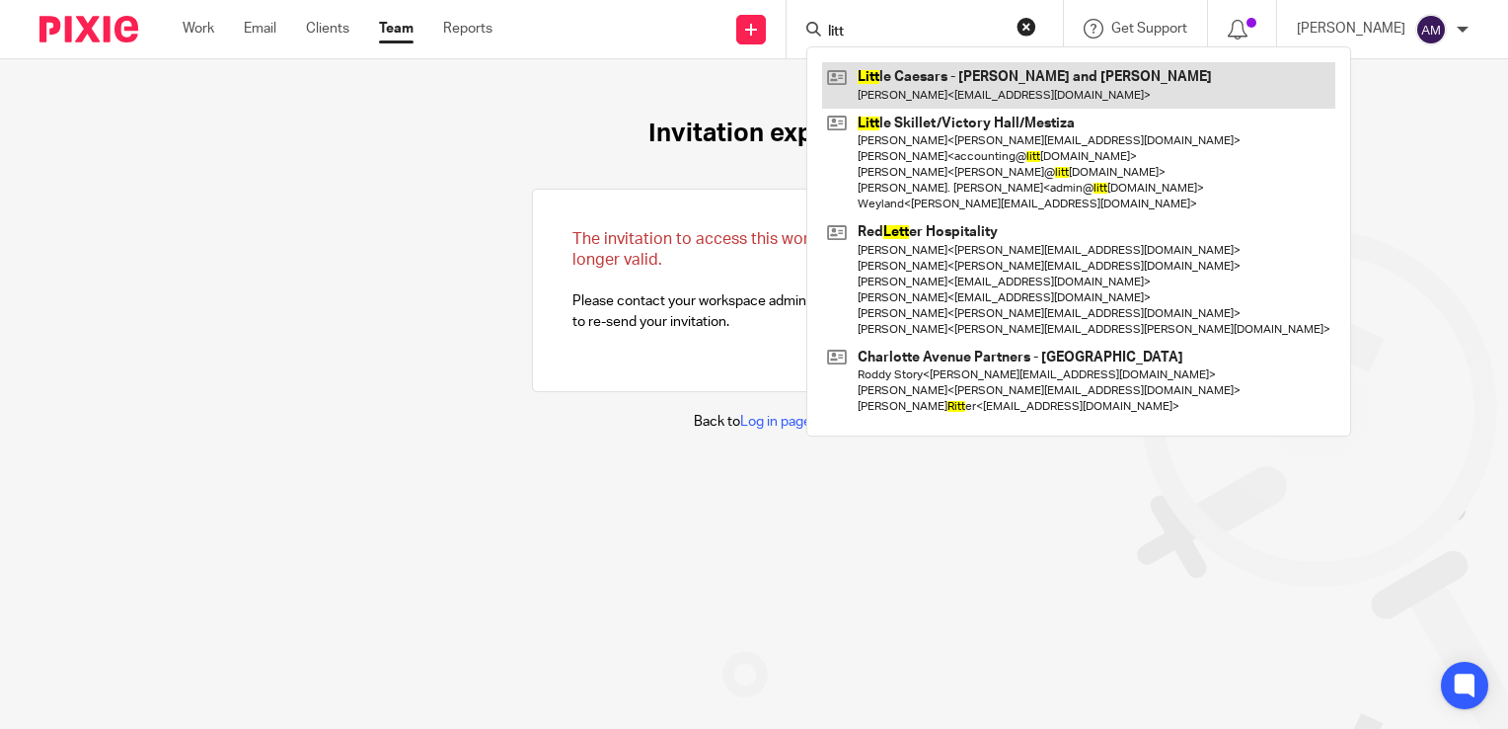
type input "litt"
click at [996, 69] on link at bounding box center [1078, 84] width 513 height 45
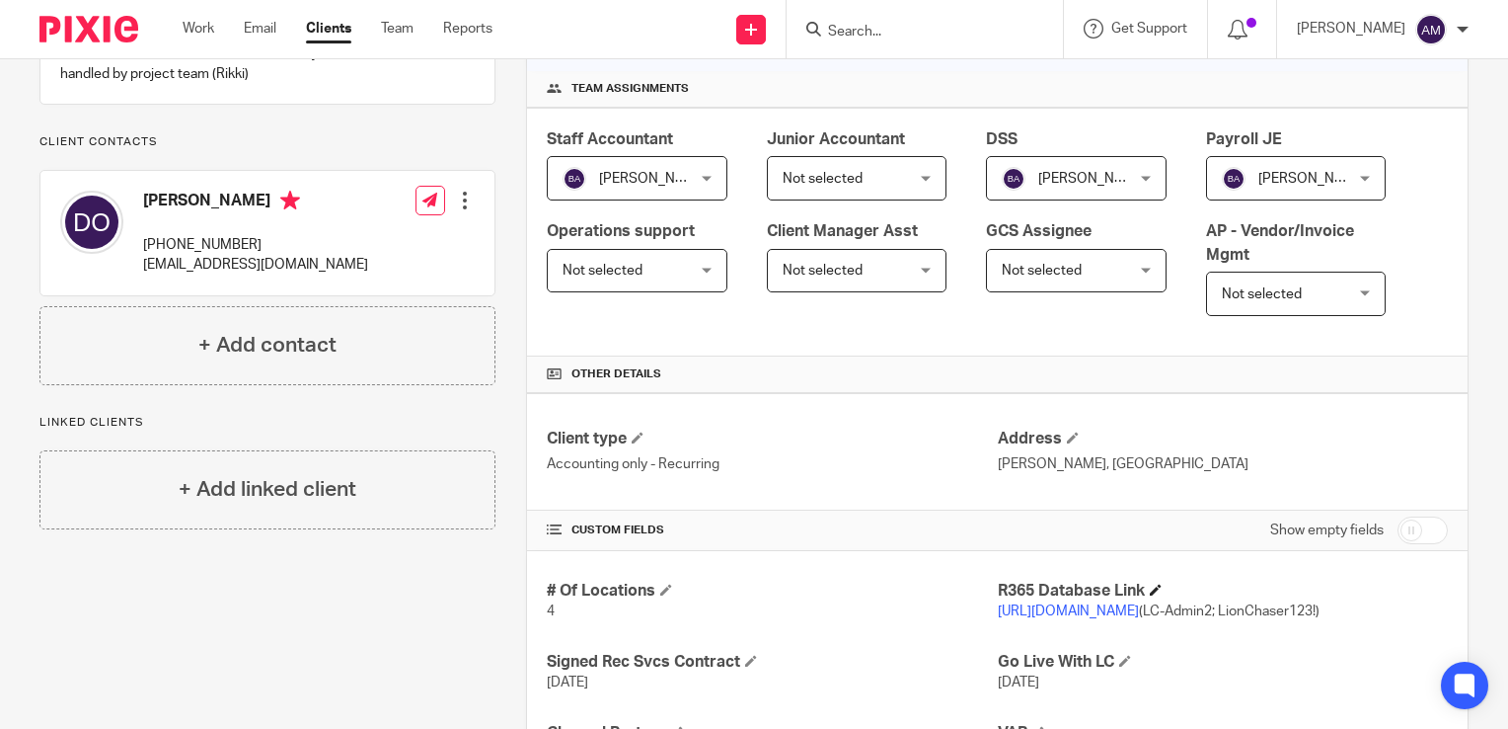
scroll to position [296, 0]
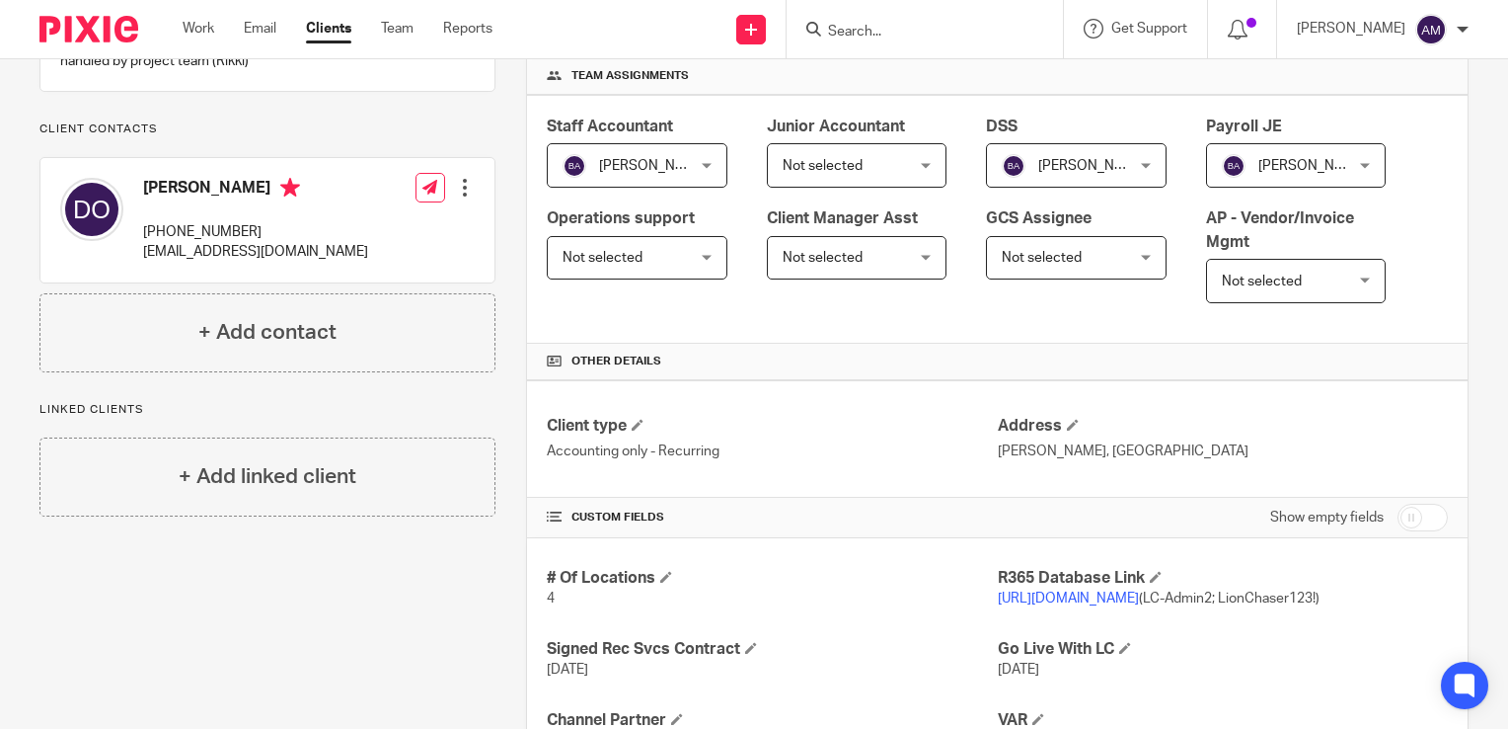
click at [1118, 593] on link "https://performance365.restaurant365.com" at bounding box center [1068, 598] width 141 height 14
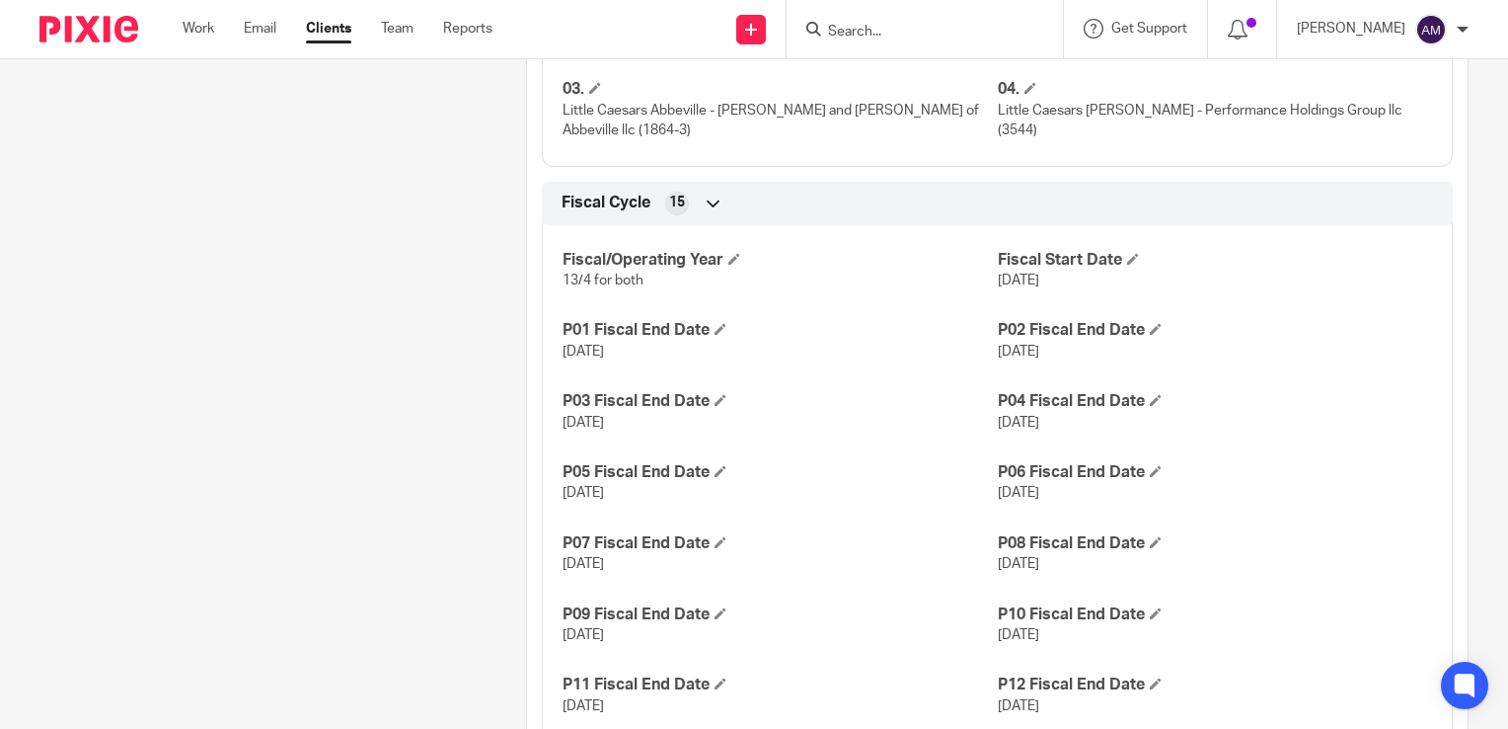
scroll to position [1580, 0]
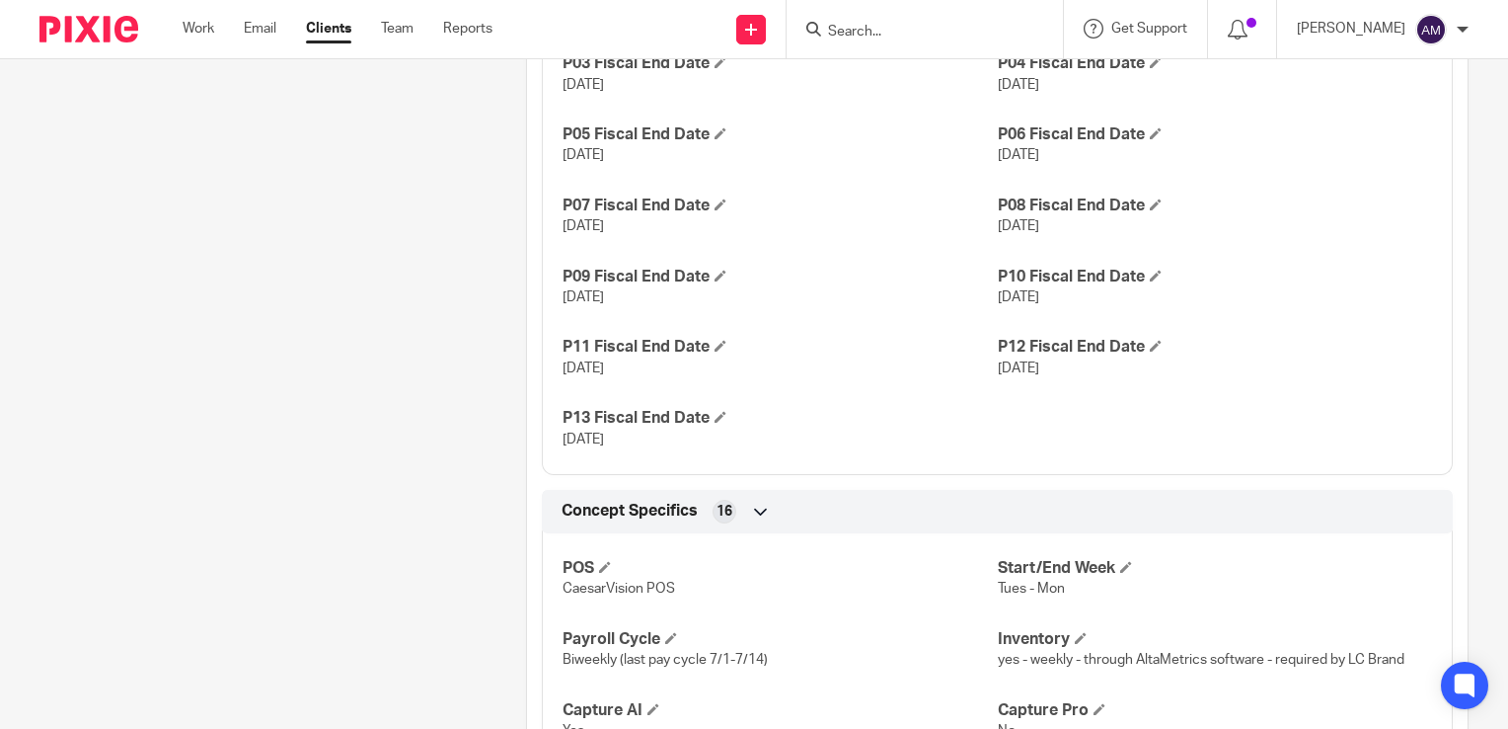
click at [826, 287] on div "Fiscal/Operating Year 13/4 for both Fiscal Start Date Dec 31, 2024 P01 Fiscal E…" at bounding box center [997, 174] width 911 height 602
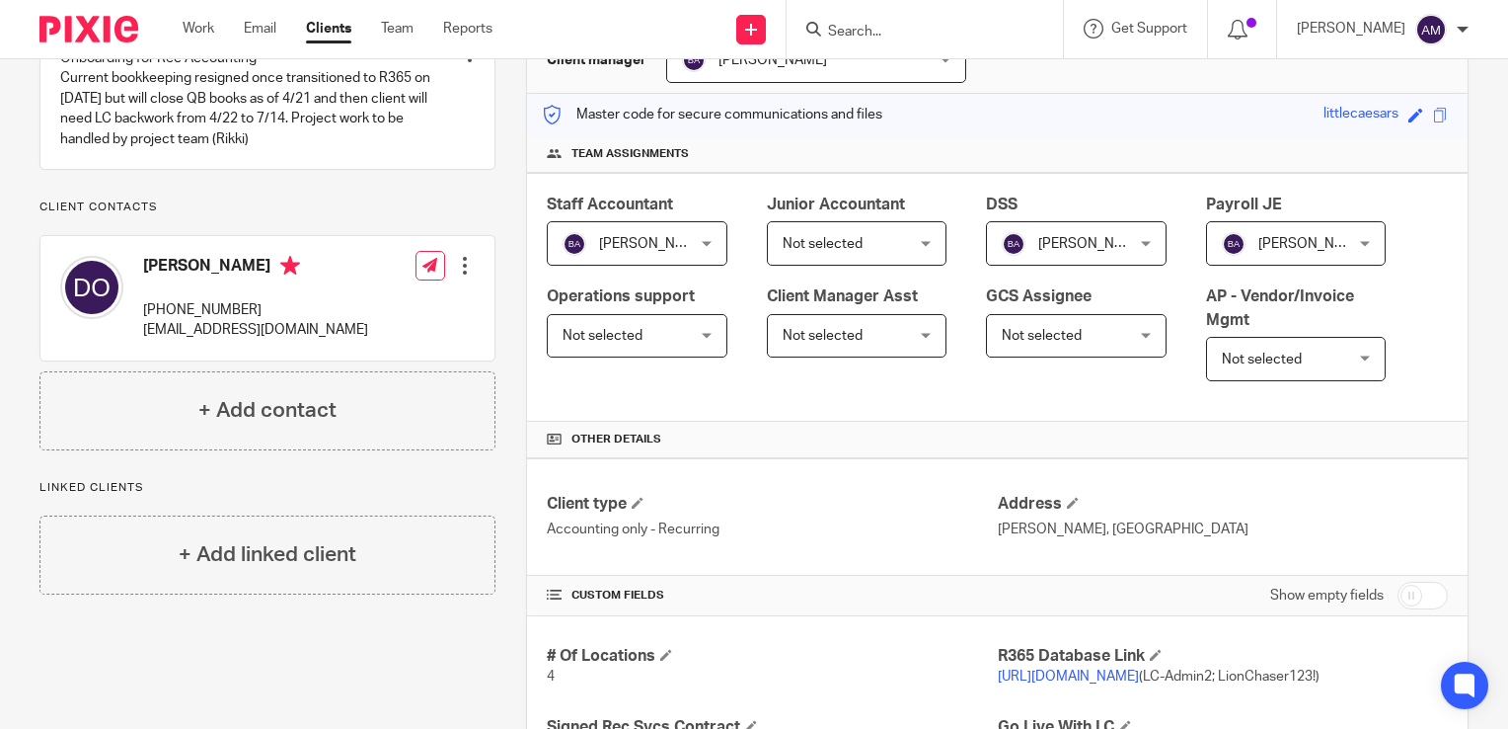
scroll to position [0, 0]
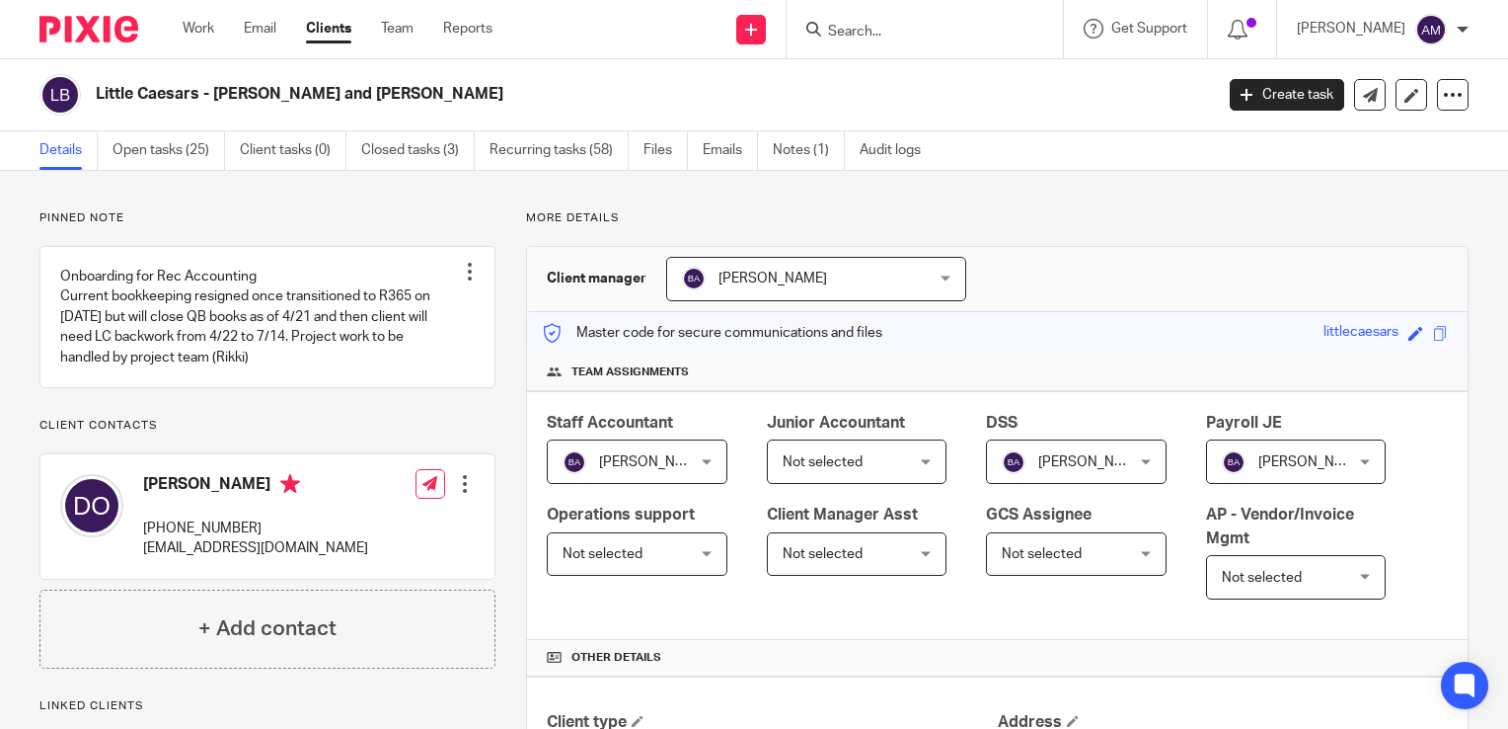
click at [900, 39] on input "Search" at bounding box center [915, 33] width 178 height 18
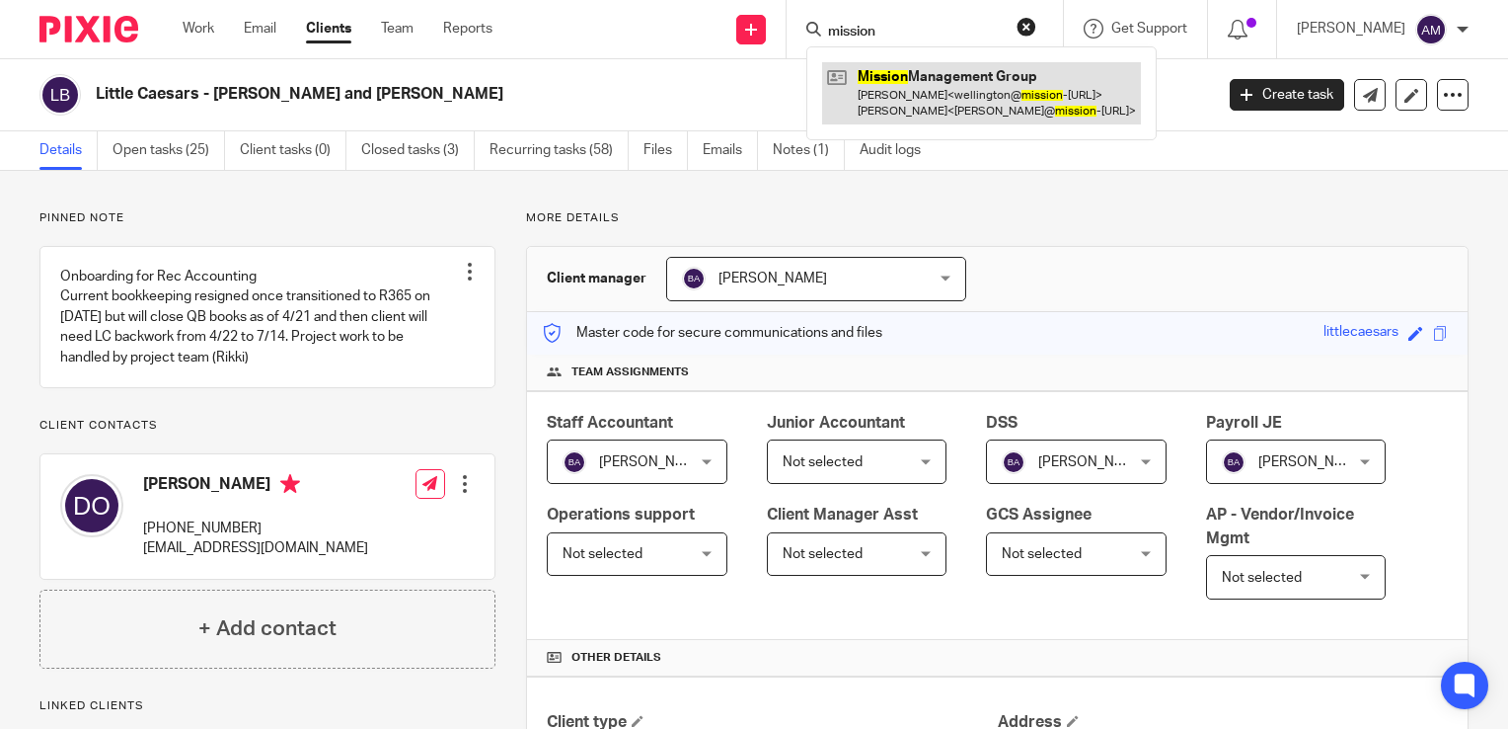
type input "mission"
click at [980, 77] on link at bounding box center [981, 92] width 319 height 61
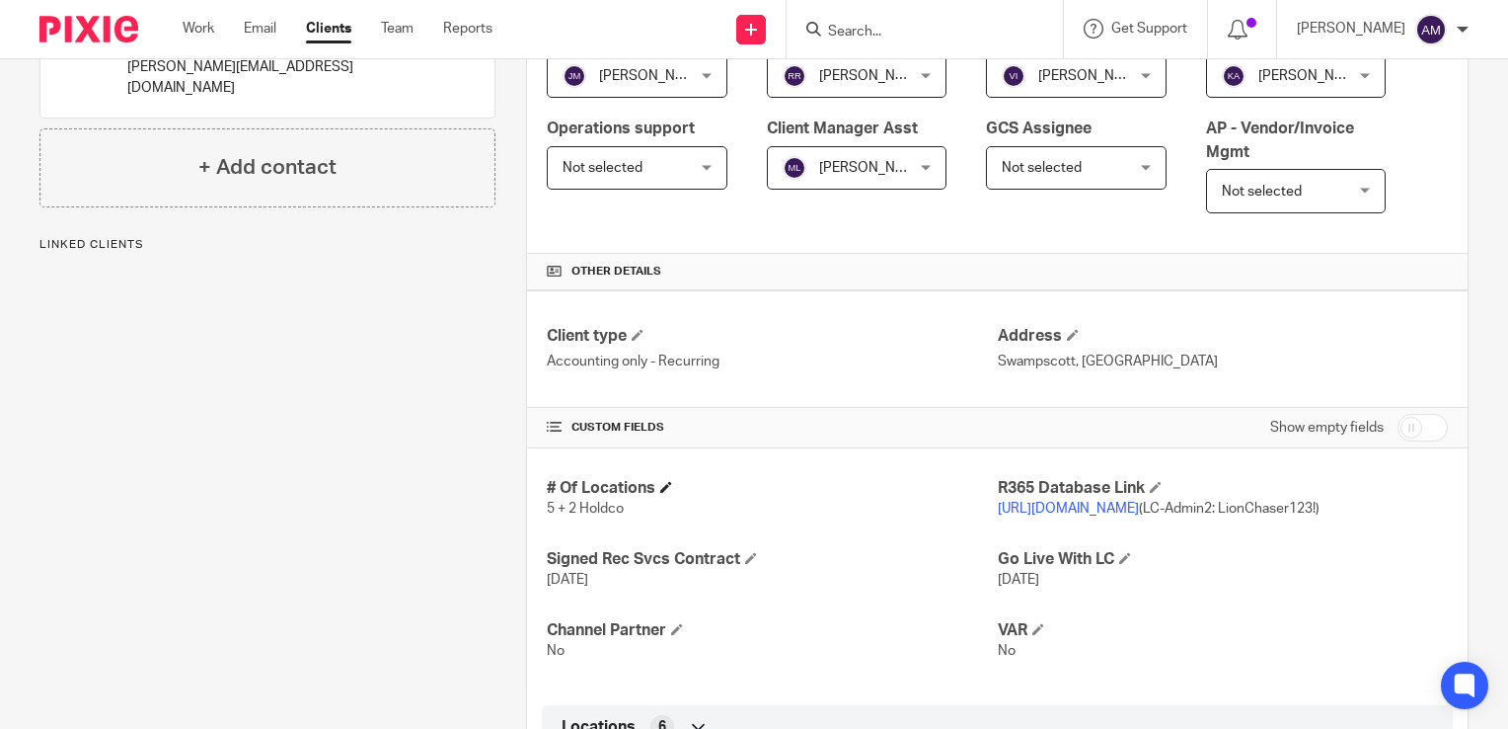
scroll to position [395, 0]
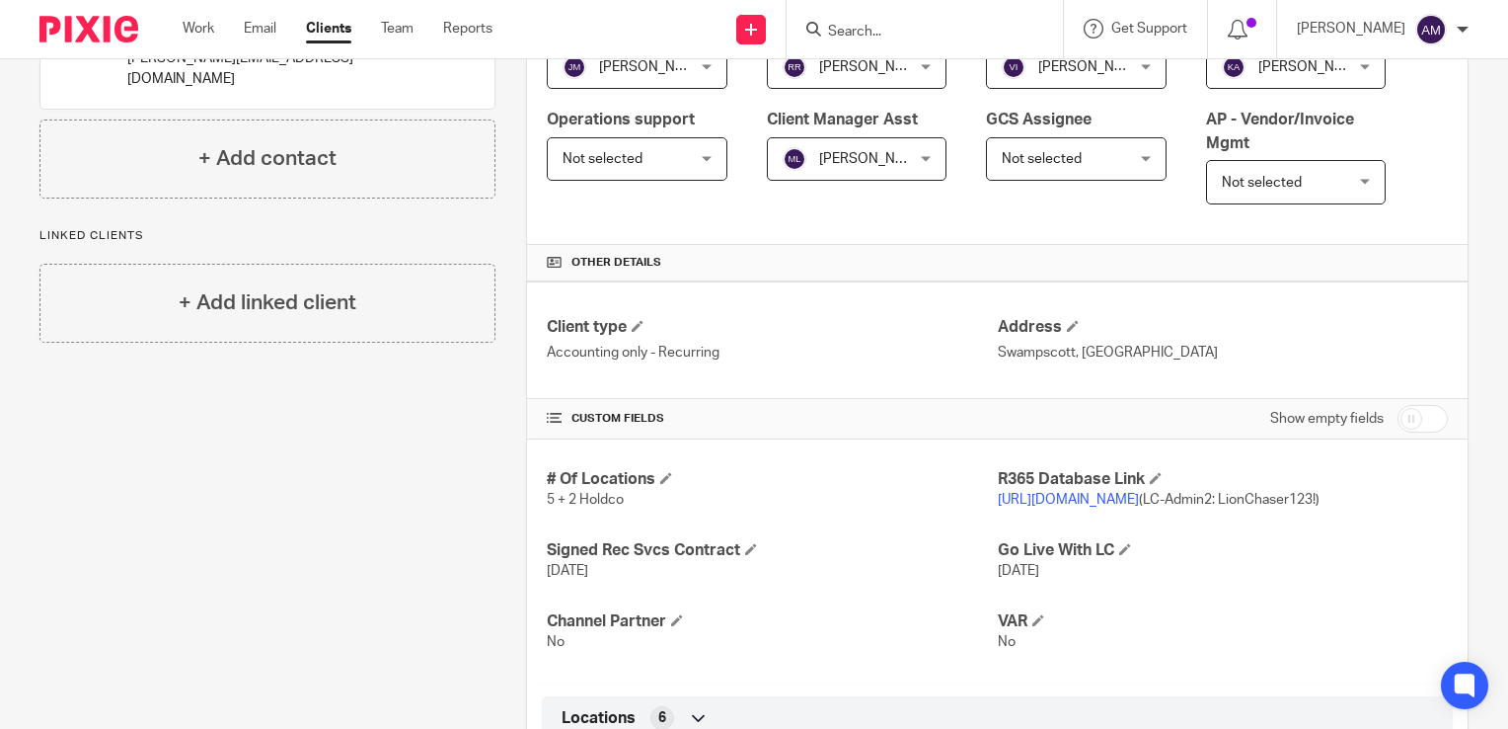
click at [1077, 499] on link "[URL][DOMAIN_NAME]" at bounding box center [1068, 500] width 141 height 14
click at [1054, 502] on link "[URL][DOMAIN_NAME]" at bounding box center [1068, 500] width 141 height 14
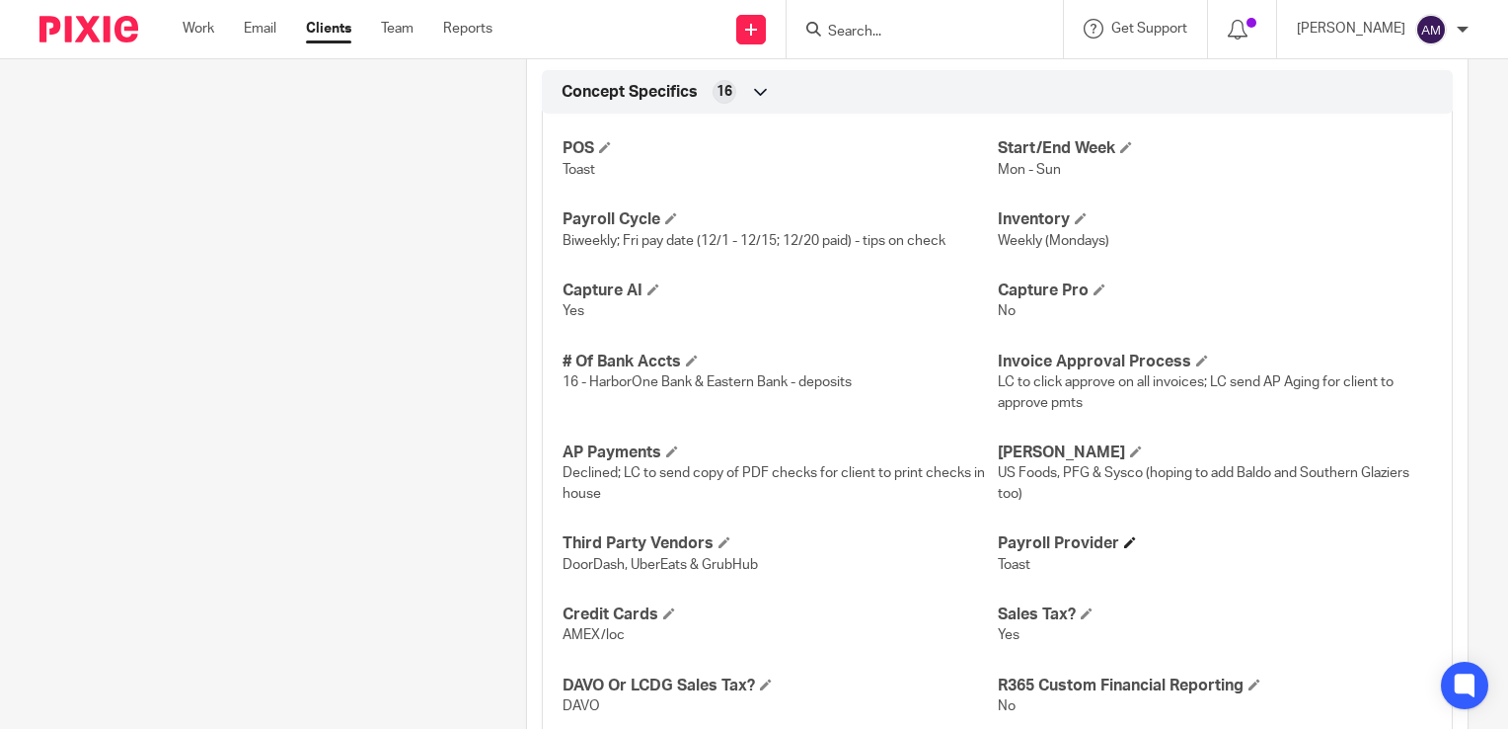
scroll to position [1854, 0]
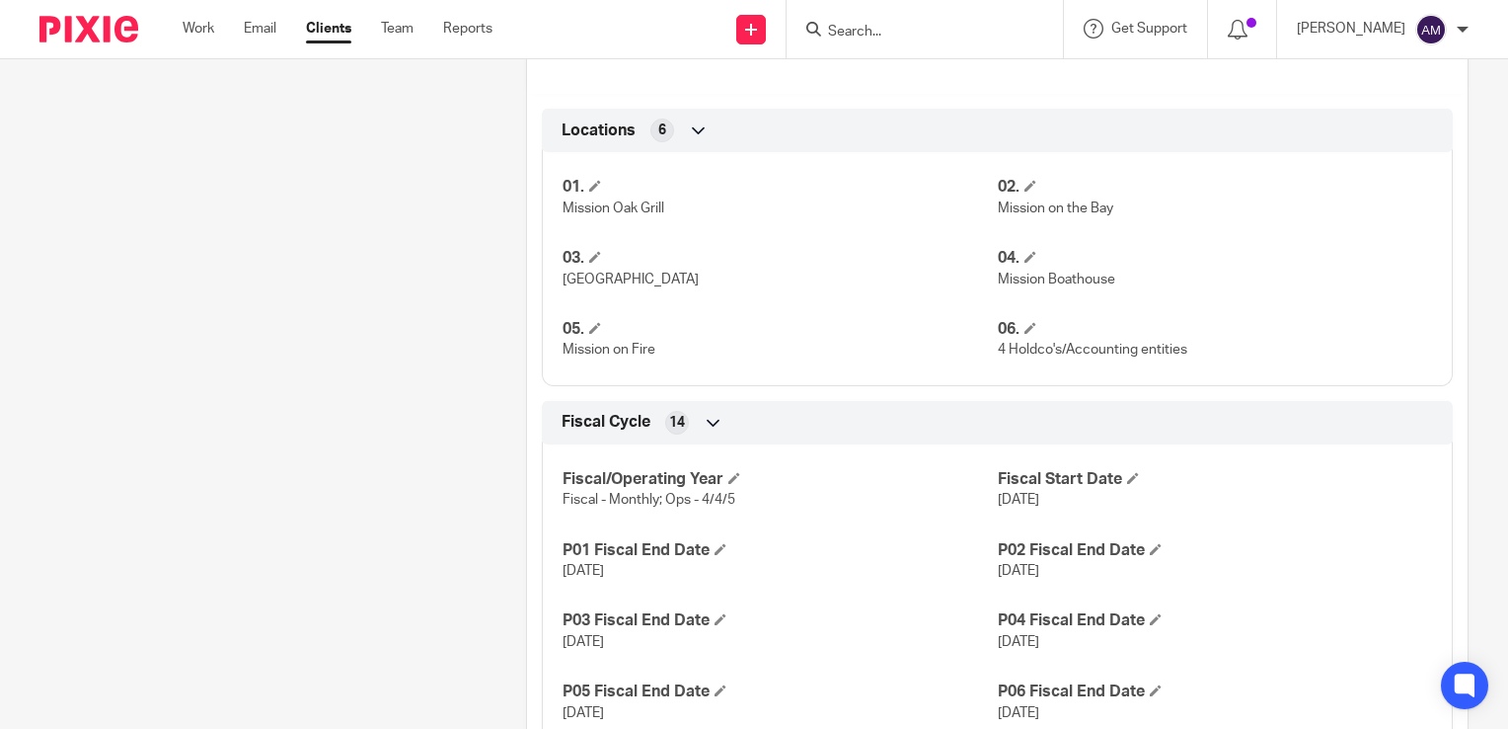
scroll to position [1185, 0]
